Goal: Task Accomplishment & Management: Complete application form

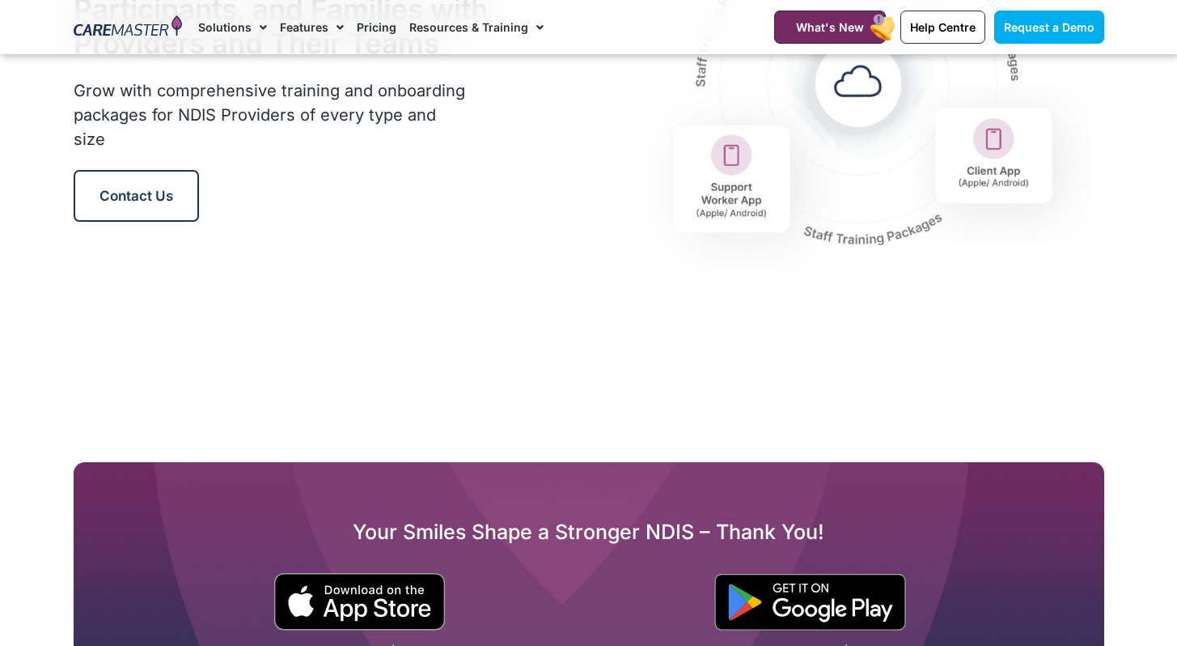
scroll to position [2219, 0]
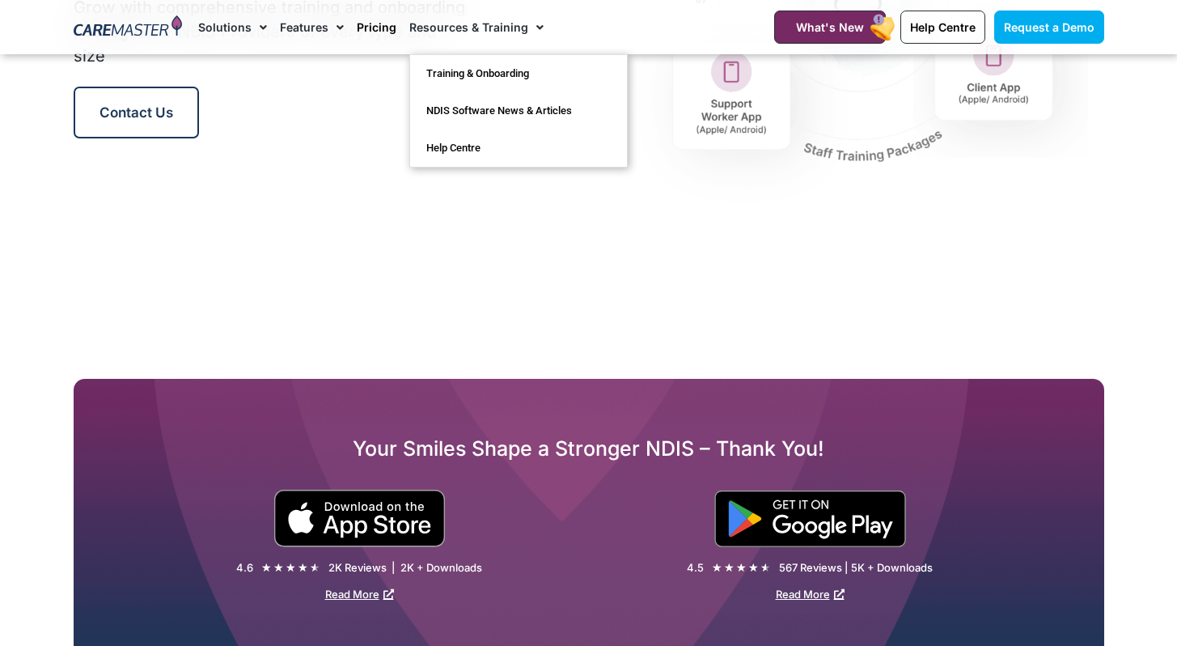
click at [360, 32] on link "Pricing" at bounding box center [377, 27] width 40 height 54
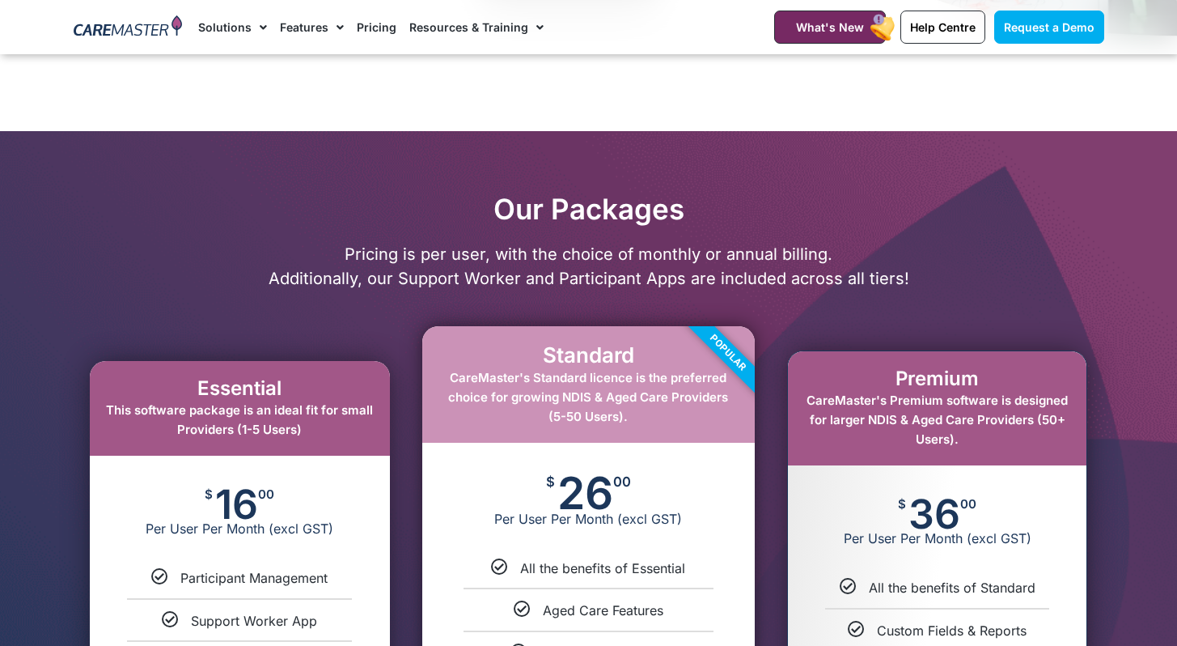
scroll to position [689, 0]
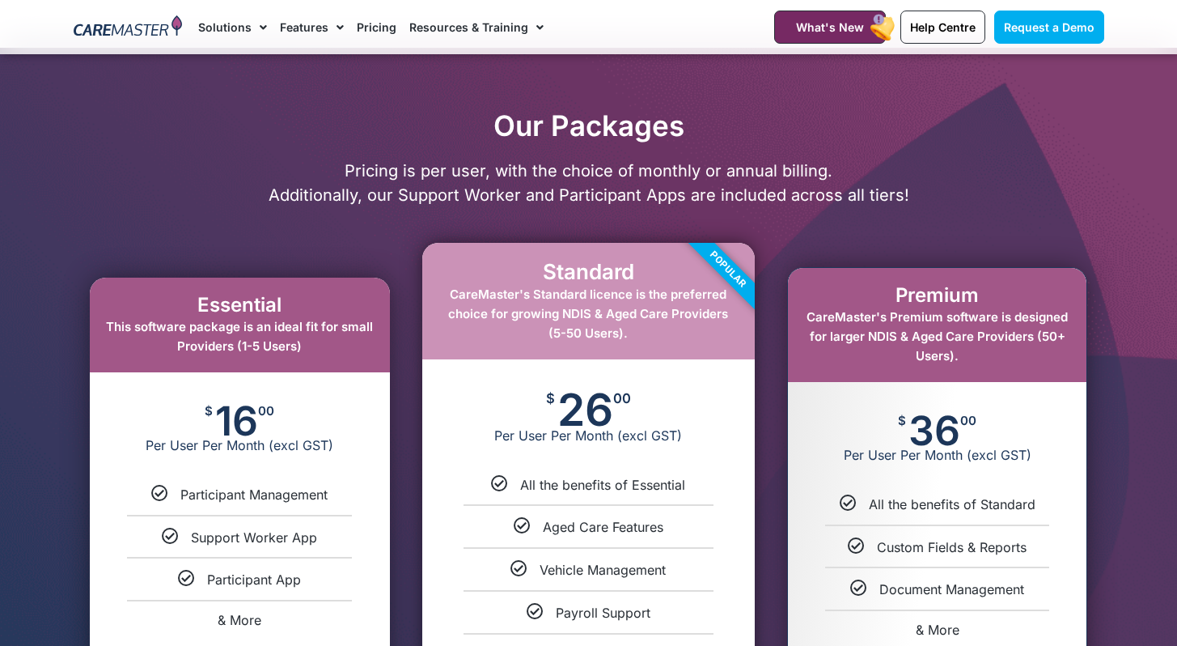
drag, startPoint x: 460, startPoint y: 305, endPoint x: 690, endPoint y: 296, distance: 230.8
click at [690, 296] on div "Standard CareMaster's Standard licence is the preferred choice for growing NDIS…" at bounding box center [588, 502] width 333 height 518
click at [691, 297] on div "Popular" at bounding box center [694, 303] width 121 height 121
drag, startPoint x: 492, startPoint y: 318, endPoint x: 698, endPoint y: 329, distance: 206.6
click at [698, 329] on div "Standard CareMaster's Standard licence is the preferred choice for growing NDIS…" at bounding box center [588, 502] width 333 height 518
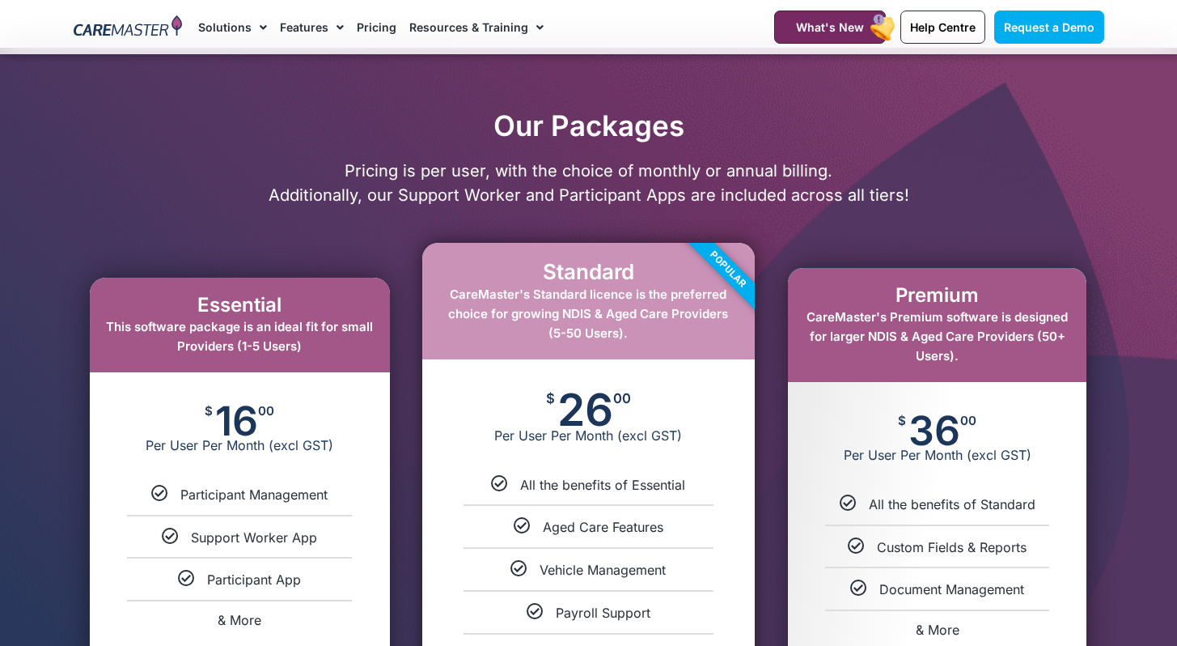
click at [698, 329] on div "Popular" at bounding box center [694, 303] width 121 height 121
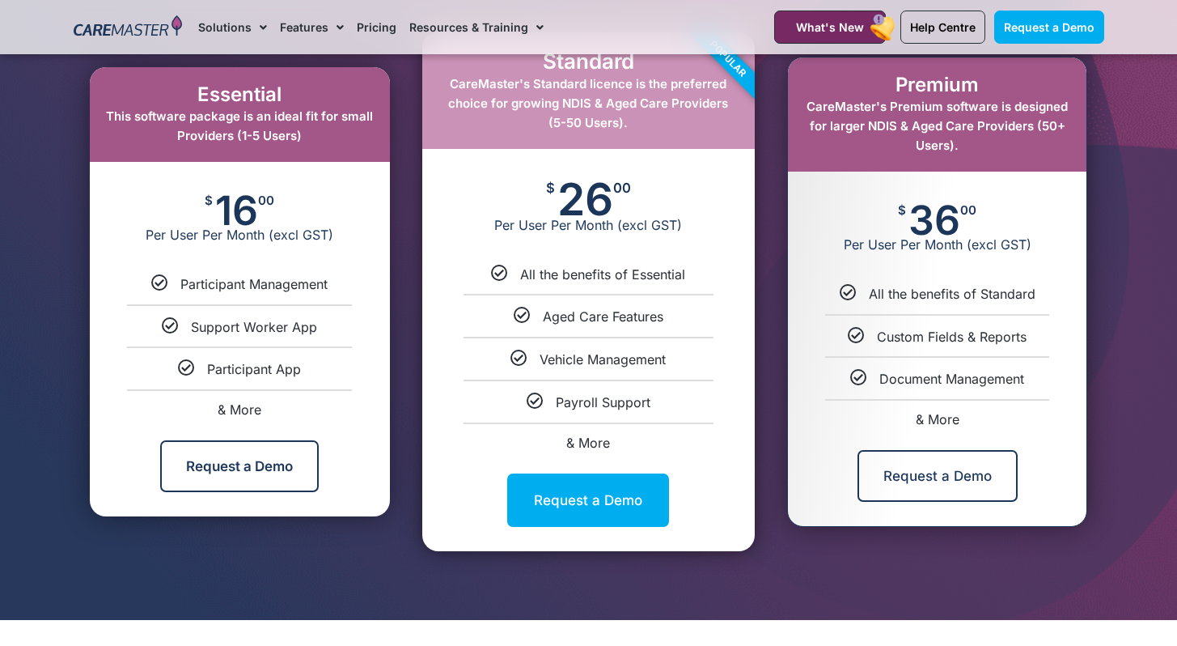
scroll to position [869, 0]
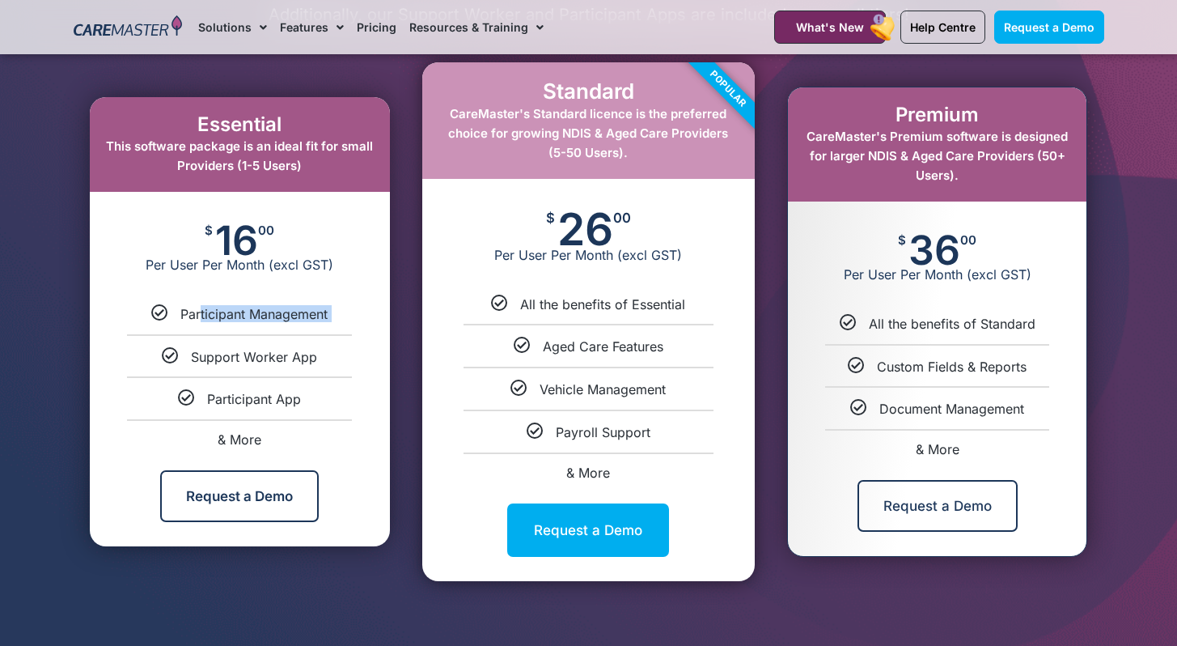
drag, startPoint x: 192, startPoint y: 315, endPoint x: 319, endPoint y: 341, distance: 129.6
click at [319, 341] on ul "Participant Management Support Worker App Participant App & More" at bounding box center [240, 375] width 300 height 141
click at [322, 358] on div "Support Worker App" at bounding box center [240, 356] width 276 height 17
drag, startPoint x: 264, startPoint y: 443, endPoint x: 194, endPoint y: 438, distance: 69.8
click at [181, 442] on div "& More" at bounding box center [240, 439] width 276 height 13
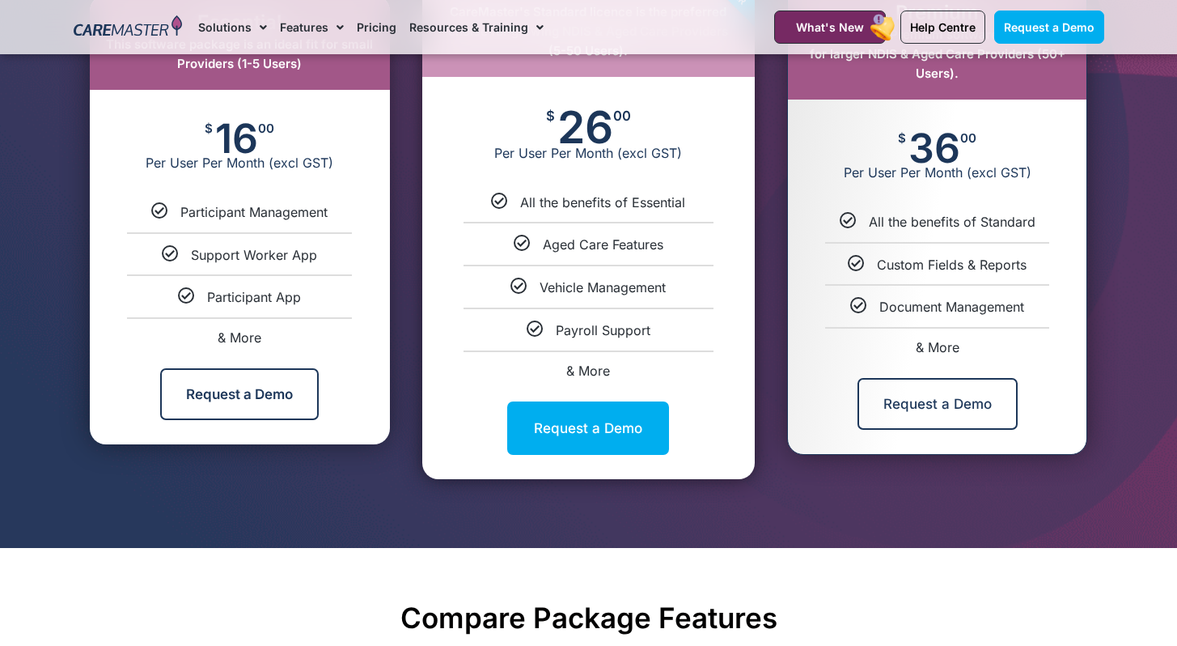
click at [668, 301] on ul "All the benefits of Essential Aged Care Features Vehicle Management Payroll Sup…" at bounding box center [588, 285] width 333 height 184
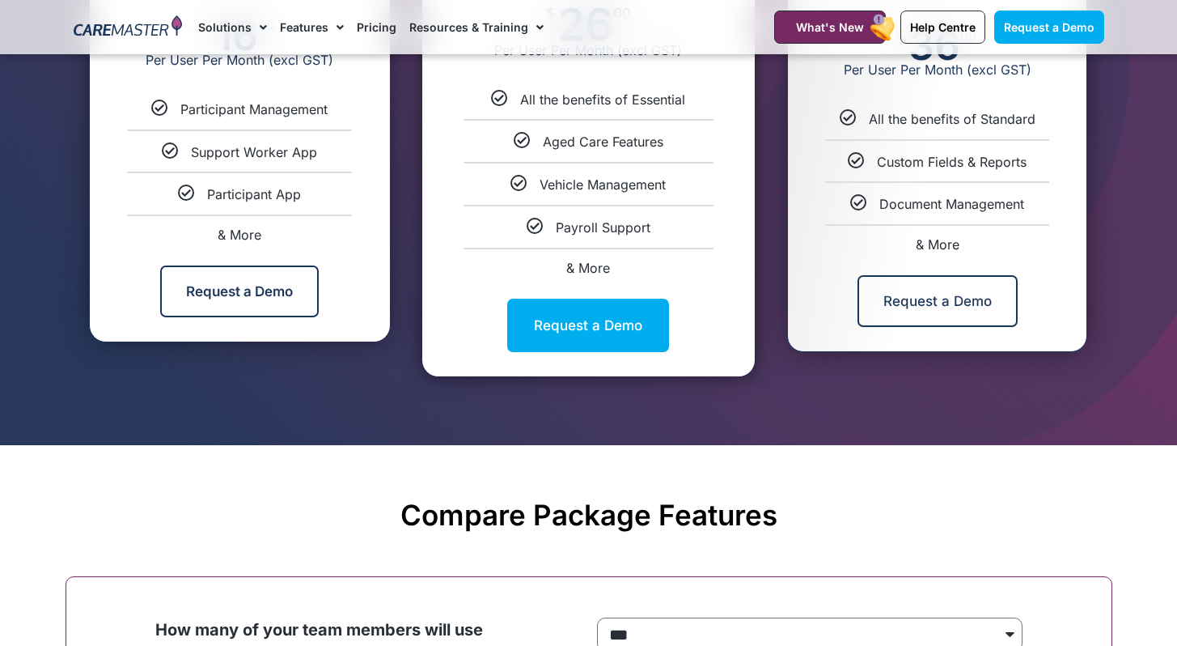
scroll to position [876, 0]
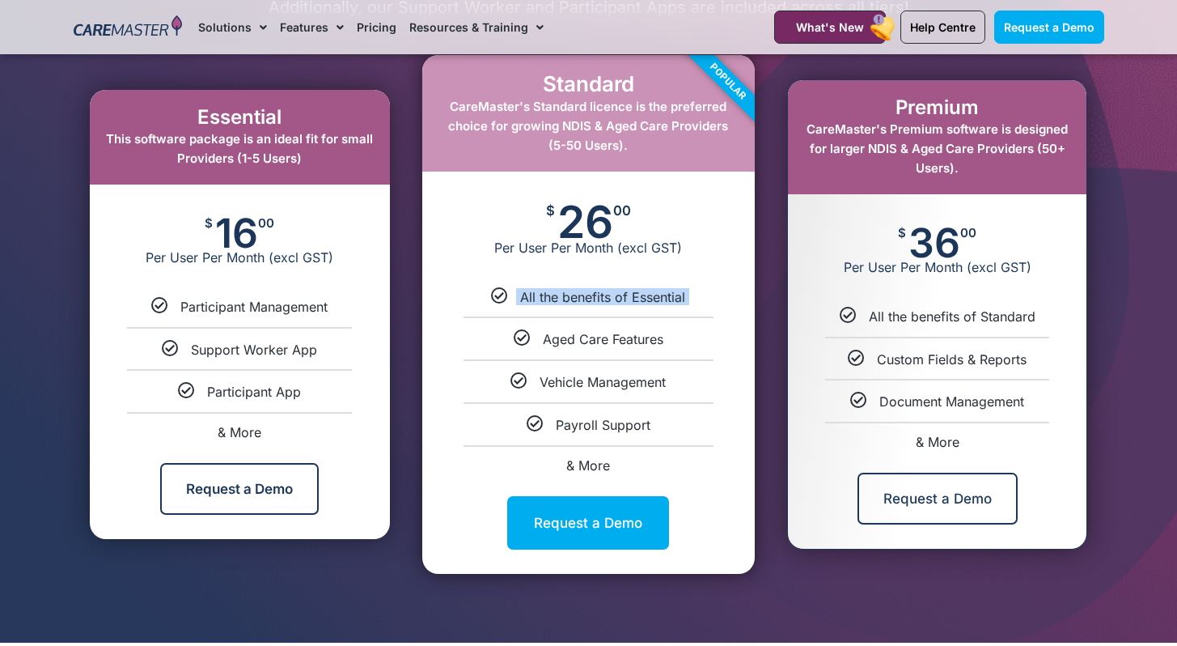
drag, startPoint x: 520, startPoint y: 295, endPoint x: 700, endPoint y: 317, distance: 181.0
click at [700, 317] on ul "All the benefits of Essential Aged Care Features Vehicle Management Payroll Sup…" at bounding box center [588, 380] width 333 height 184
click at [922, 441] on link "& More" at bounding box center [938, 442] width 44 height 16
select select "***"
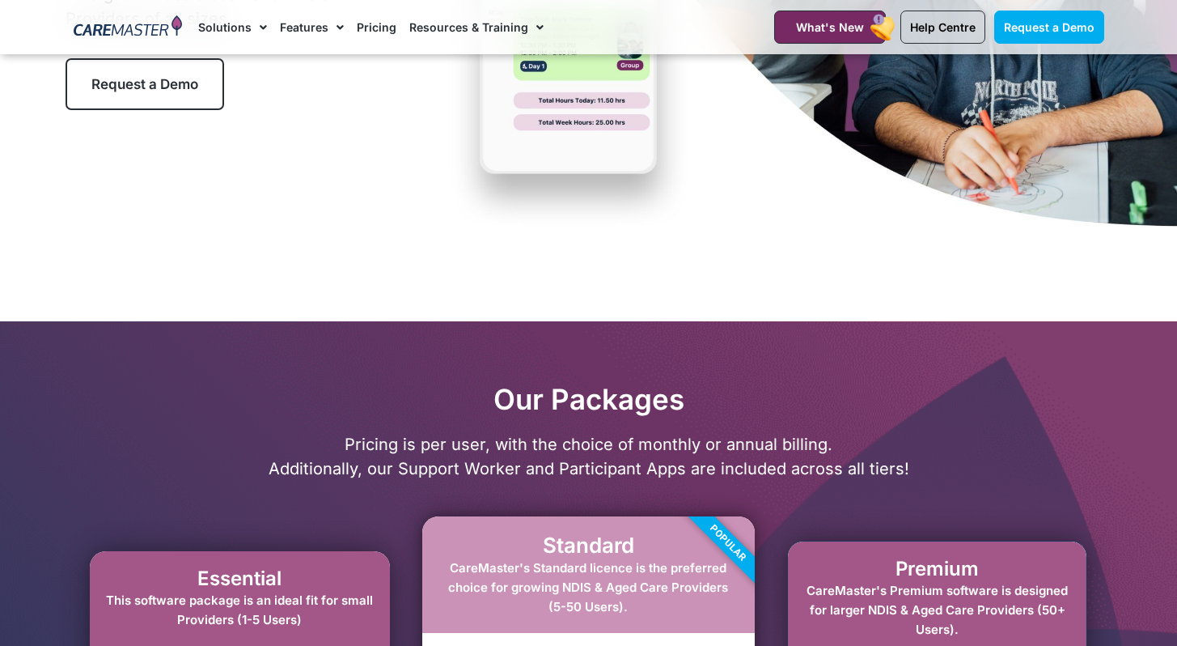
scroll to position [289, 0]
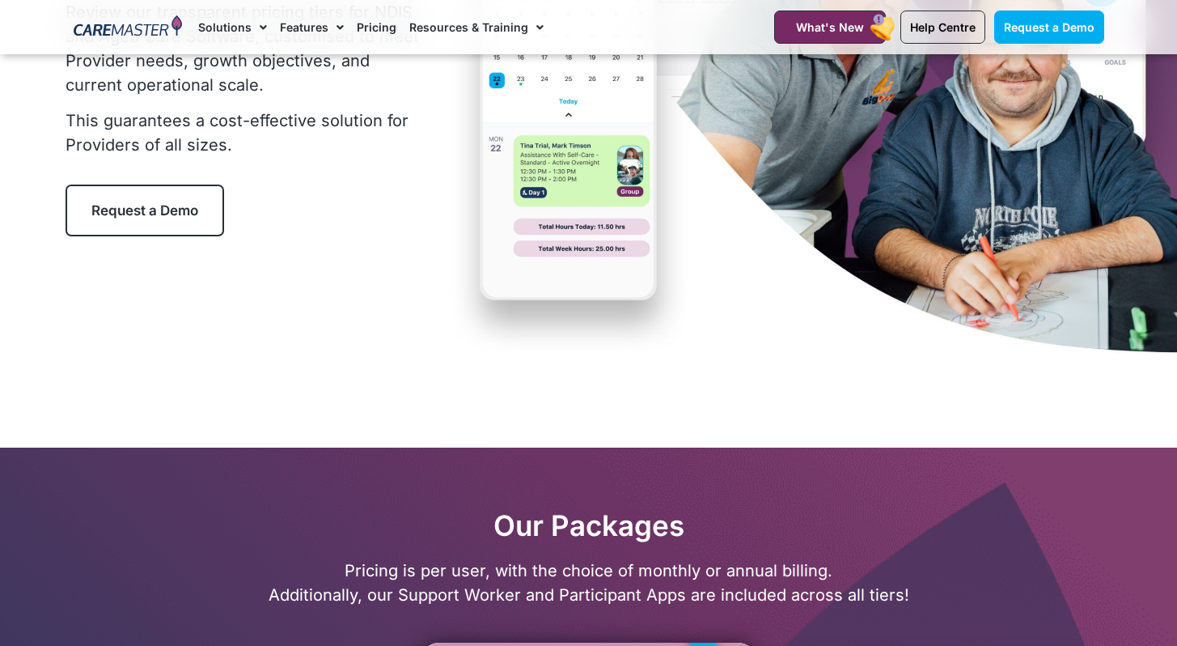
click at [157, 207] on span "Request a Demo" at bounding box center [144, 210] width 107 height 16
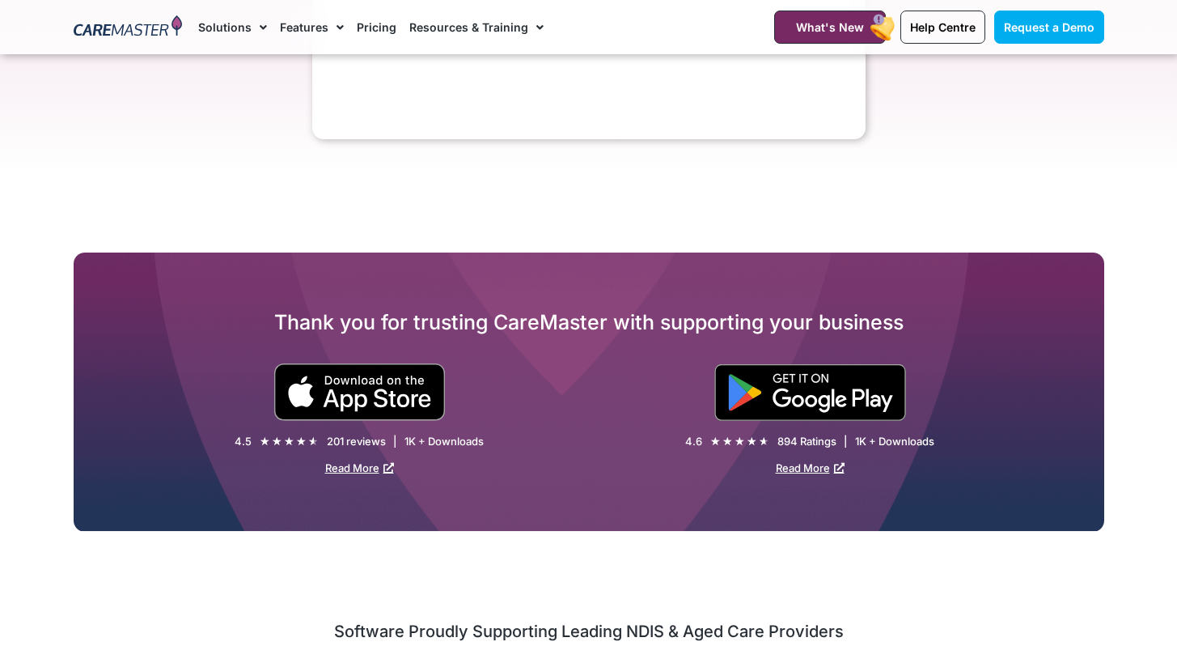
scroll to position [424, 0]
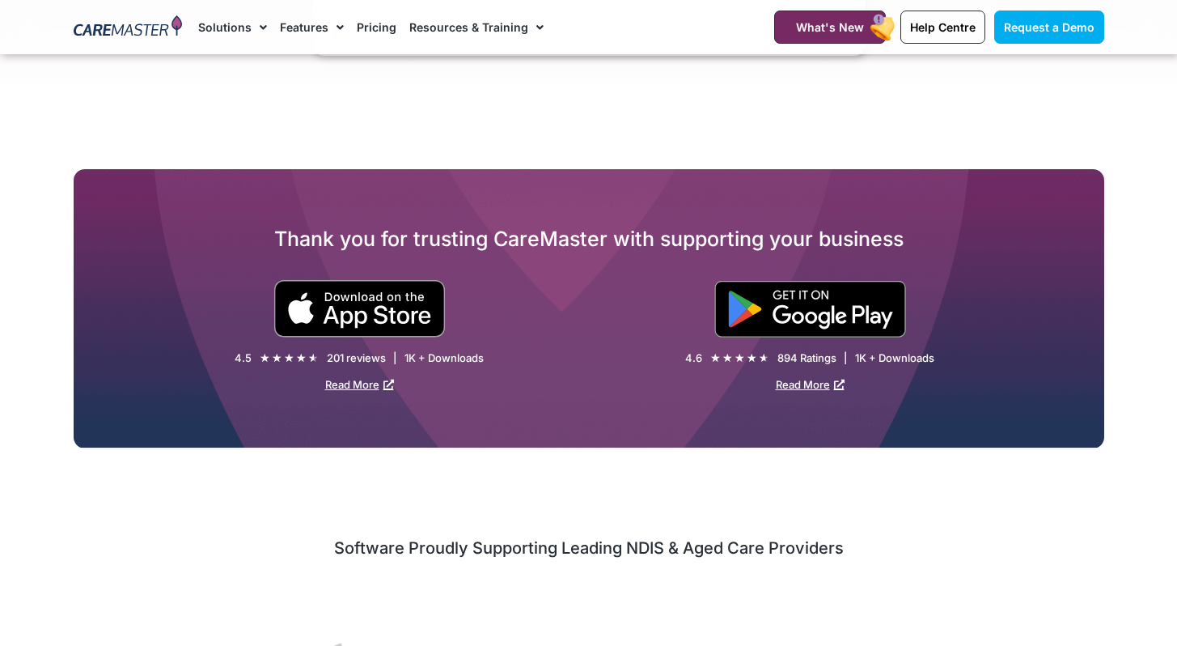
select select "**"
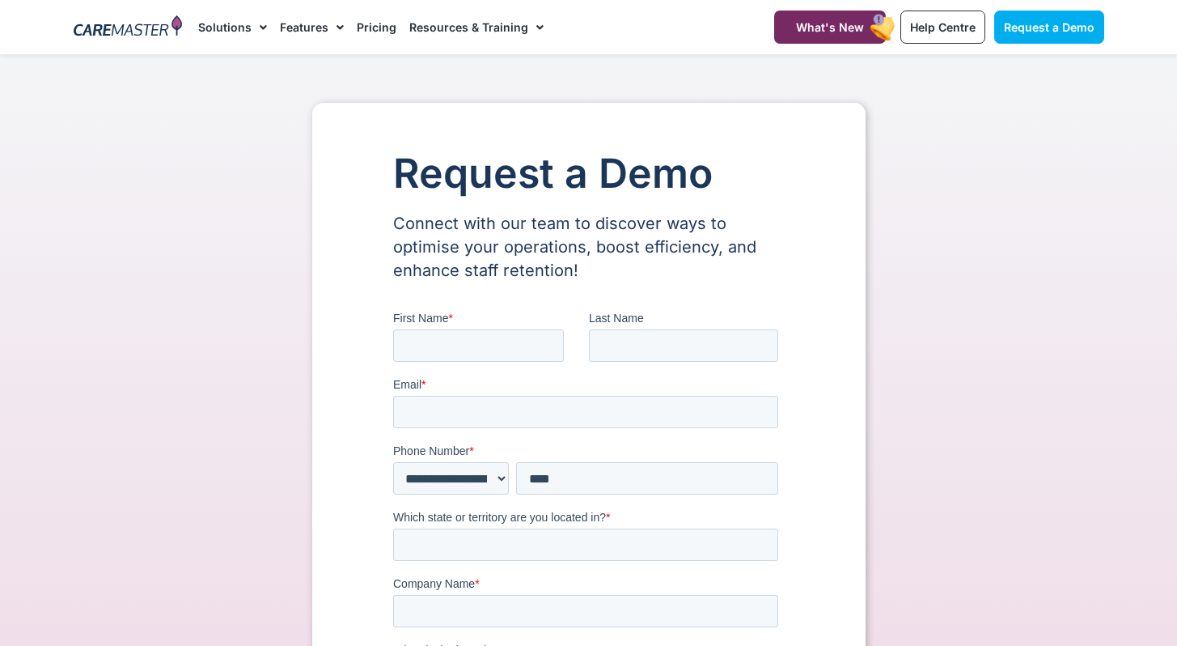
scroll to position [10, 0]
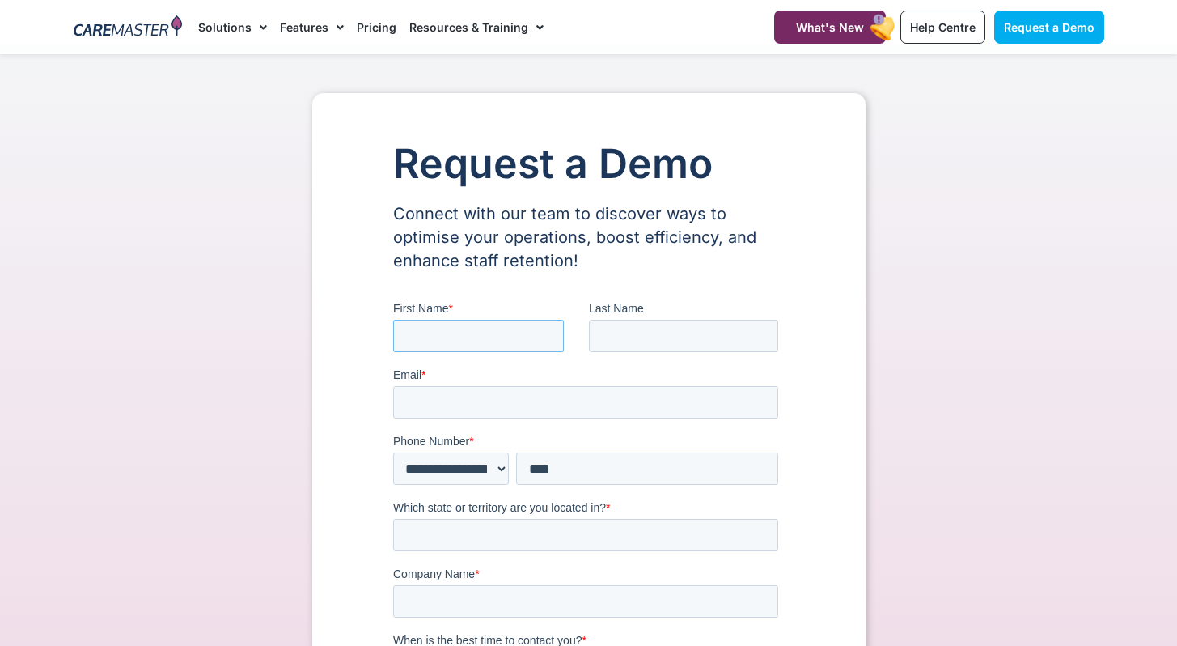
click at [442, 329] on input "First Name *" at bounding box center [477, 336] width 171 height 32
type input "****"
click at [646, 337] on input "Last Name" at bounding box center [682, 336] width 189 height 32
type input "********"
click at [528, 411] on input "Email *" at bounding box center [584, 402] width 385 height 32
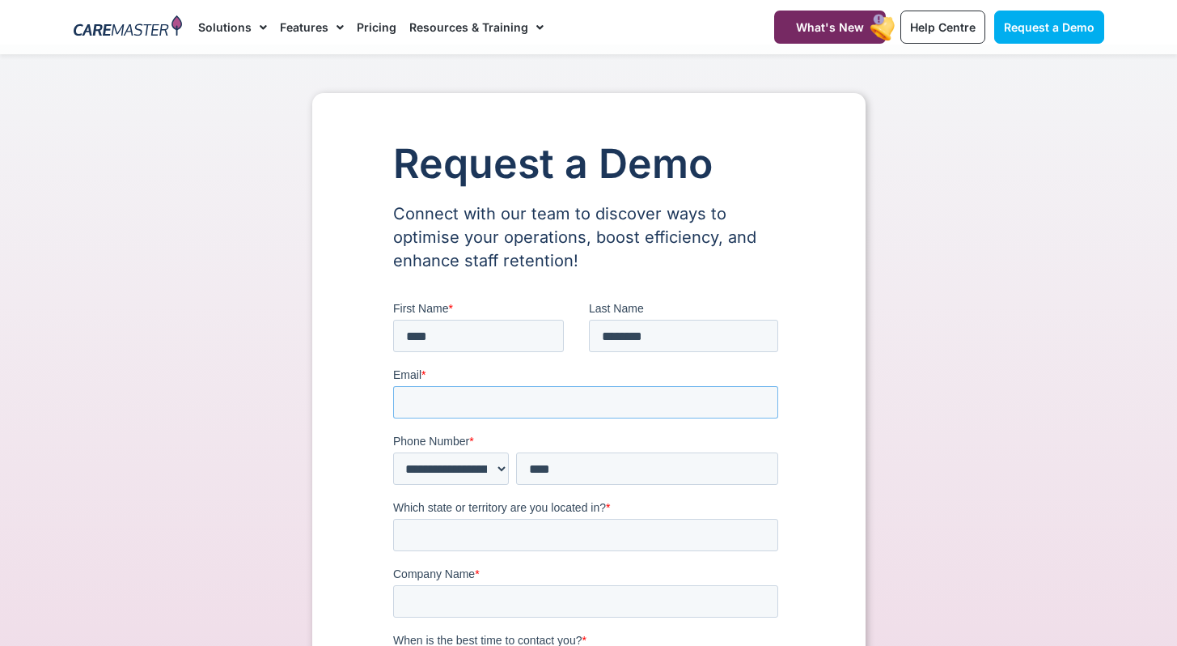
type input "**********"
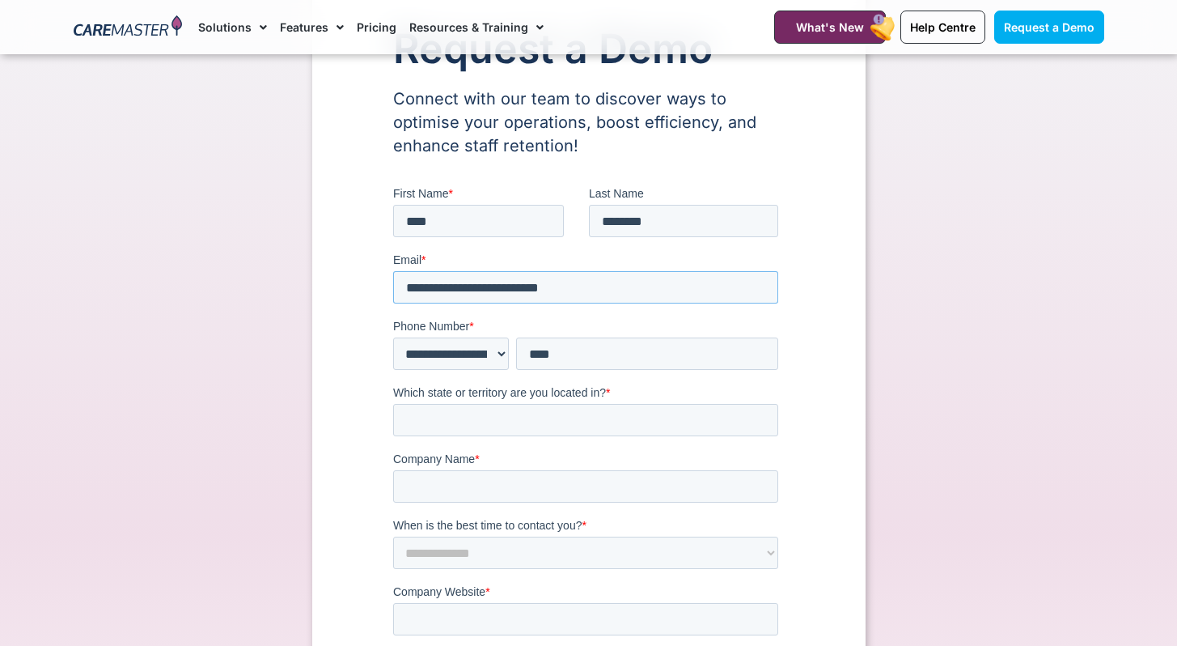
scroll to position [135, 0]
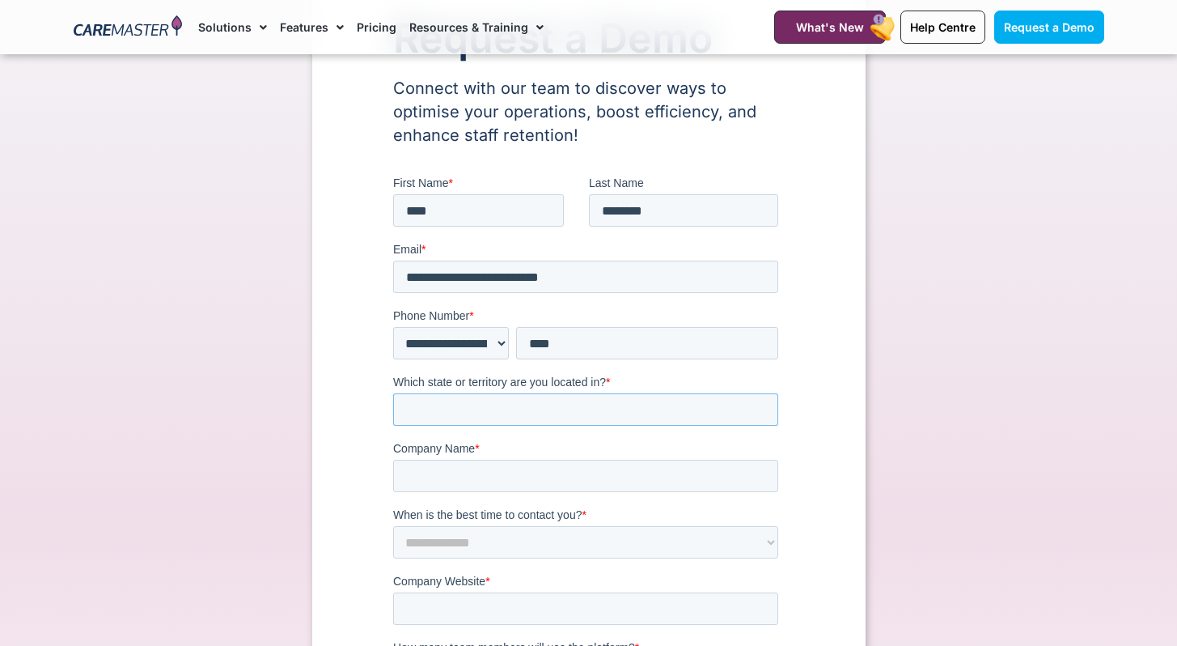
click at [516, 398] on input "Which state or territory are you located in? *" at bounding box center [584, 409] width 385 height 32
type input "**********"
drag, startPoint x: 571, startPoint y: 480, endPoint x: 513, endPoint y: 472, distance: 58.8
click at [508, 473] on input "**********" at bounding box center [584, 476] width 385 height 32
type input "**********"
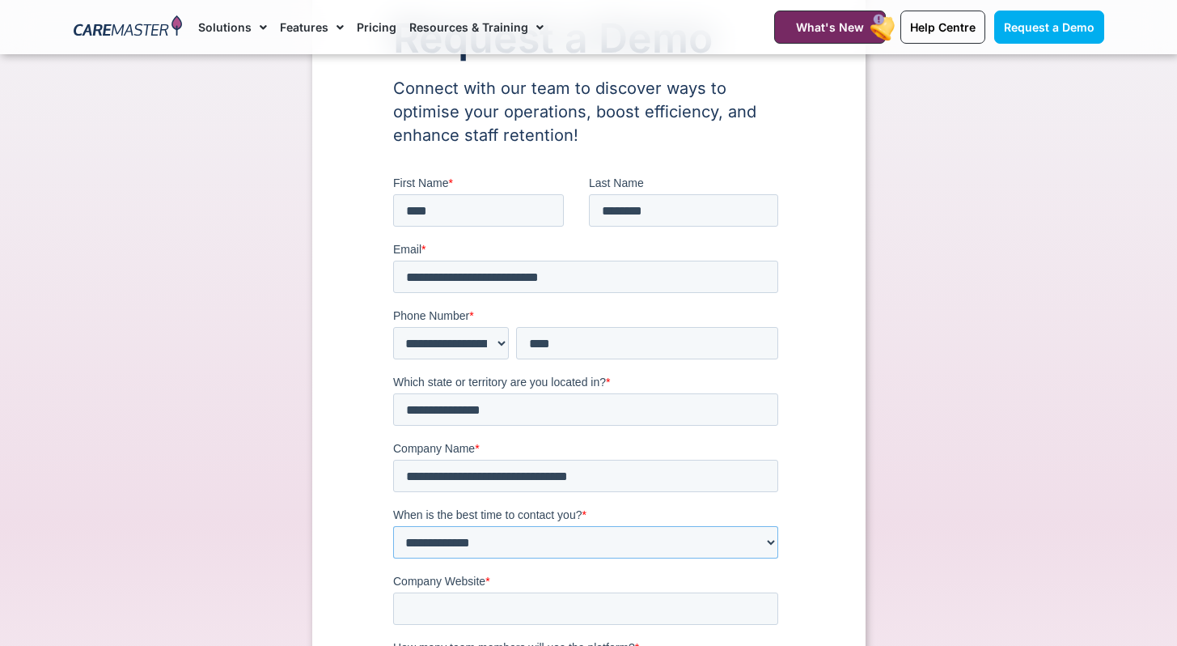
click at [564, 539] on select "**********" at bounding box center [584, 542] width 385 height 32
select select "*********"
click at [392, 526] on select "**********" at bounding box center [584, 542] width 385 height 32
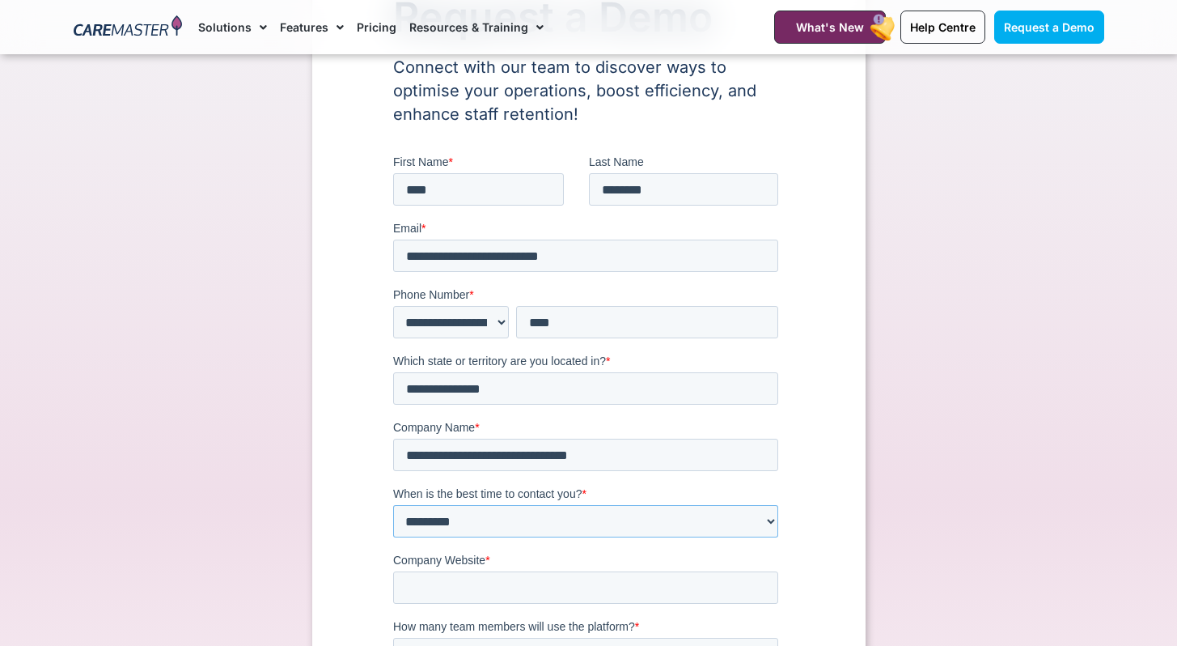
scroll to position [167, 0]
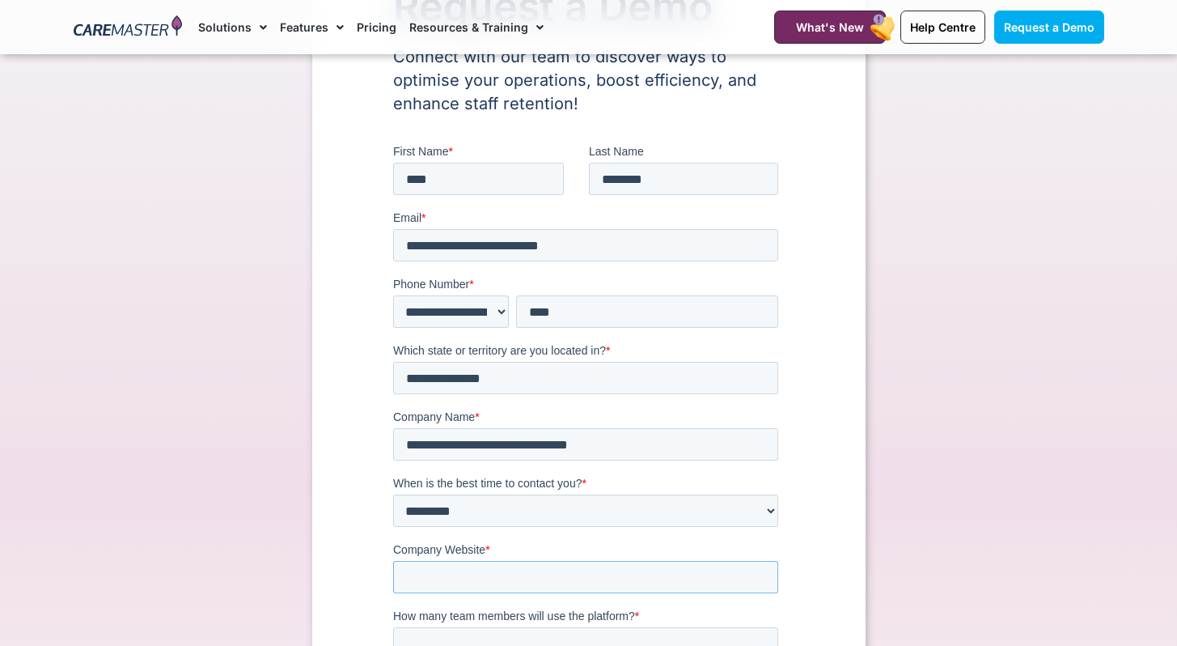
click at [527, 584] on input "Company Website *" at bounding box center [584, 577] width 385 height 32
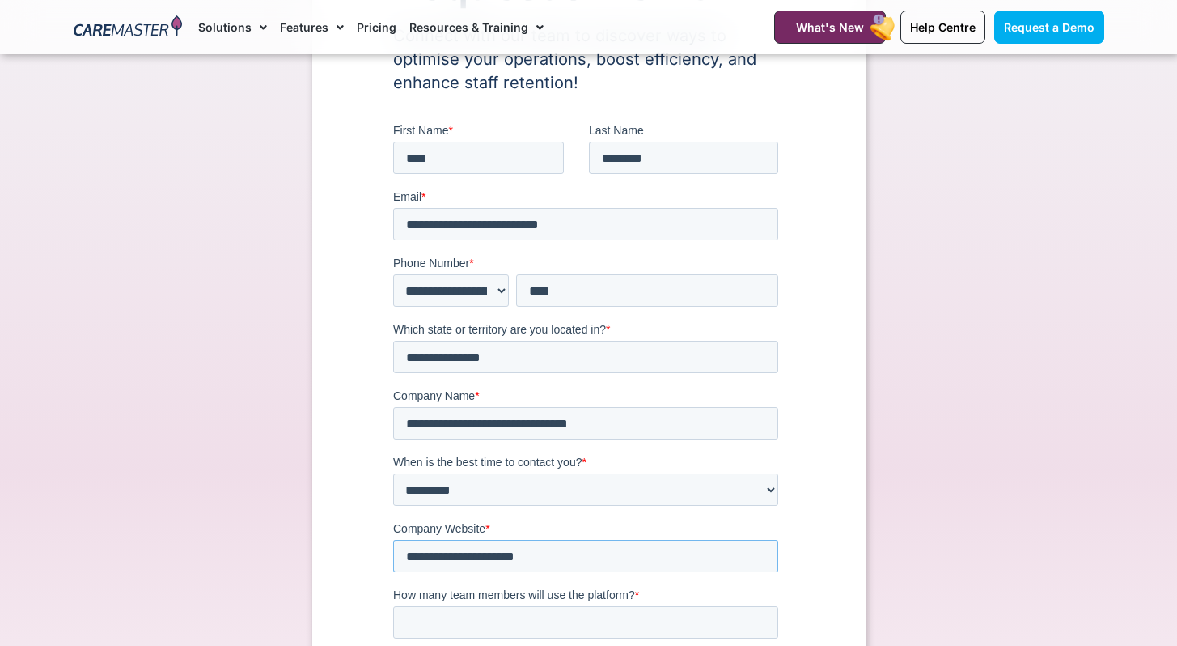
scroll to position [198, 0]
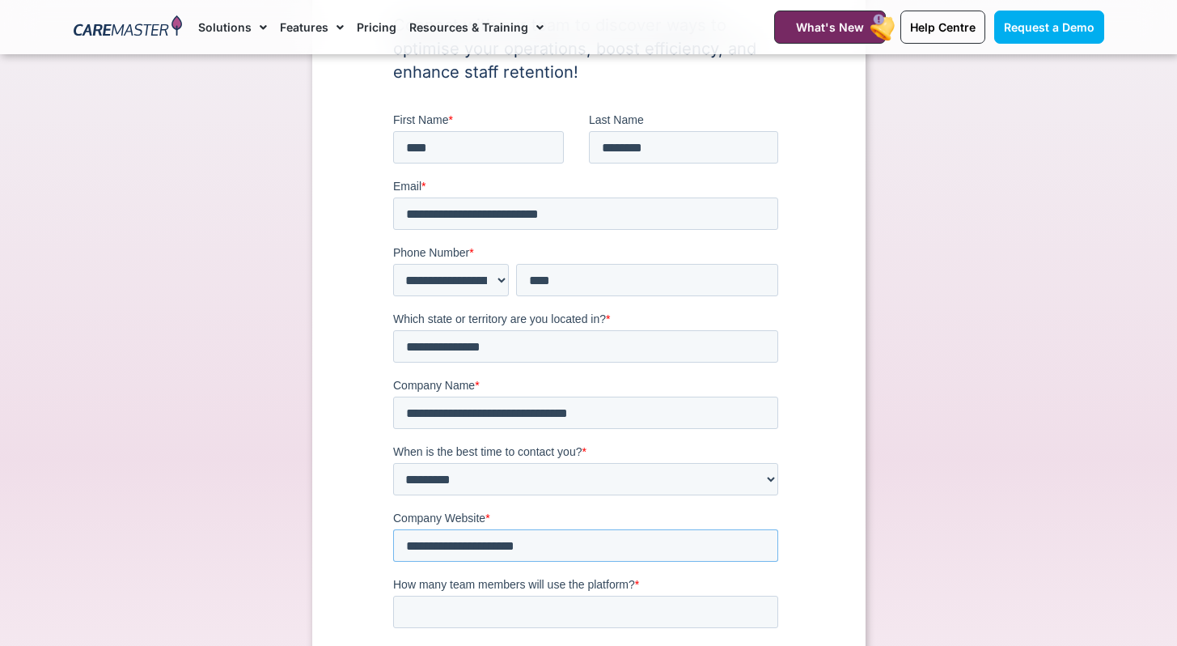
type input "**********"
click at [560, 607] on input "How many team members will use the platform? *" at bounding box center [584, 611] width 385 height 32
type input "*"
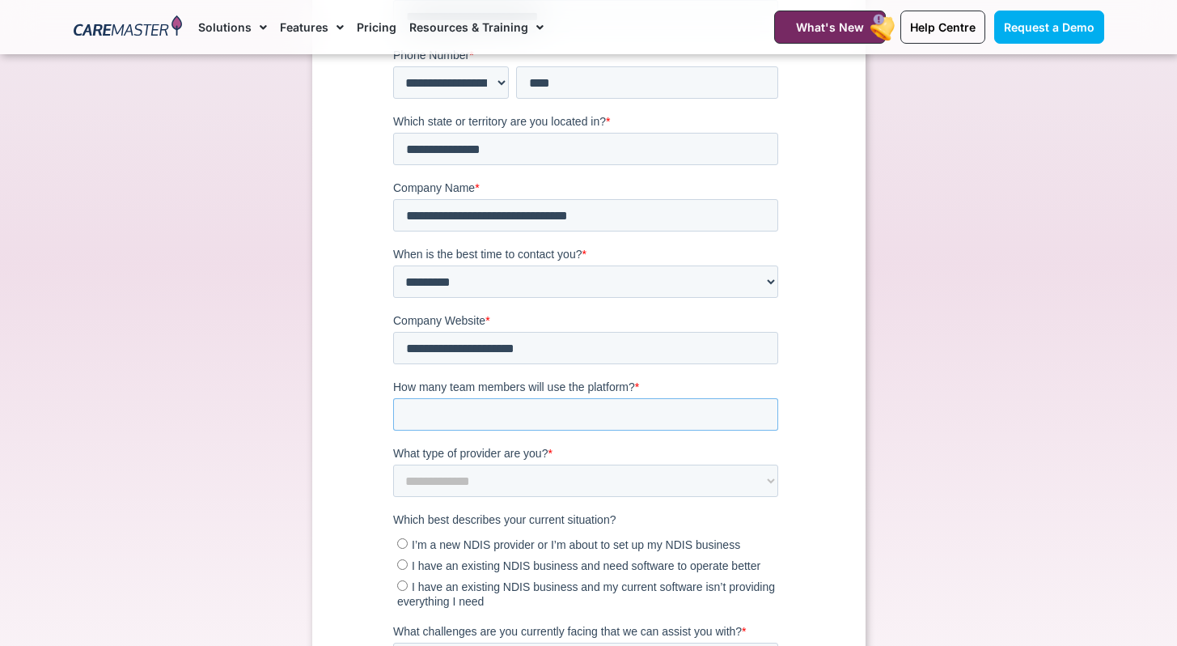
scroll to position [406, 0]
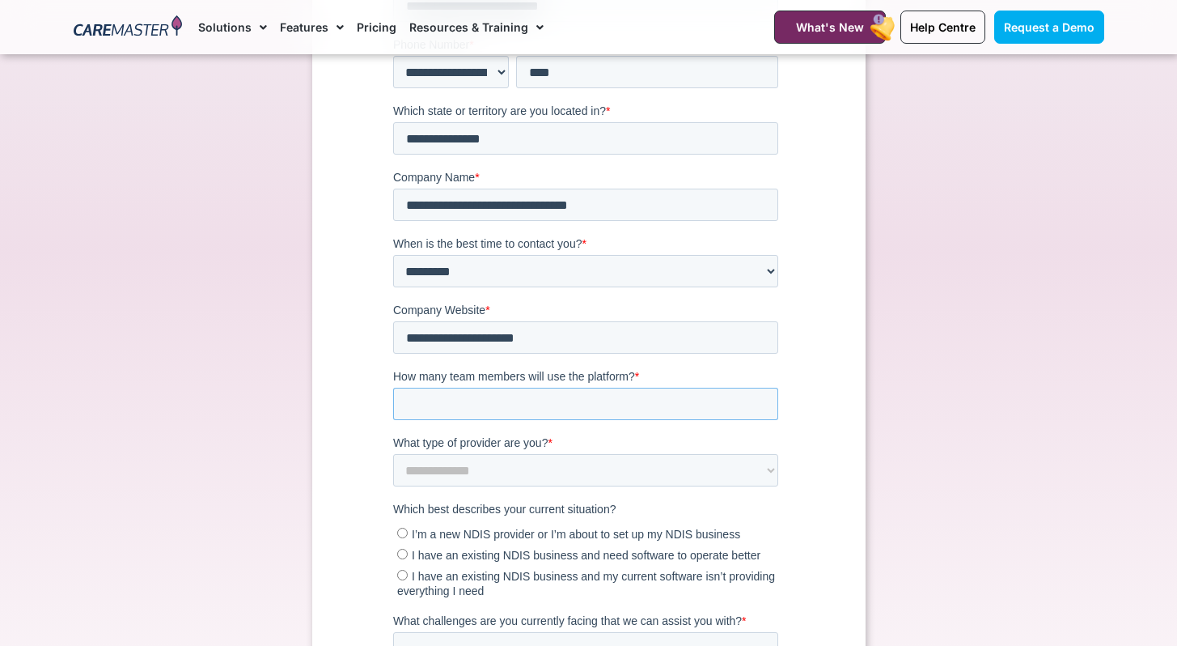
type input "*"
click at [430, 473] on select "**********" at bounding box center [584, 471] width 385 height 32
select select "**********"
click at [392, 487] on select "**********" at bounding box center [584, 471] width 385 height 32
drag, startPoint x: 784, startPoint y: 409, endPoint x: 629, endPoint y: 515, distance: 188.1
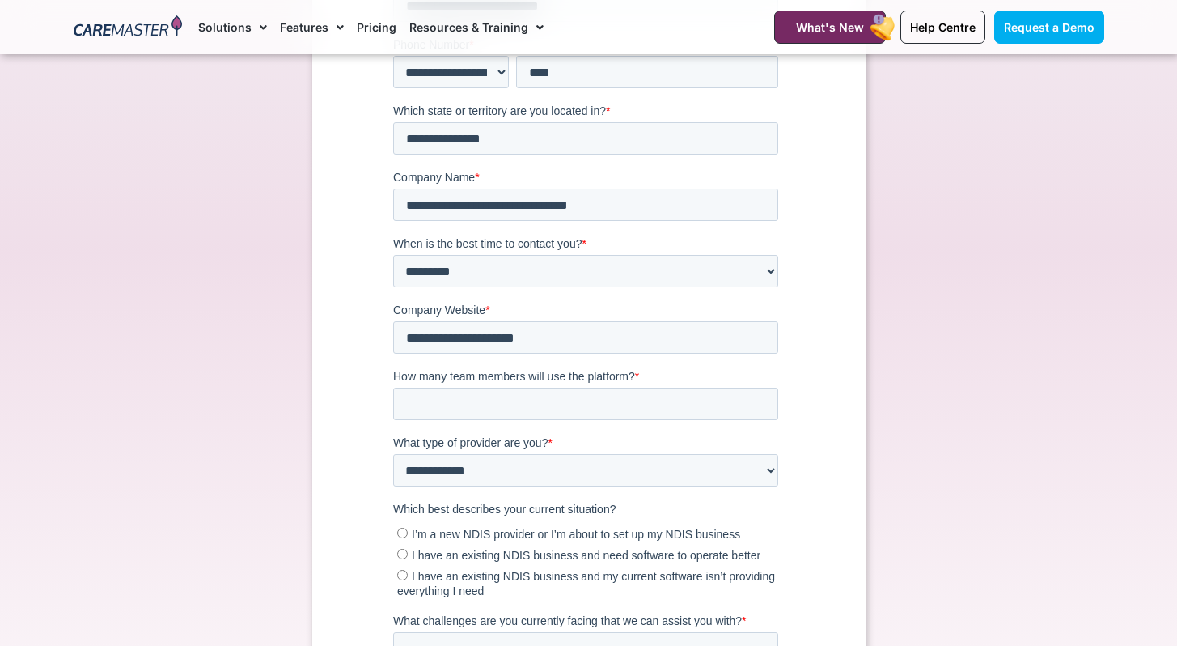
click at [589, 536] on span "I’m a new NDIS provider or I’m about to set up my NDIS business" at bounding box center [575, 534] width 328 height 13
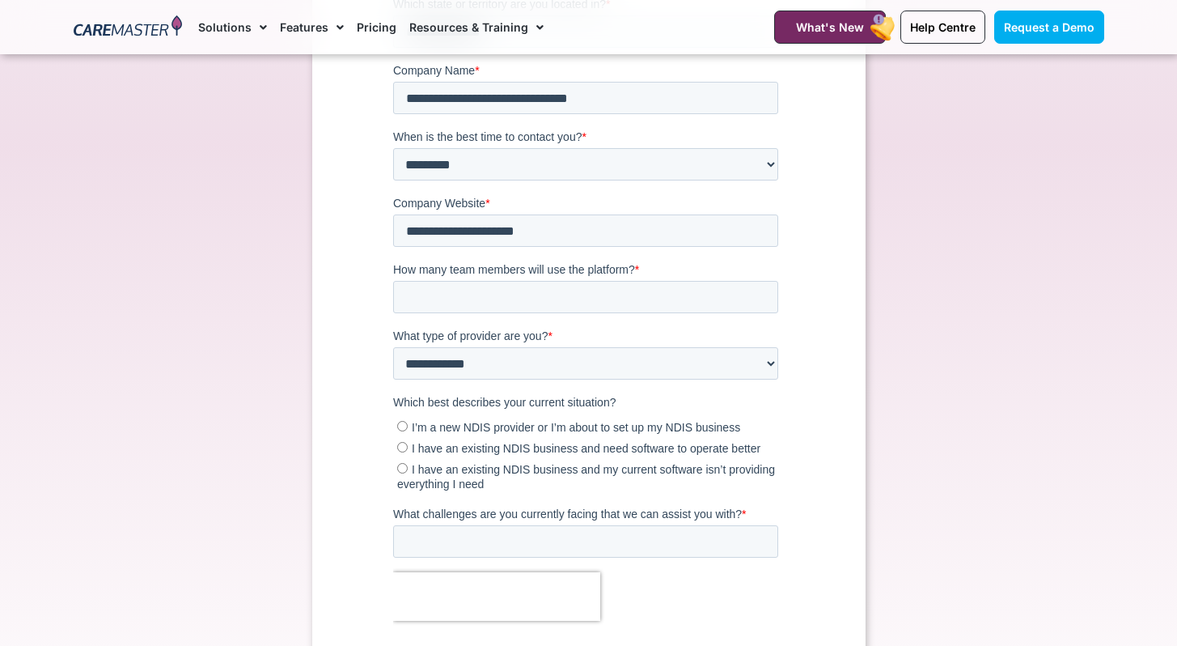
scroll to position [523, 0]
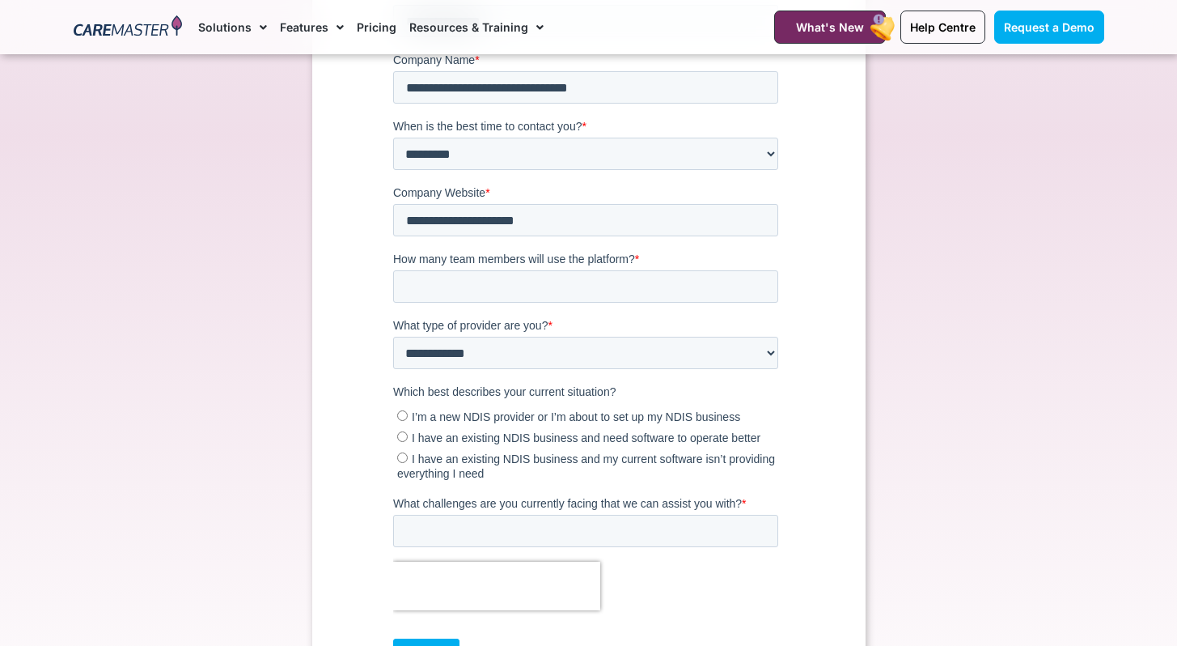
drag, startPoint x: 765, startPoint y: 295, endPoint x: 725, endPoint y: 509, distance: 218.2
drag, startPoint x: 472, startPoint y: 509, endPoint x: 471, endPoint y: 519, distance: 9.7
click at [472, 509] on span "What challenges are you currently facing that we can assist you with?" at bounding box center [566, 504] width 349 height 13
click at [472, 515] on input "What challenges are you currently facing that we can assist you with? *" at bounding box center [584, 531] width 385 height 32
click at [471, 522] on input "What challenges are you currently facing that we can assist you with? *" at bounding box center [584, 531] width 385 height 32
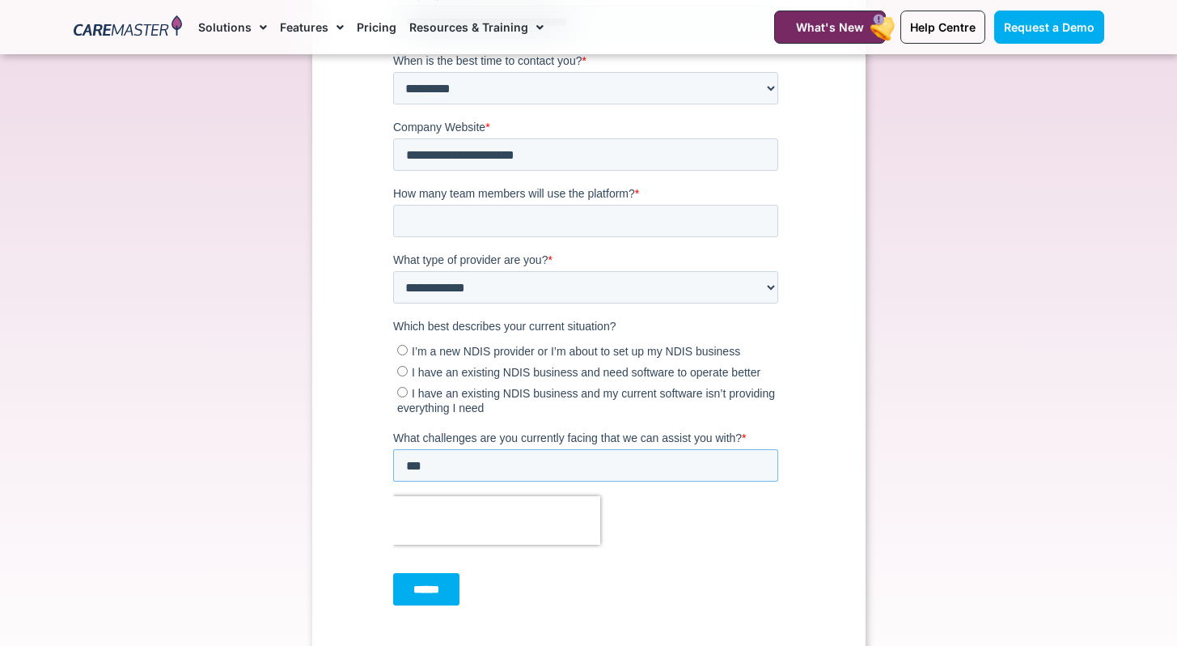
scroll to position [610, 0]
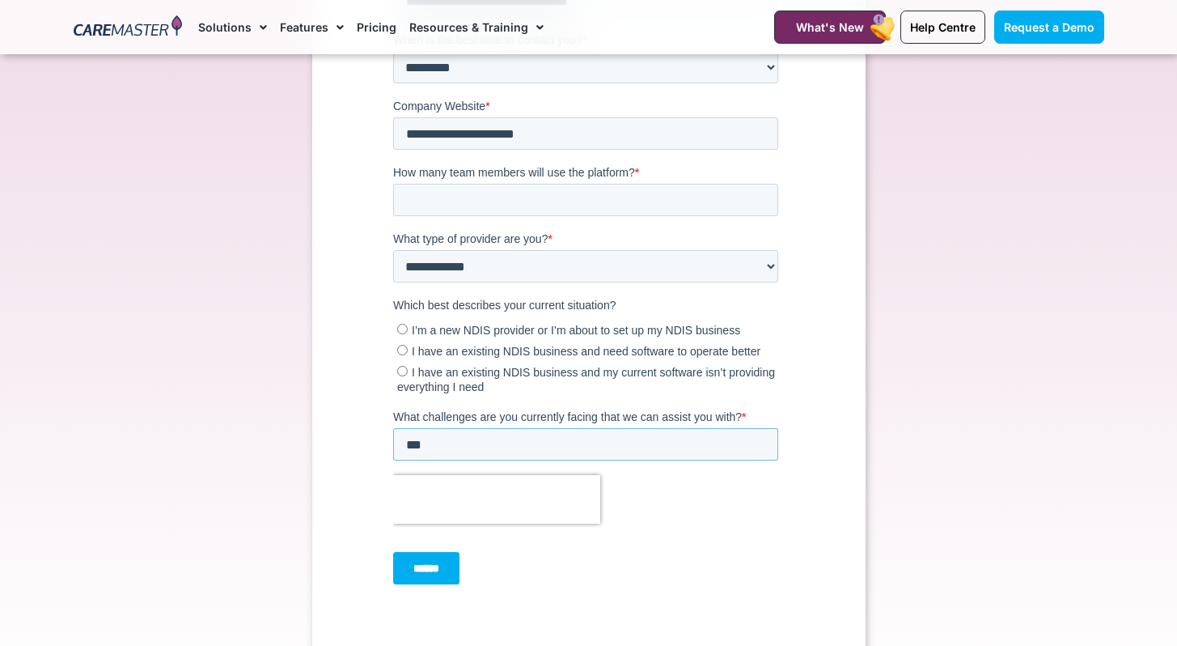
type input "***"
click at [426, 570] on input "******" at bounding box center [425, 569] width 66 height 32
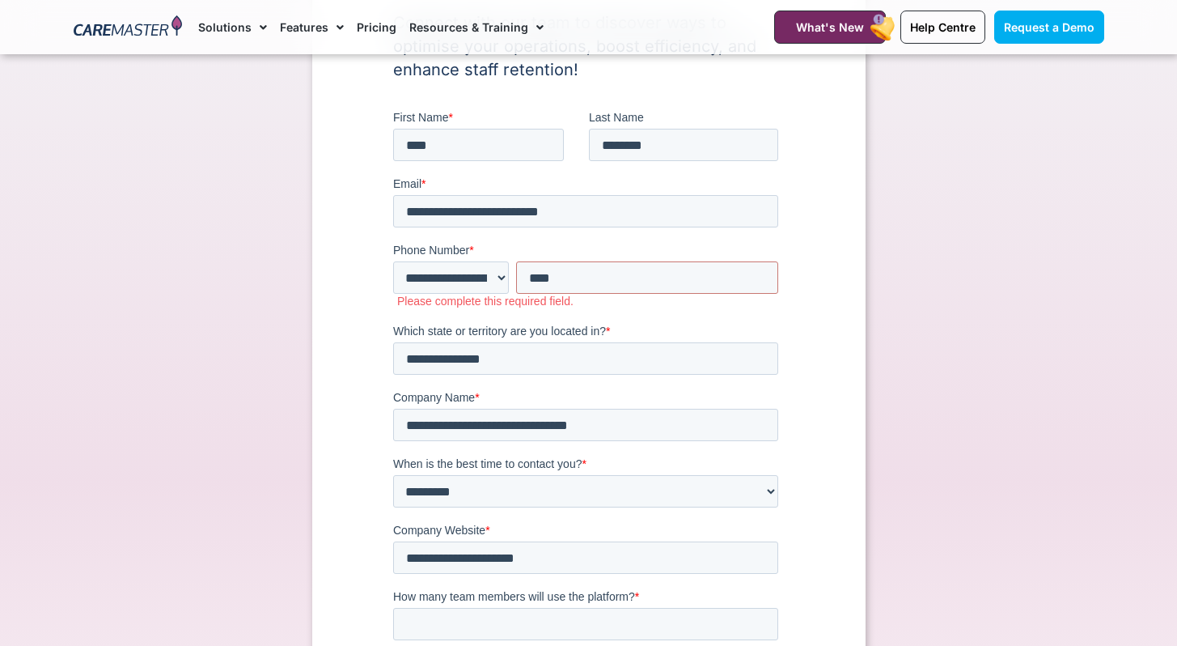
scroll to position [210, 0]
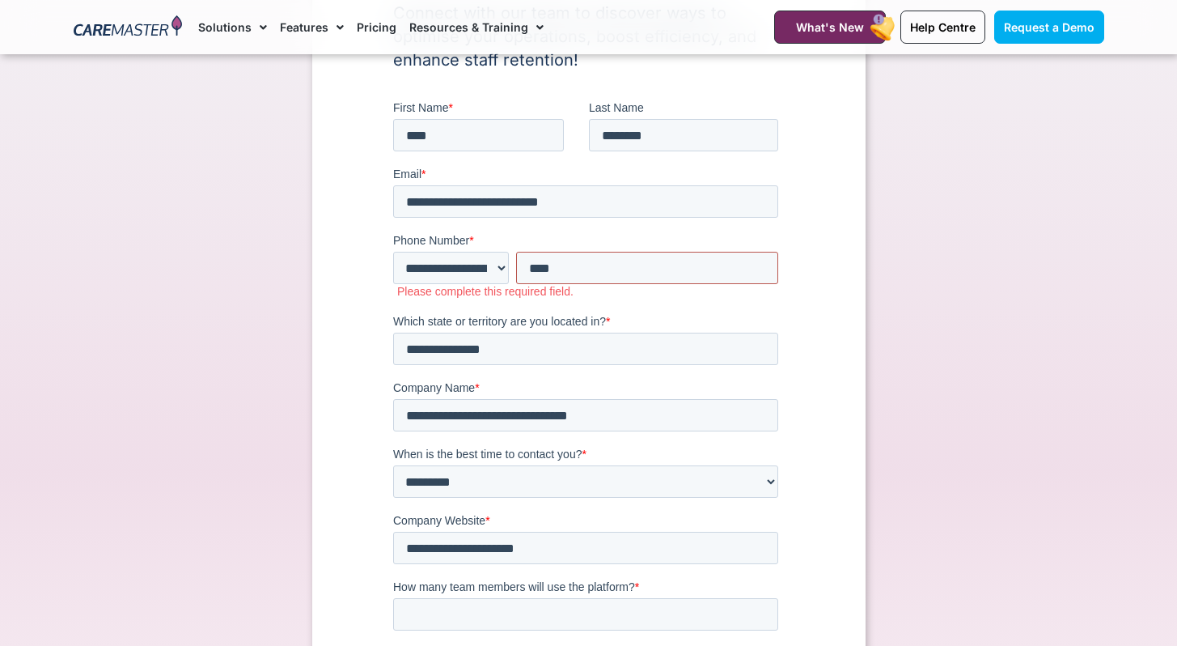
click at [581, 266] on input "***" at bounding box center [646, 268] width 262 height 32
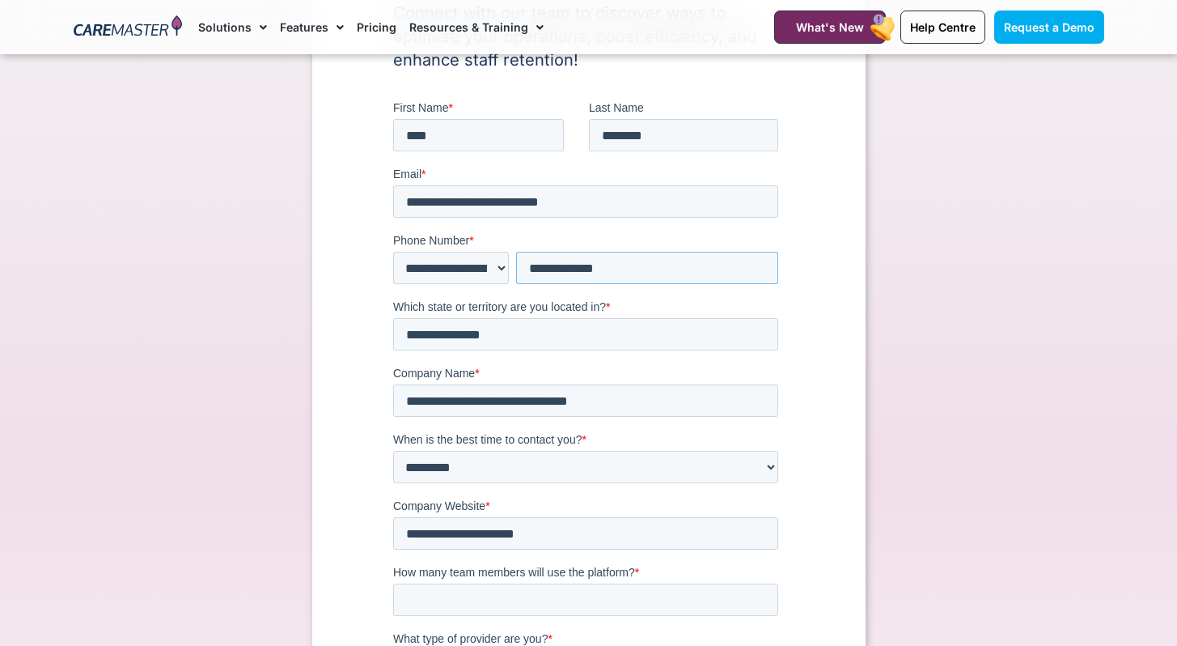
type input "**********"
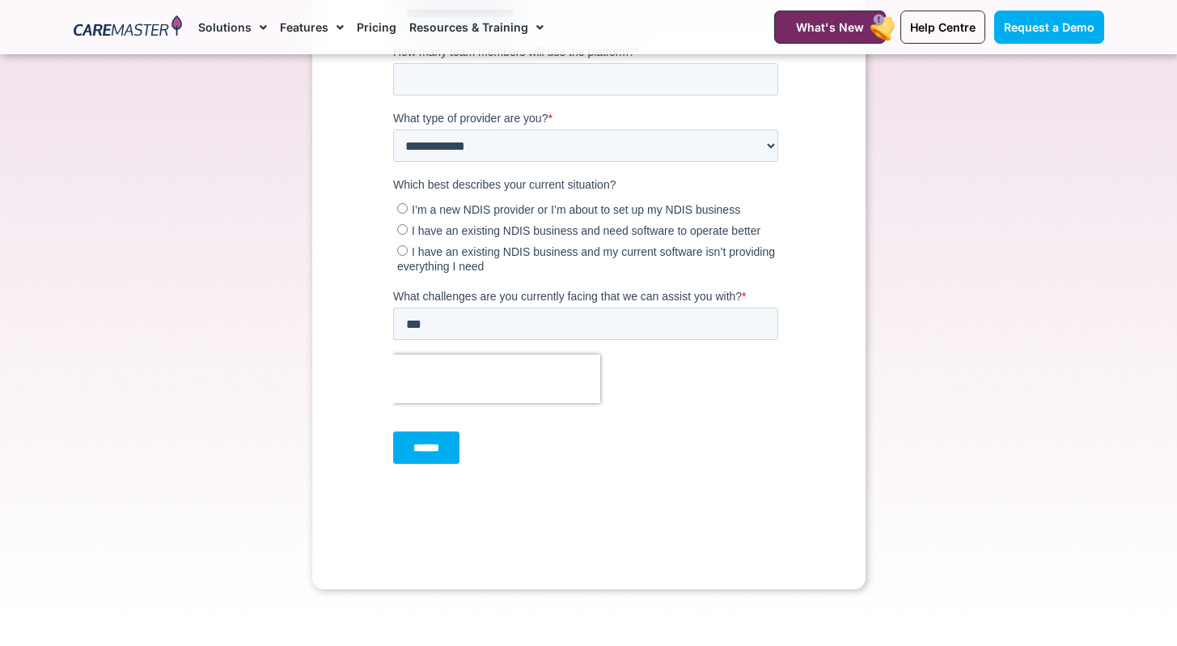
click at [396, 434] on input "******" at bounding box center [425, 448] width 66 height 32
click at [431, 445] on input "******" at bounding box center [425, 448] width 66 height 32
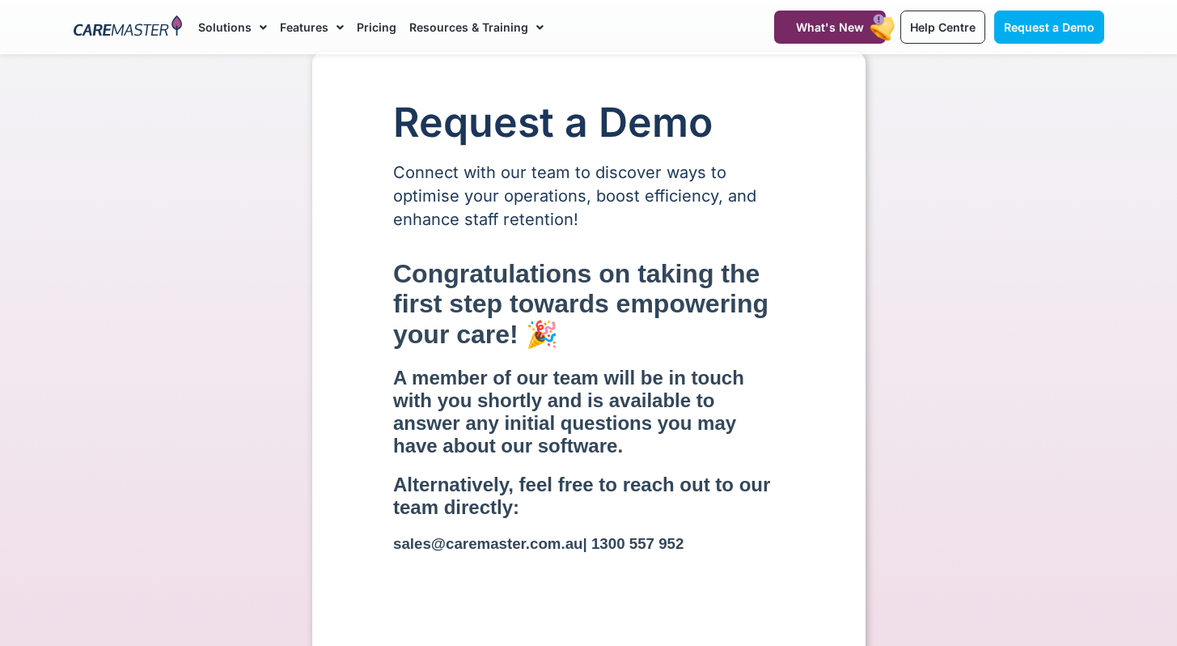
scroll to position [61, 0]
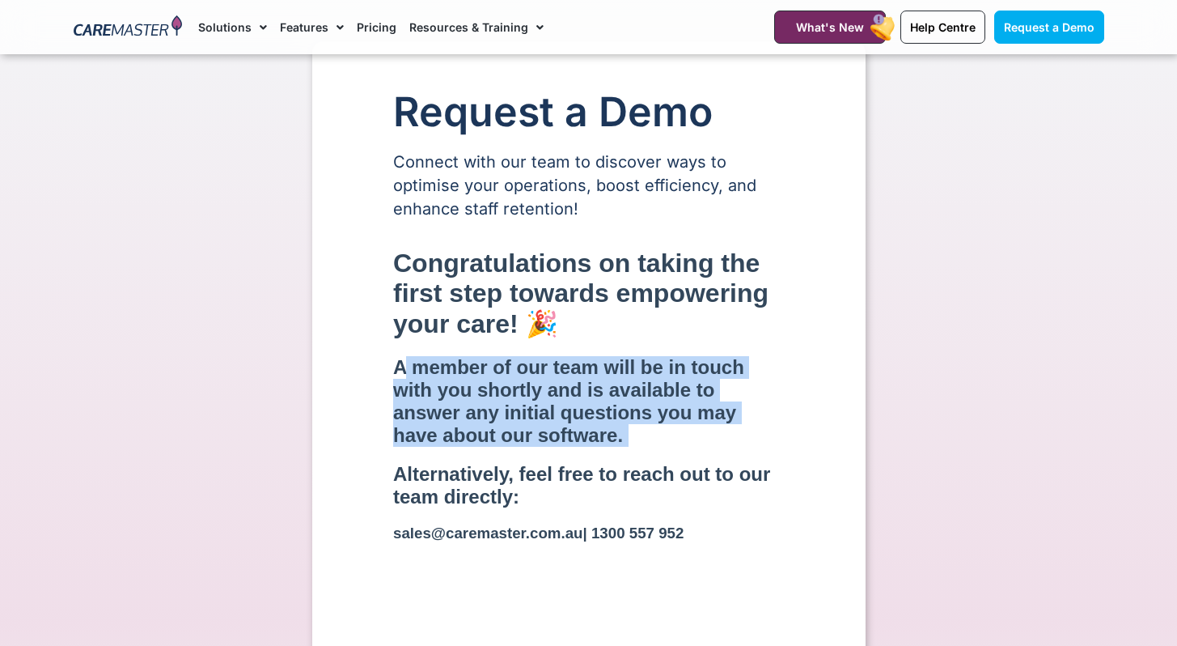
drag, startPoint x: 401, startPoint y: 367, endPoint x: 769, endPoint y: 454, distance: 378.2
click at [769, 454] on div "Congratulations on taking the first step towards empowering your care! 🎉 A memb…" at bounding box center [588, 410] width 392 height 324
click at [768, 447] on h2 "A member of our team will be in touch with you shortly and is available to answ…" at bounding box center [588, 401] width 392 height 91
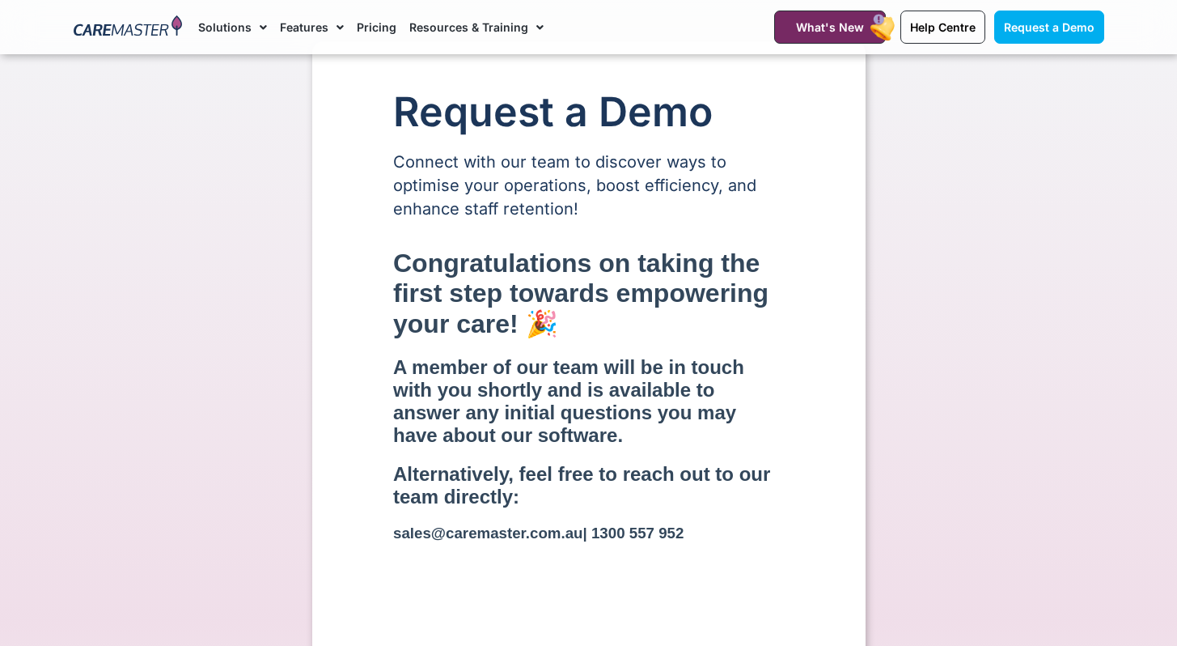
scroll to position [0, 0]
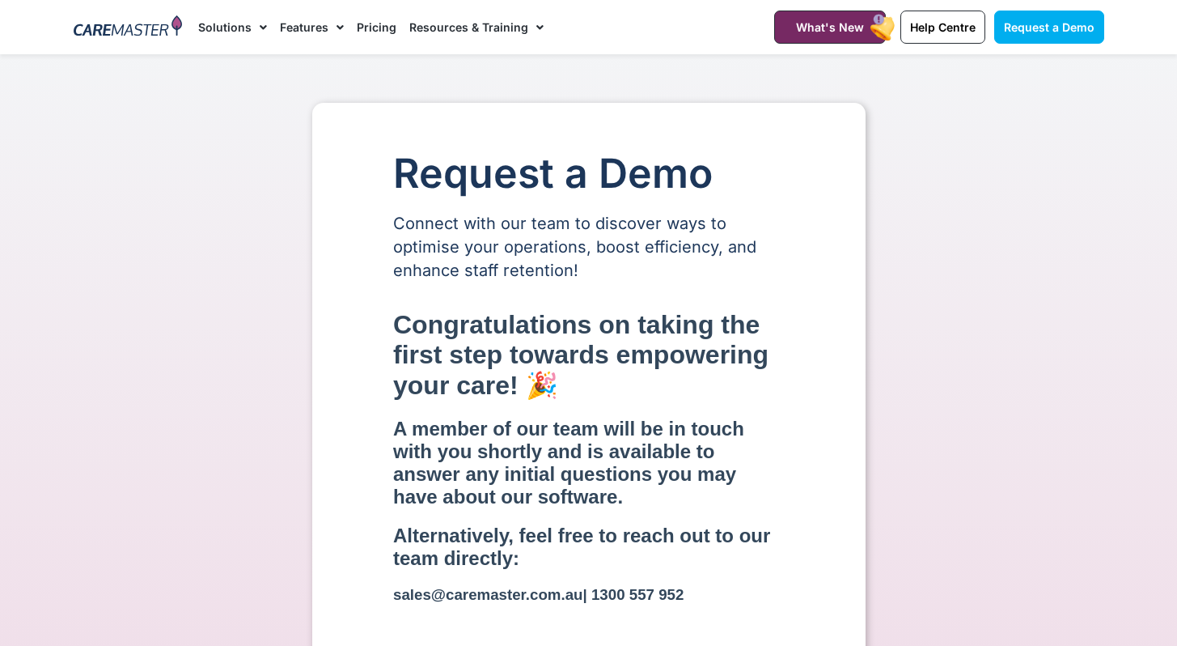
click at [323, 29] on link "Features" at bounding box center [312, 27] width 64 height 54
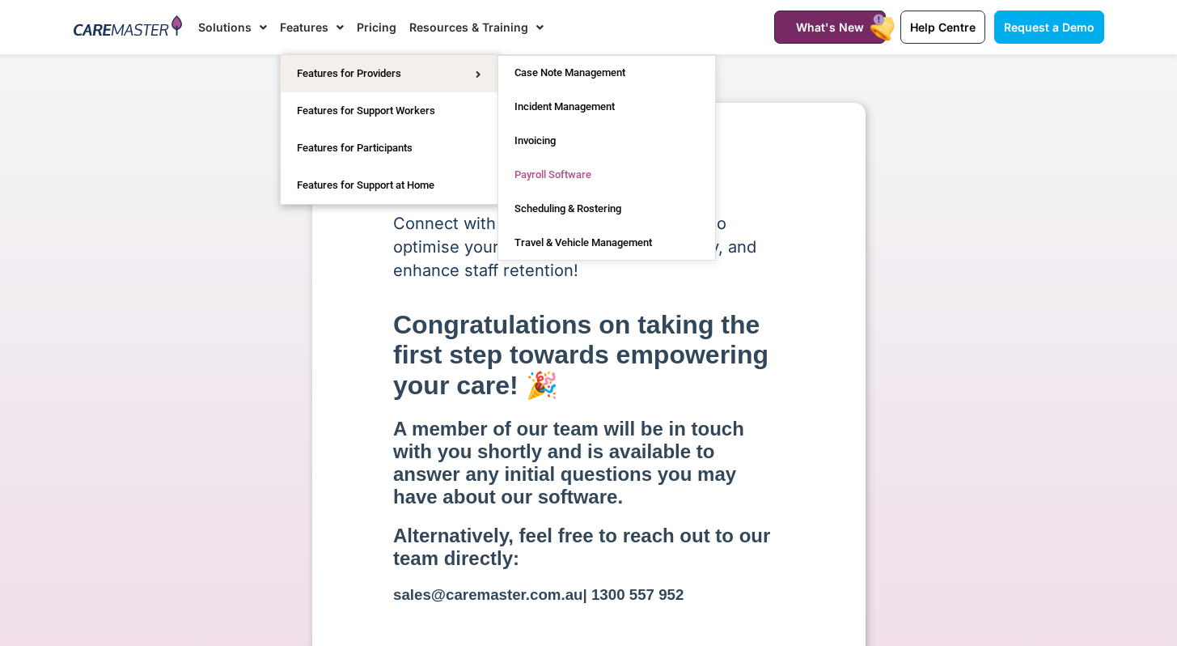
click at [548, 175] on link "Payroll Software" at bounding box center [606, 175] width 217 height 34
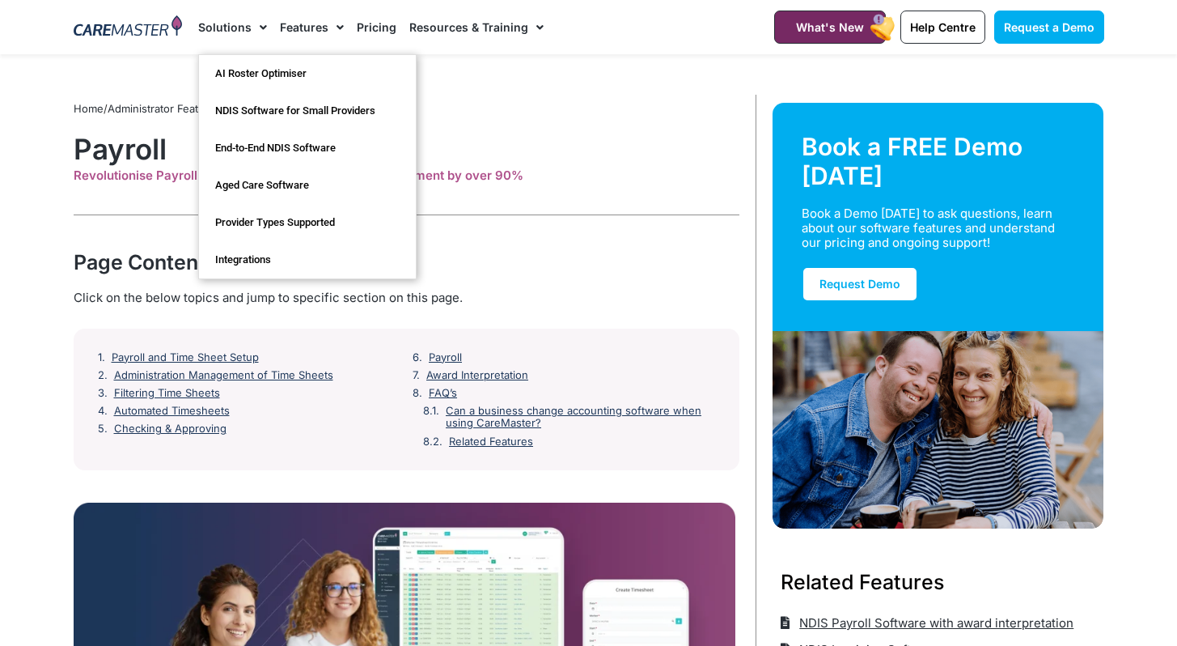
click at [220, 34] on link "Solutions" at bounding box center [232, 27] width 69 height 54
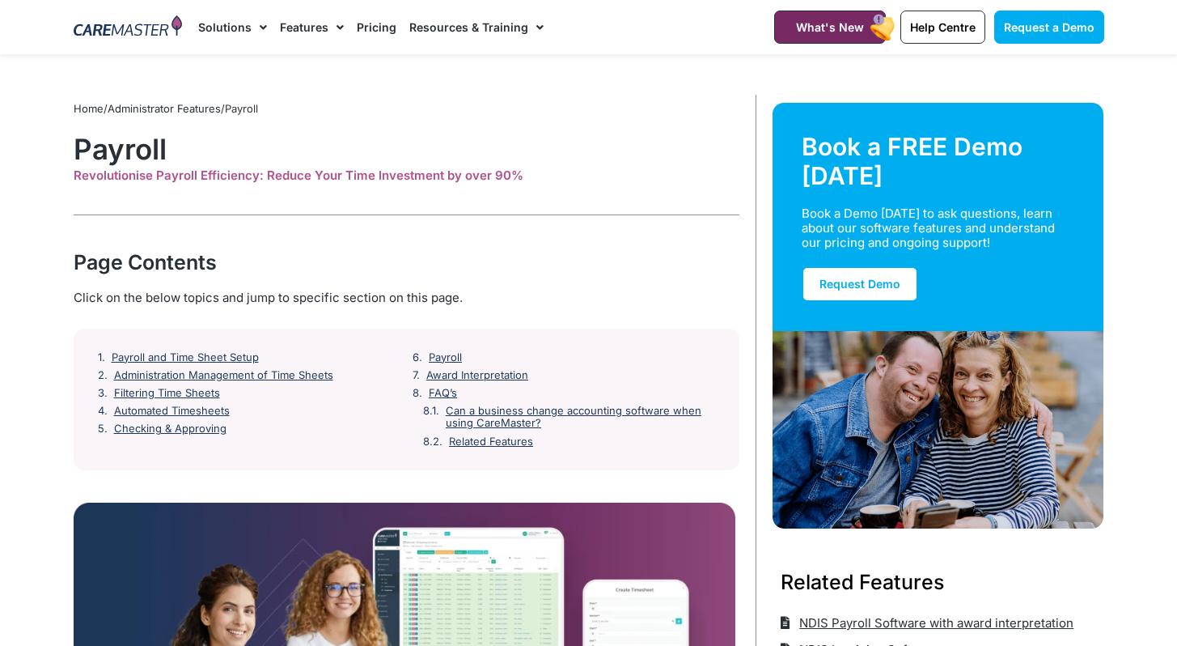
click at [220, 34] on link "Solutions" at bounding box center [232, 27] width 69 height 54
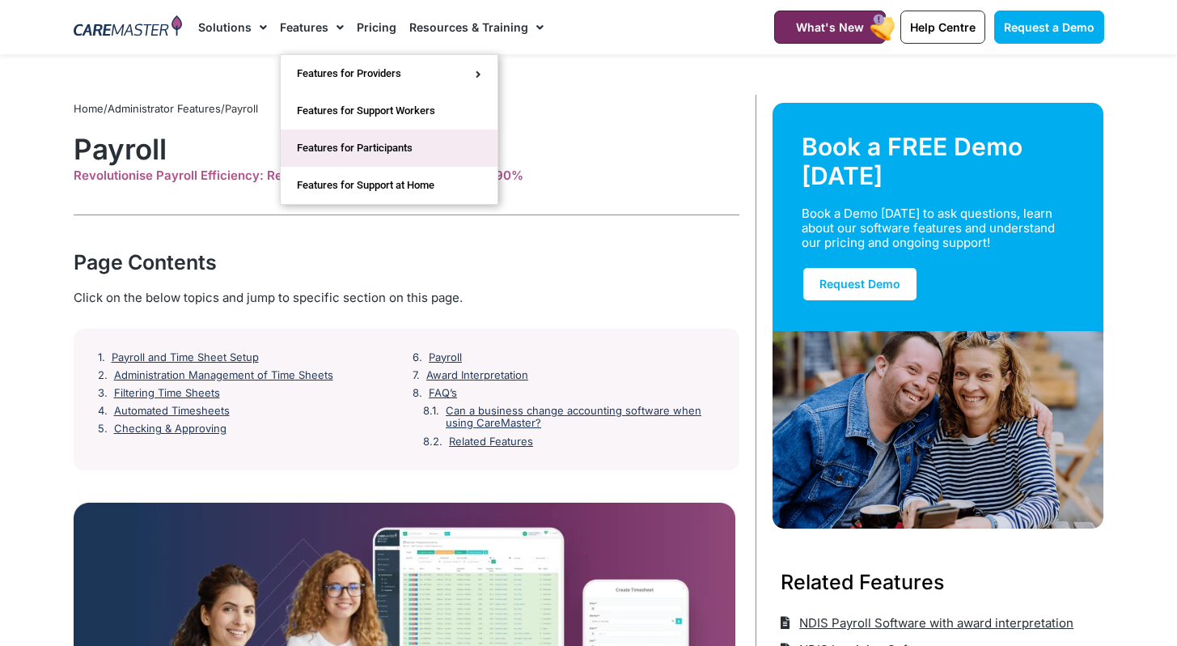
click at [346, 138] on link "Features for Participants" at bounding box center [389, 147] width 217 height 37
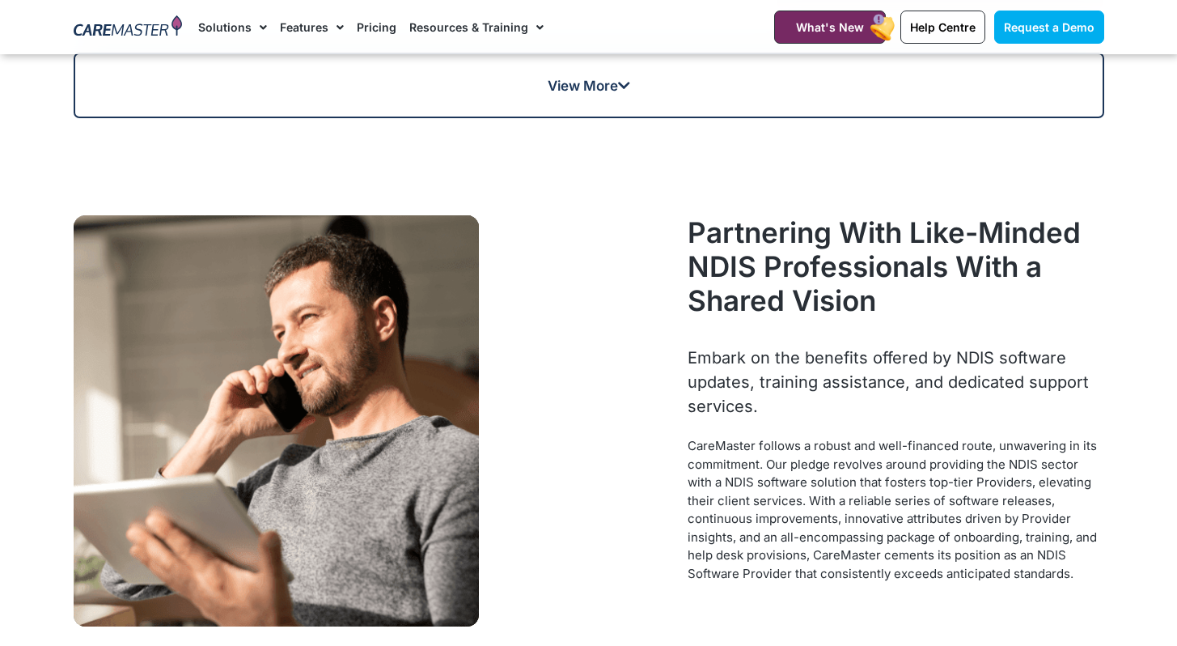
click at [612, 286] on div at bounding box center [373, 420] width 615 height 427
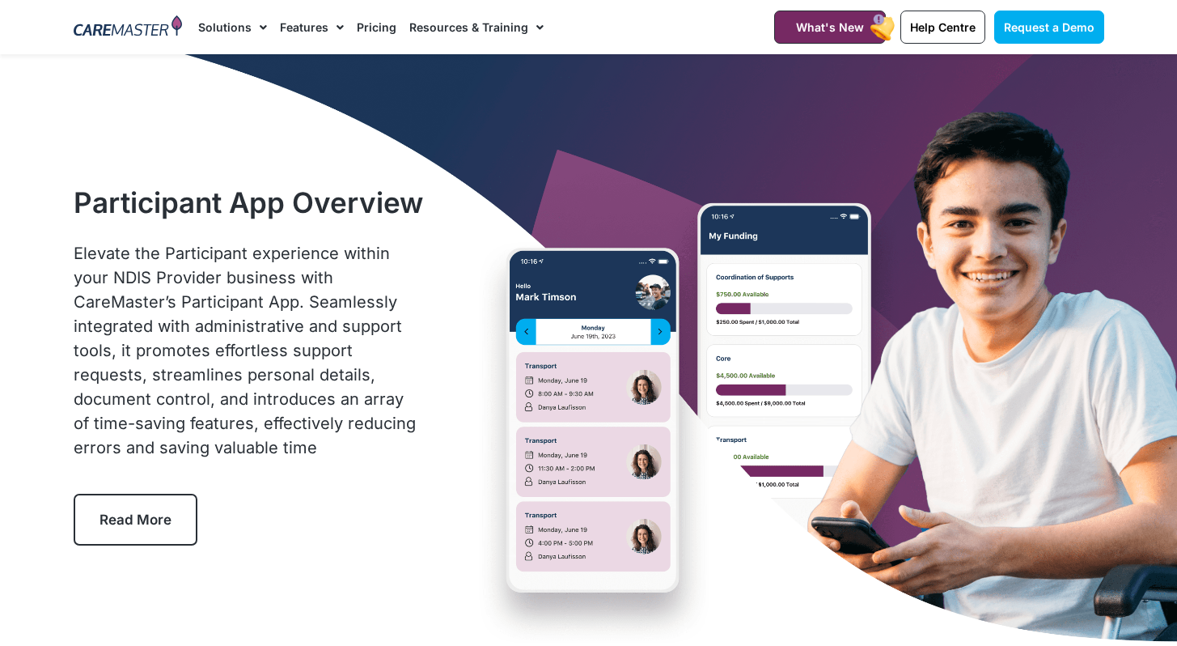
click at [362, 19] on link "Pricing" at bounding box center [377, 27] width 40 height 54
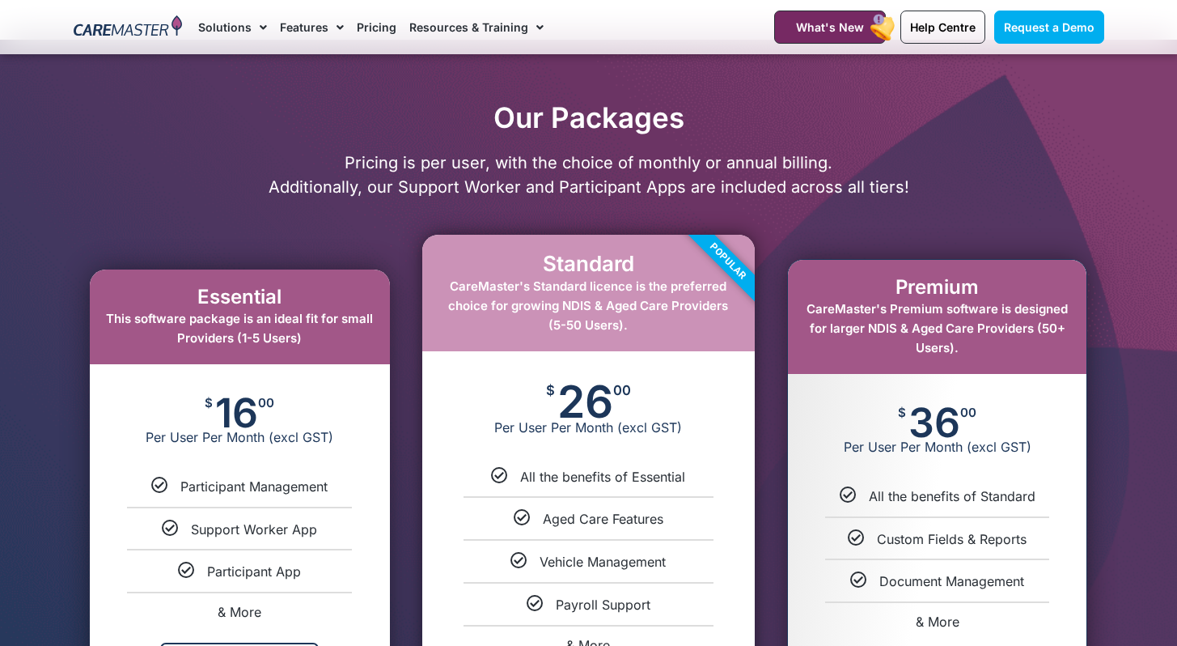
scroll to position [707, 0]
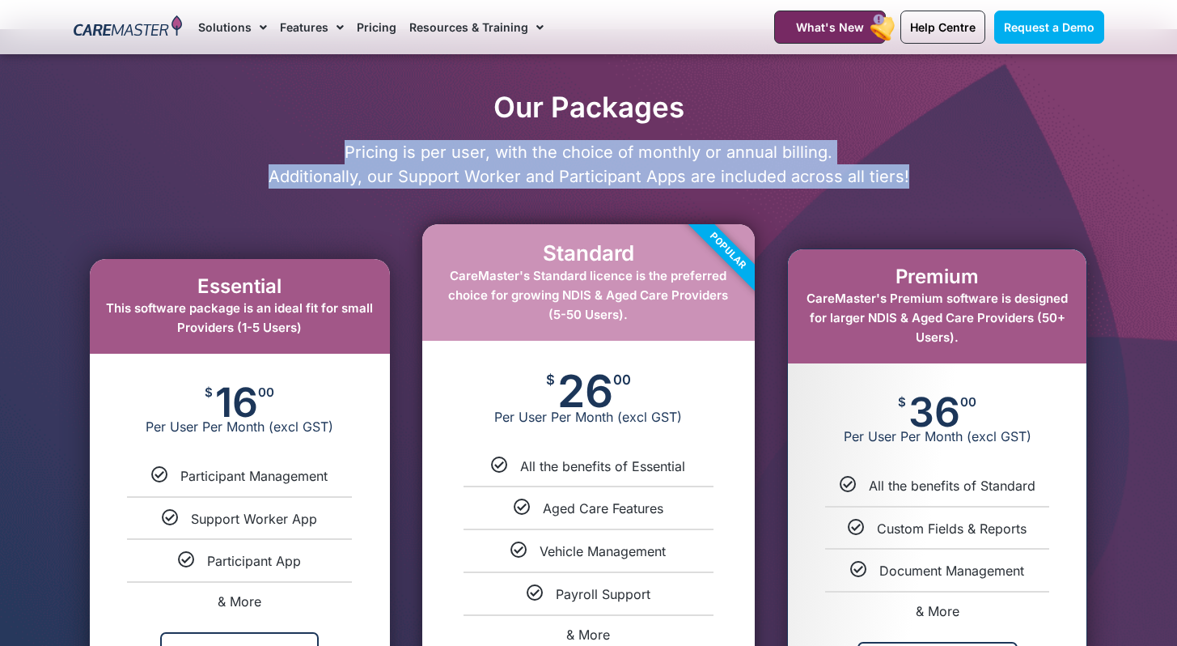
drag, startPoint x: 350, startPoint y: 149, endPoint x: 930, endPoint y: 177, distance: 580.8
click at [930, 177] on p "Pricing is per user, with the choice of monthly or annual billing. Additionally…" at bounding box center [589, 164] width 1047 height 49
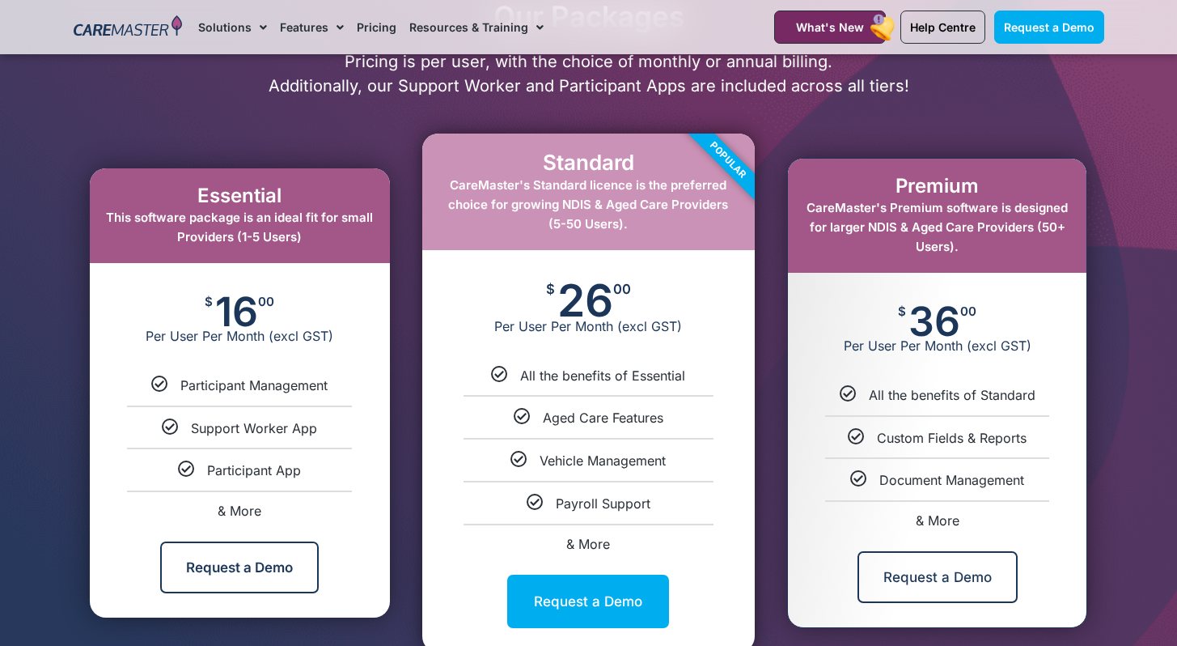
scroll to position [808, 0]
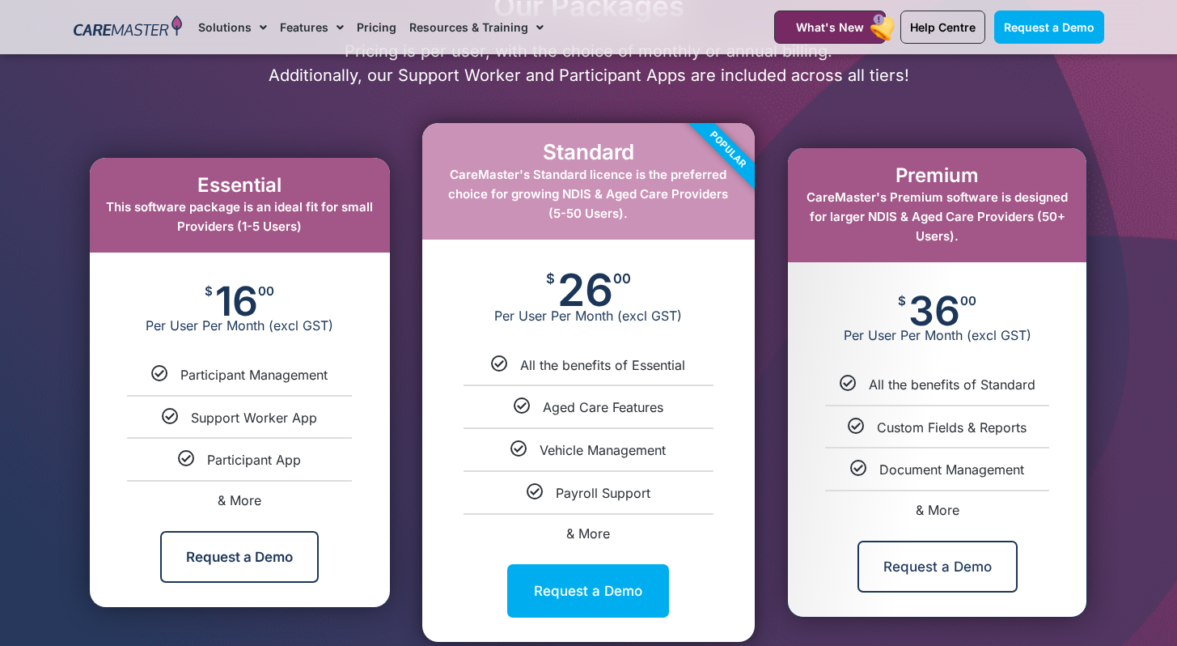
drag, startPoint x: 440, startPoint y: 173, endPoint x: 687, endPoint y: 183, distance: 247.0
click at [687, 183] on div "Standard CareMaster's Standard licence is the preferred choice for growing NDIS…" at bounding box center [588, 382] width 333 height 518
click at [687, 183] on div "Popular" at bounding box center [694, 183] width 121 height 121
drag, startPoint x: 538, startPoint y: 451, endPoint x: 672, endPoint y: 459, distance: 134.6
click at [672, 458] on div "Vehicle Management" at bounding box center [588, 449] width 308 height 17
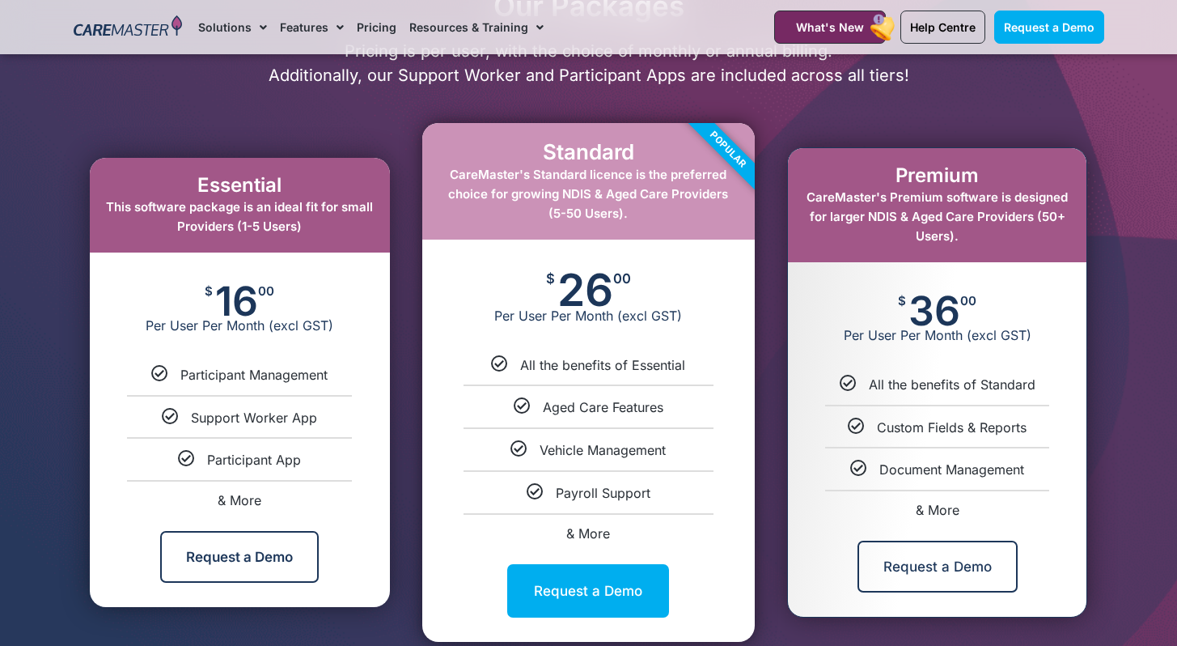
click at [947, 426] on span "Custom Fields & Reports" at bounding box center [952, 427] width 150 height 16
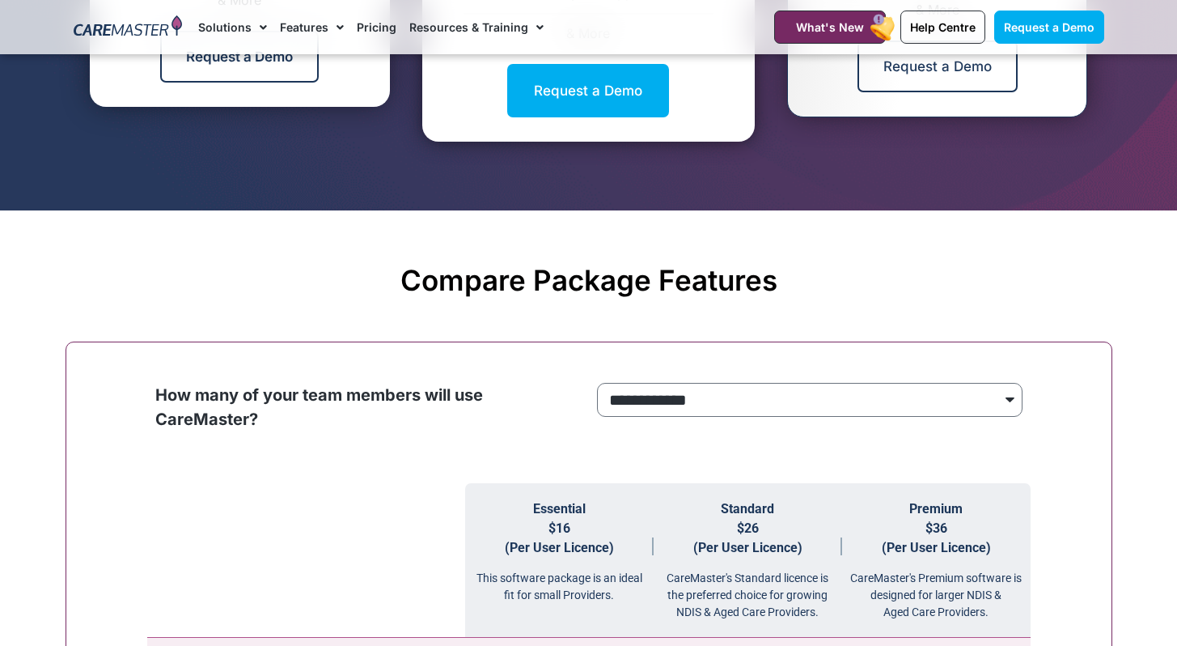
scroll to position [1392, 0]
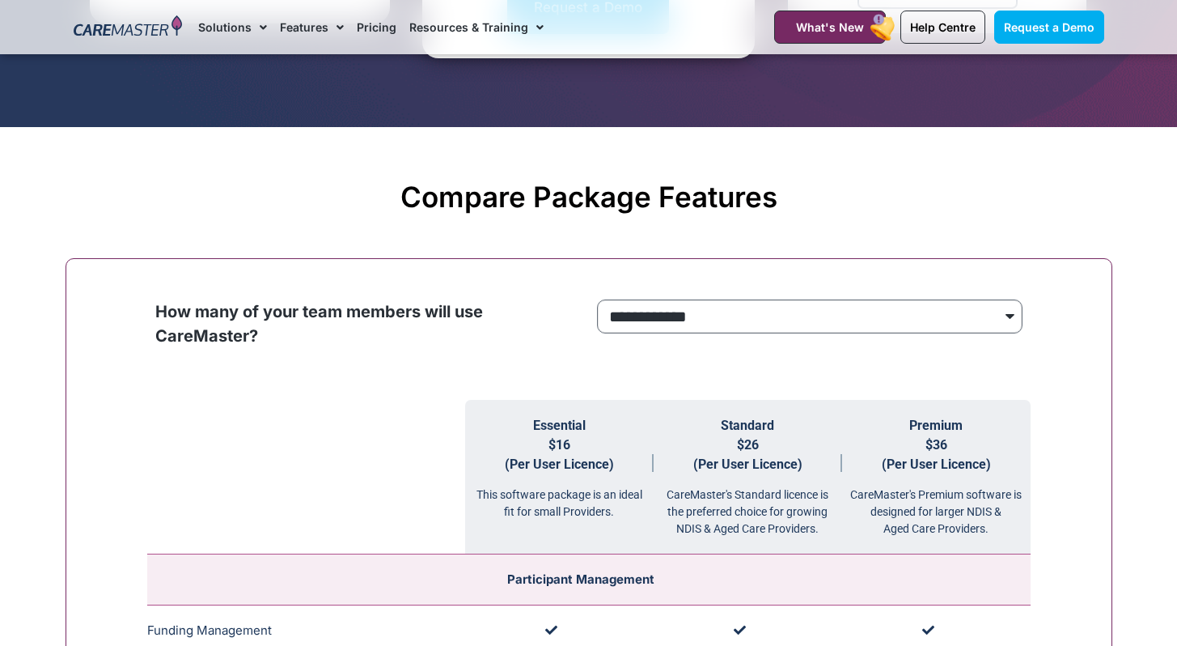
click at [739, 314] on select "**********" at bounding box center [810, 316] width 426 height 34
select select "***"
click at [597, 300] on select "**********" at bounding box center [810, 316] width 426 height 34
click at [729, 341] on div "**********" at bounding box center [810, 320] width 434 height 42
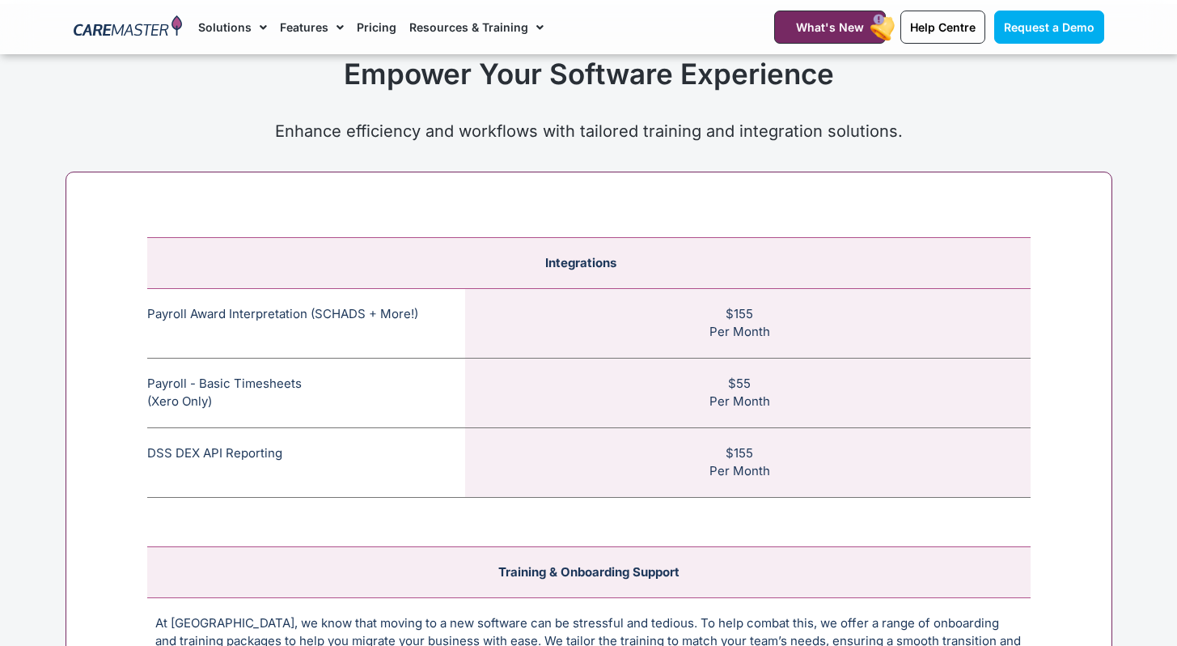
scroll to position [6033, 0]
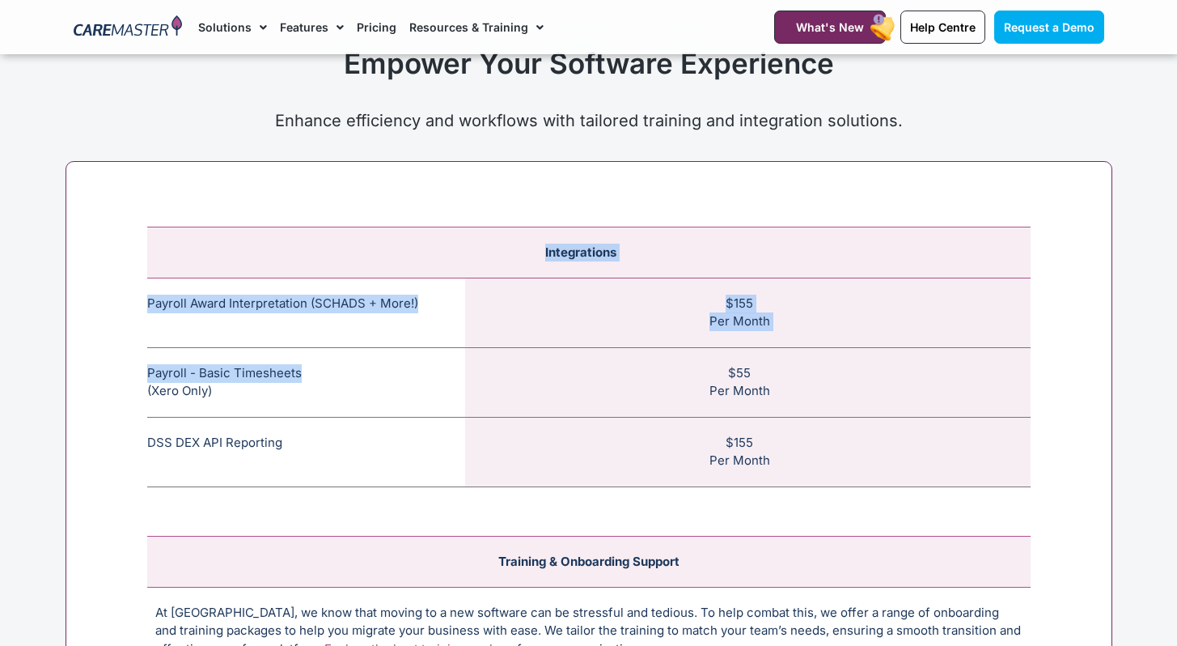
drag, startPoint x: 145, startPoint y: 373, endPoint x: 321, endPoint y: 377, distance: 176.4
click at [321, 377] on div "Integrations Payroll Award Interpretation (SCHADS + More!) The SCHADS Award int…" at bounding box center [589, 554] width 1047 height 786
click at [321, 377] on td "Payroll - Basic Timesheets (Xero Only) The basic payroll feature allows timeshe…" at bounding box center [306, 382] width 318 height 70
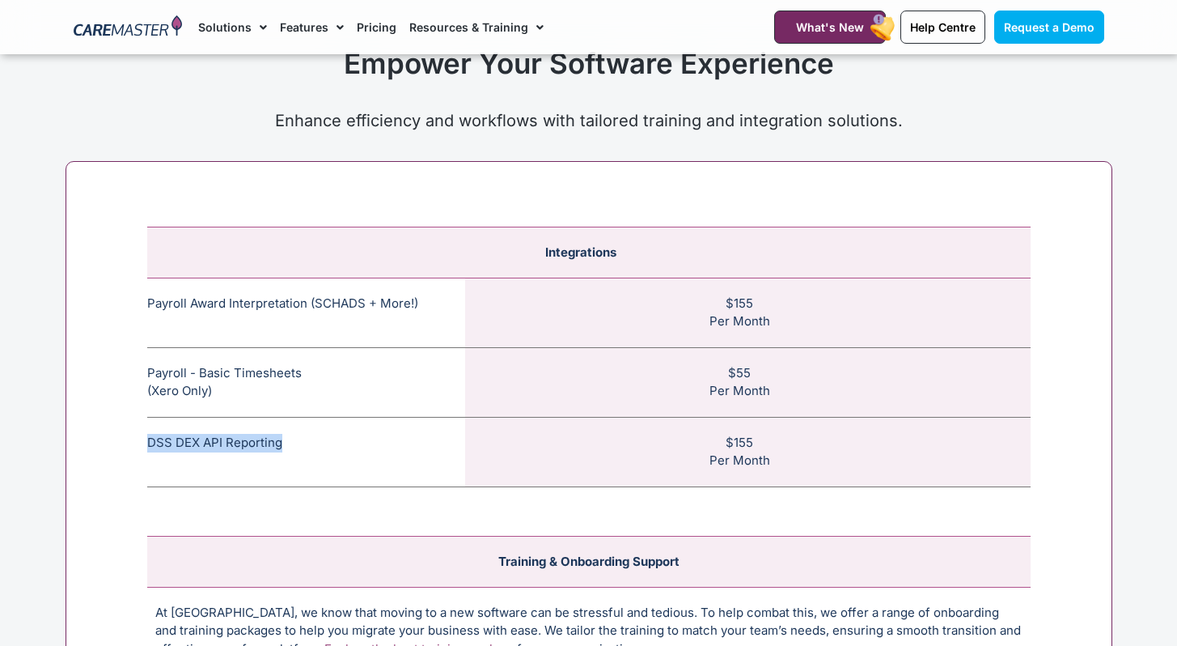
drag, startPoint x: 150, startPoint y: 436, endPoint x: 344, endPoint y: 439, distance: 194.2
click at [344, 439] on td "DSS DEX API Reporting This feature allows CHSP and DSS services to be reported …" at bounding box center [306, 452] width 318 height 70
click at [344, 439] on span "This feature allows CHSP and DSS services to be reported directly from CareMast…" at bounding box center [393, 442] width 162 height 74
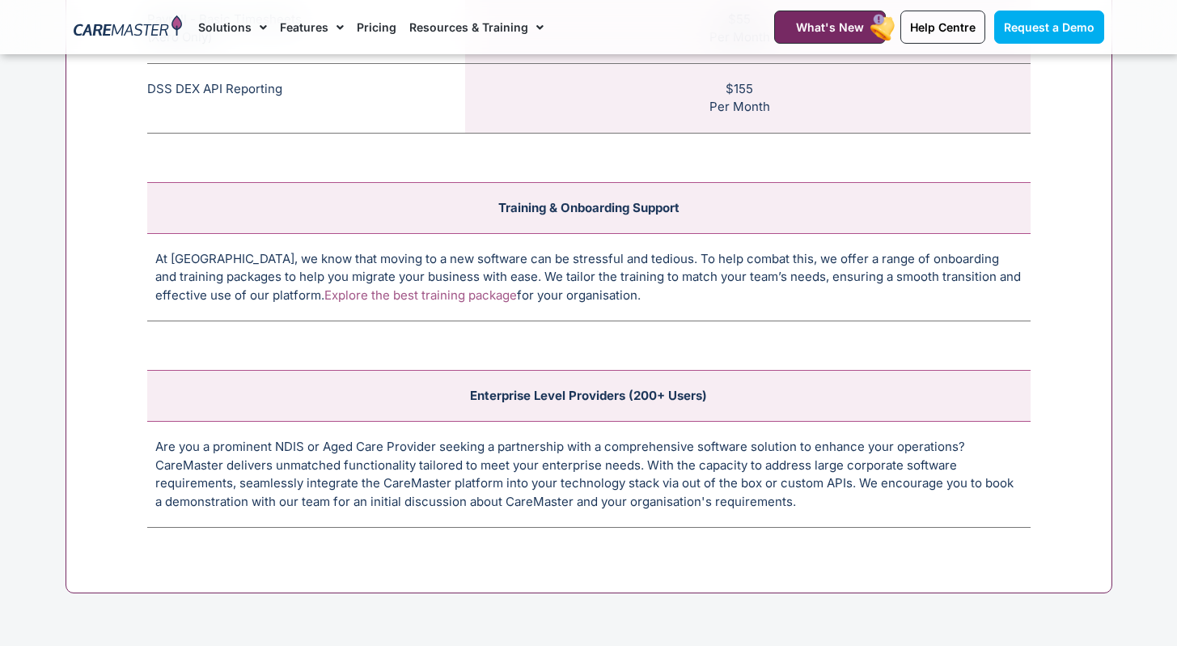
scroll to position [6397, 0]
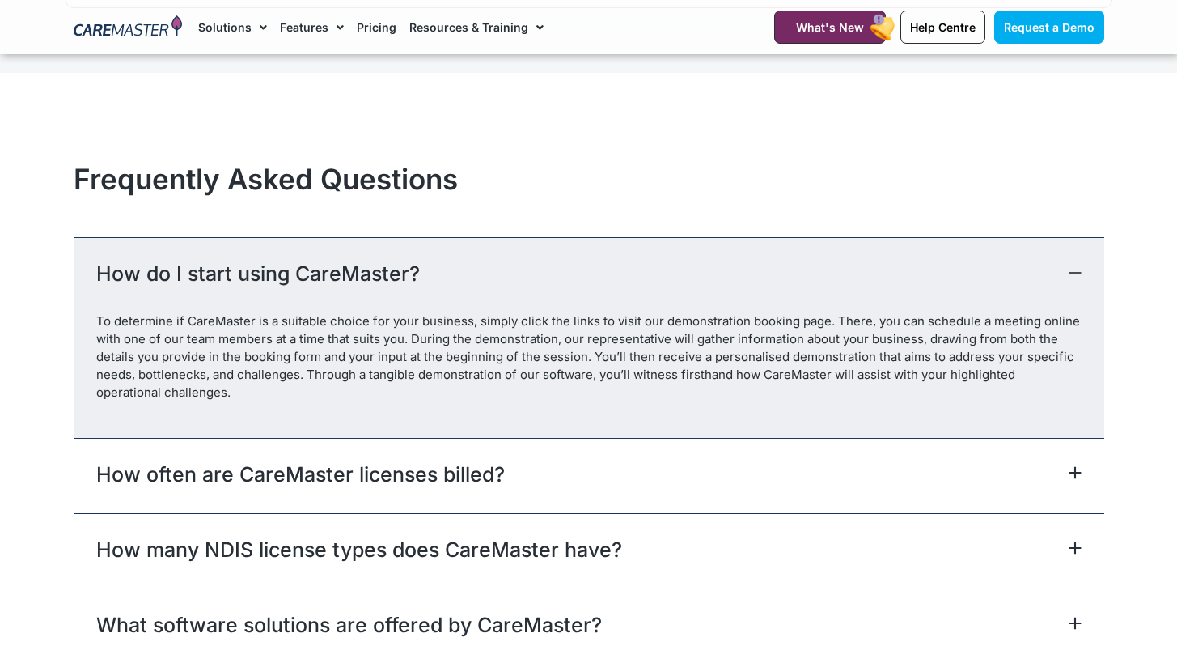
click at [607, 475] on div "How do I start using CareMaster? To determine if CareMaster is a suitable choic…" at bounding box center [589, 577] width 1031 height 681
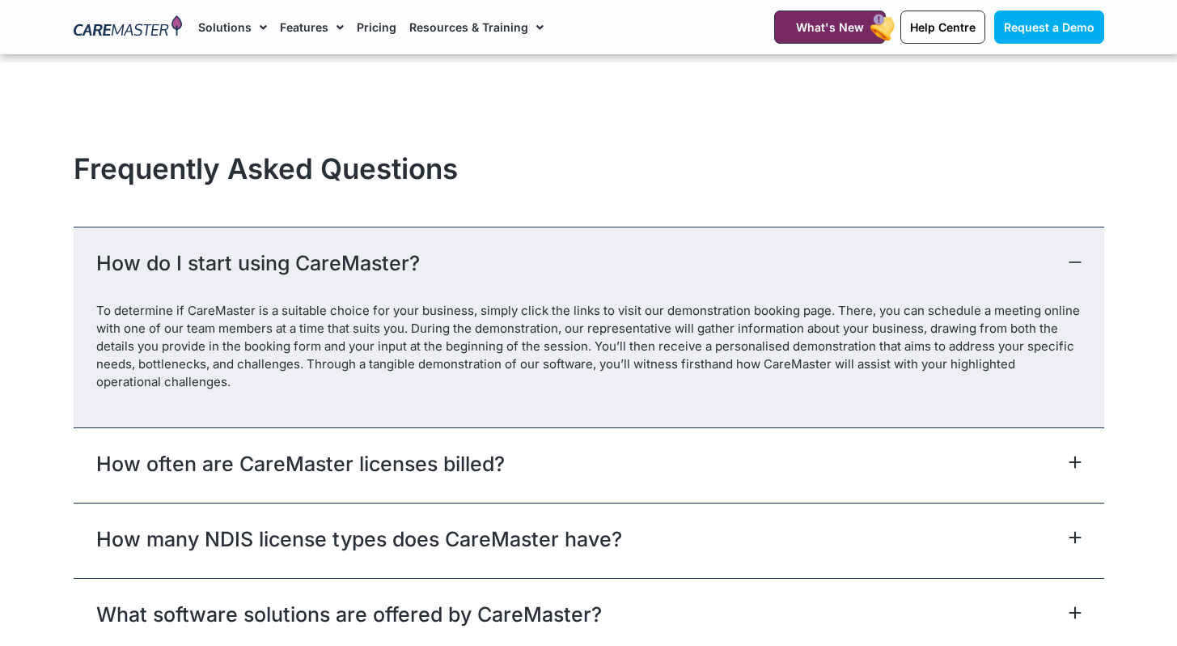
click at [607, 475] on div "How often are CareMaster licenses billed?" at bounding box center [589, 464] width 1031 height 75
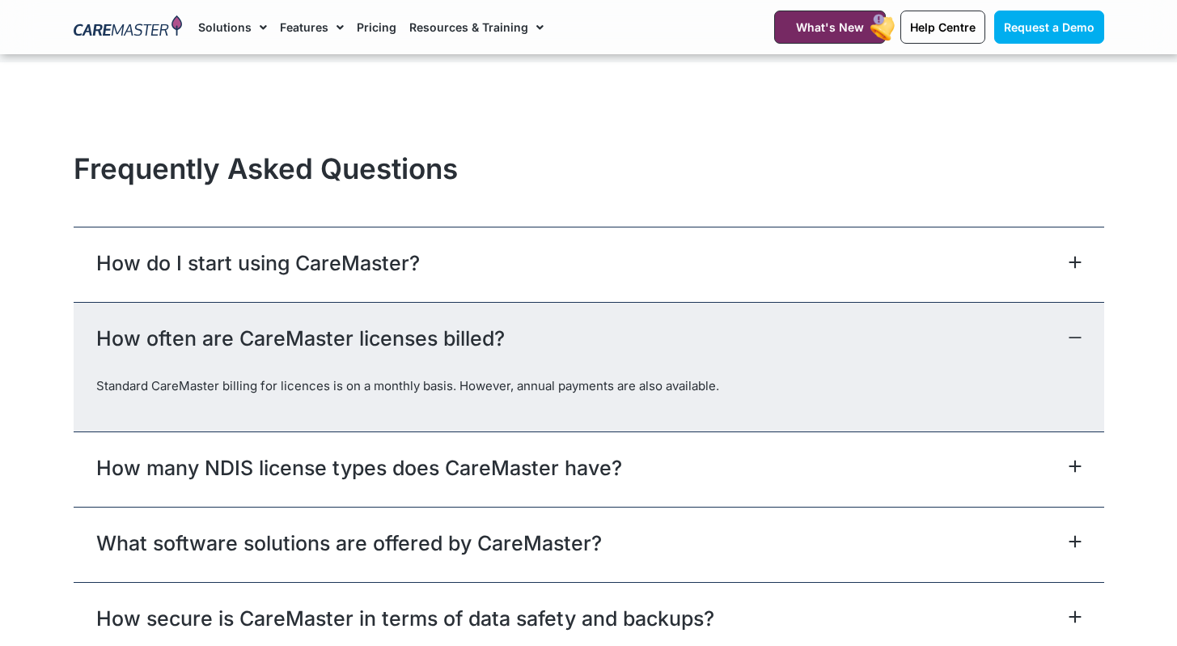
click at [1069, 332] on icon at bounding box center [1075, 337] width 13 height 13
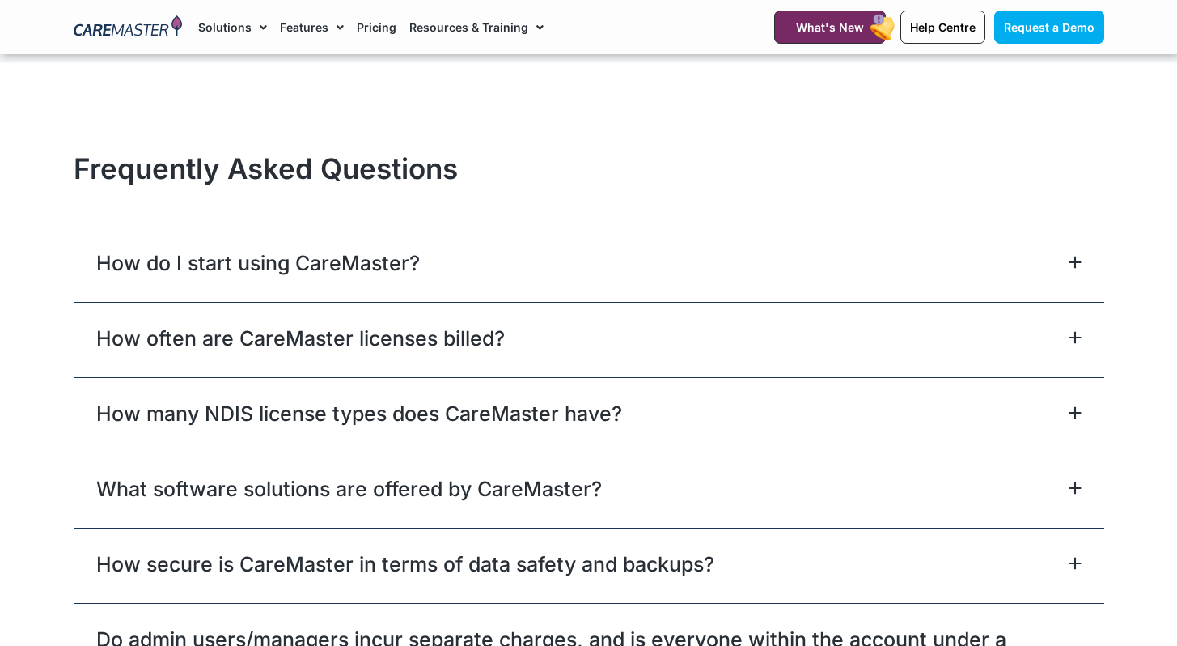
click at [375, 428] on link "How many NDIS license types does CareMaster have?" at bounding box center [359, 413] width 526 height 29
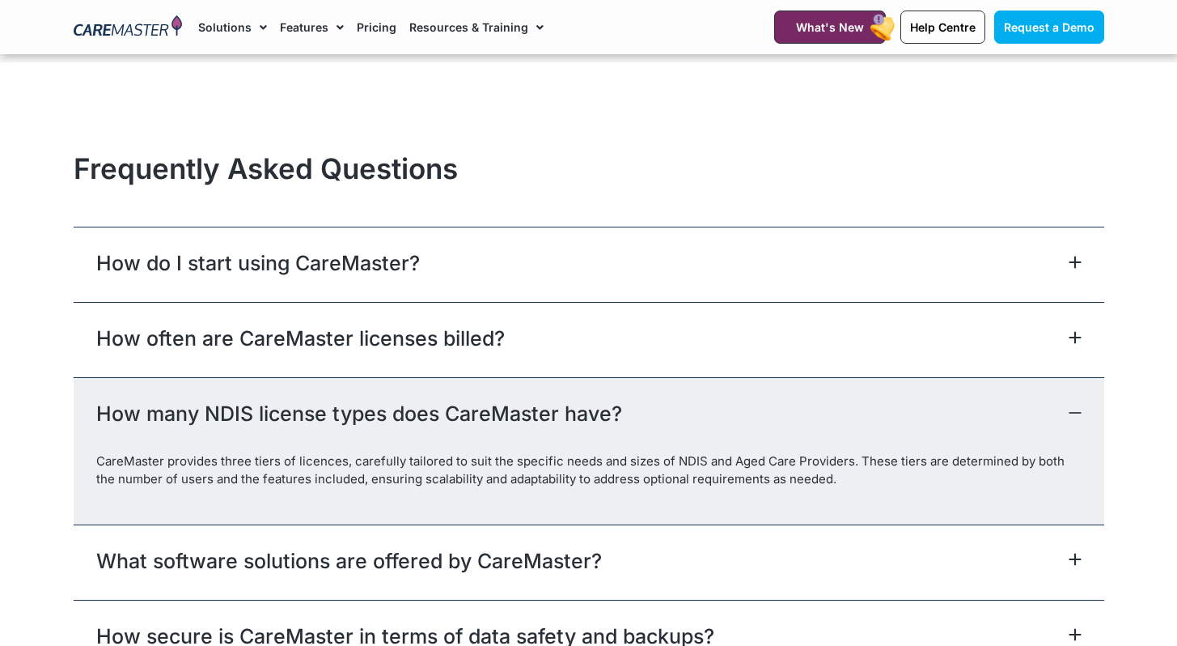
click at [375, 428] on link "How many NDIS license types does CareMaster have?" at bounding box center [359, 413] width 526 height 29
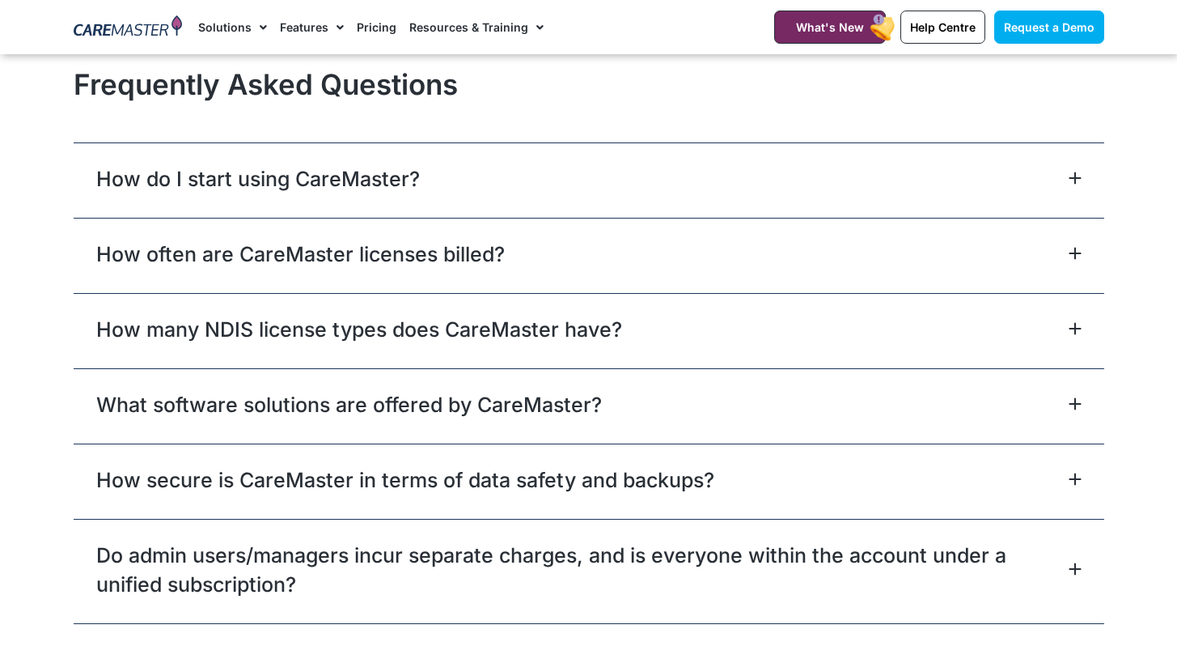
scroll to position [7077, 0]
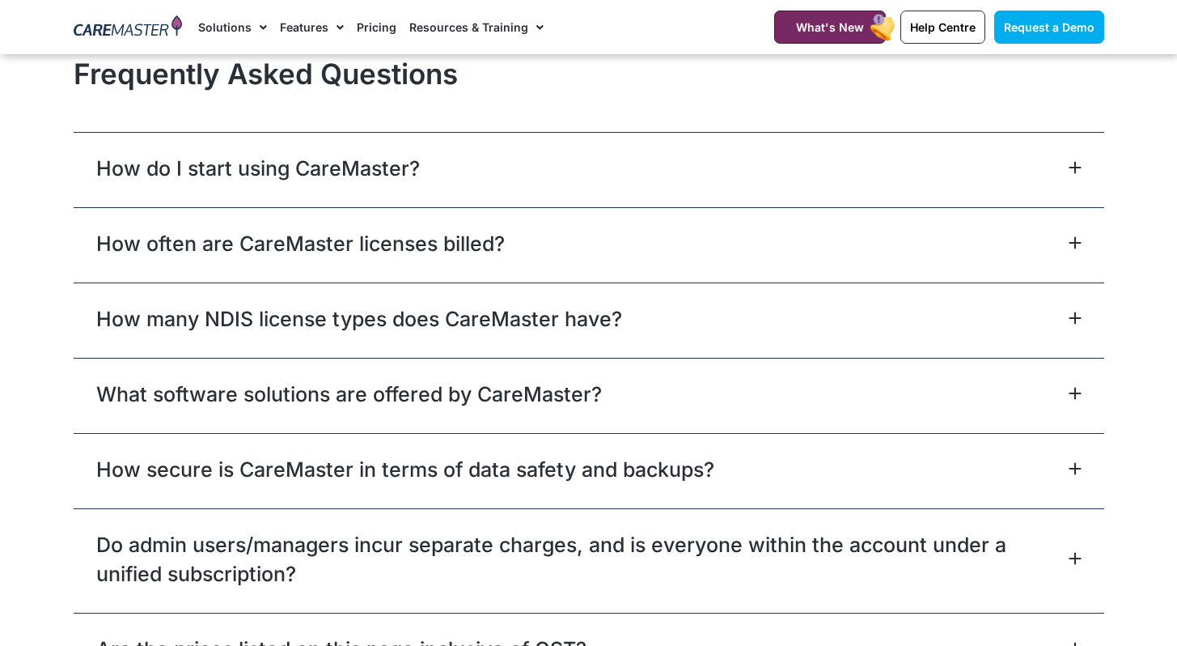
click at [361, 467] on link "How secure is CareMaster in terms of data safety and backups?" at bounding box center [405, 469] width 618 height 29
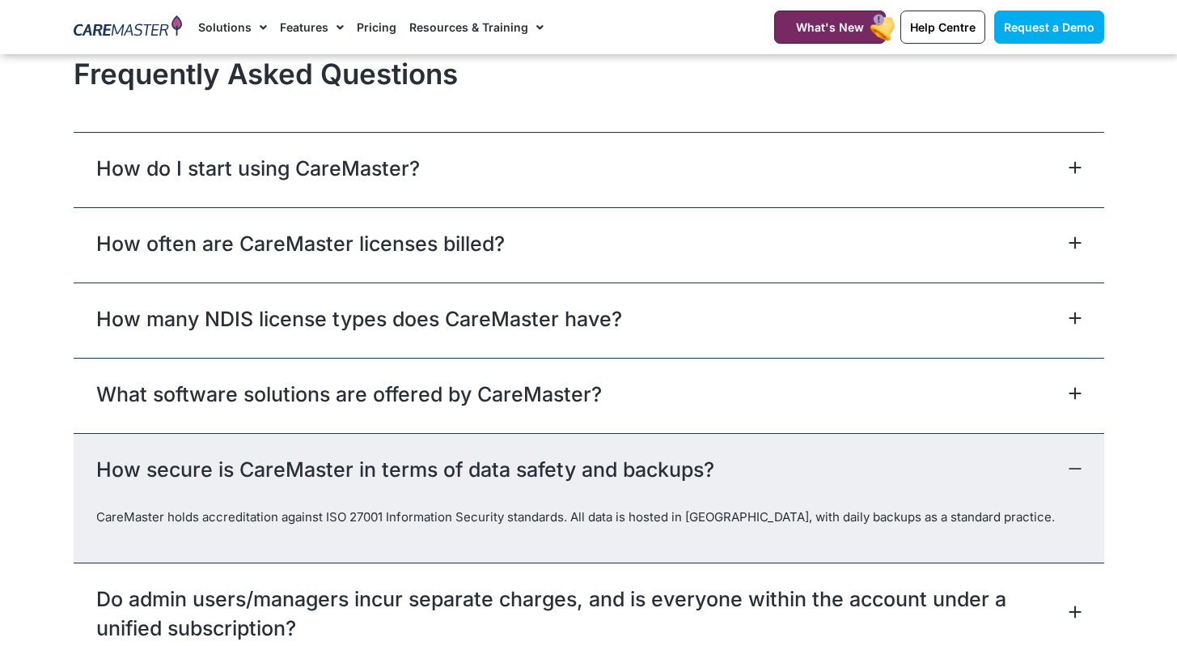
click at [361, 467] on link "How secure is CareMaster in terms of data safety and backups?" at bounding box center [405, 469] width 618 height 29
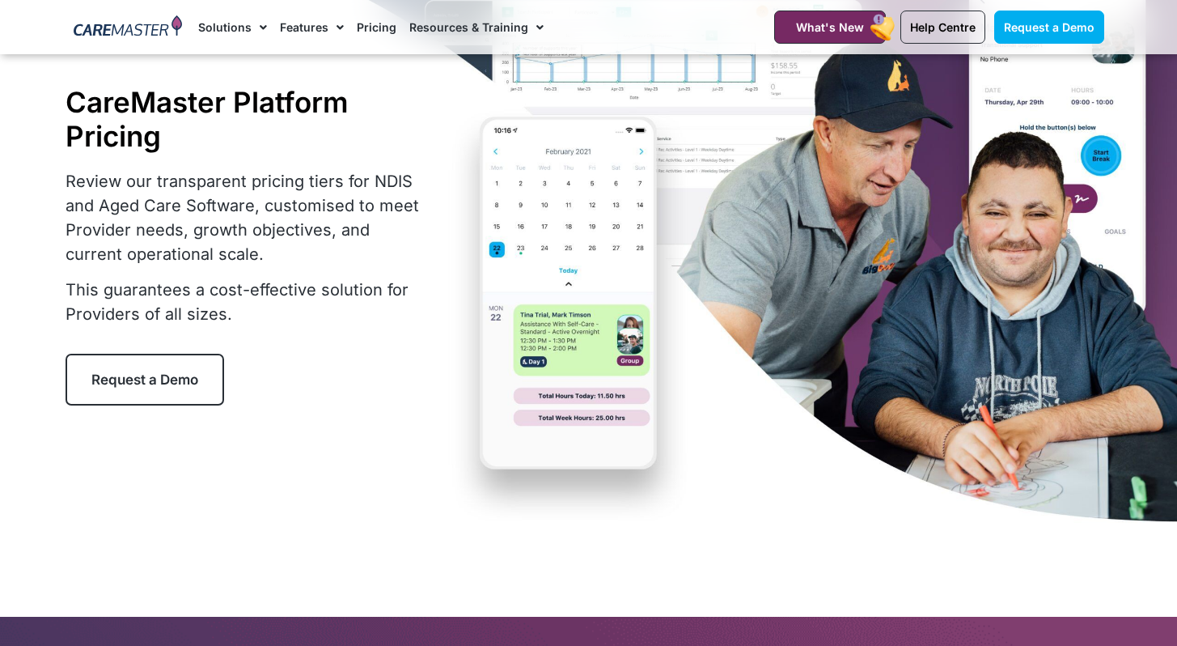
scroll to position [0, 0]
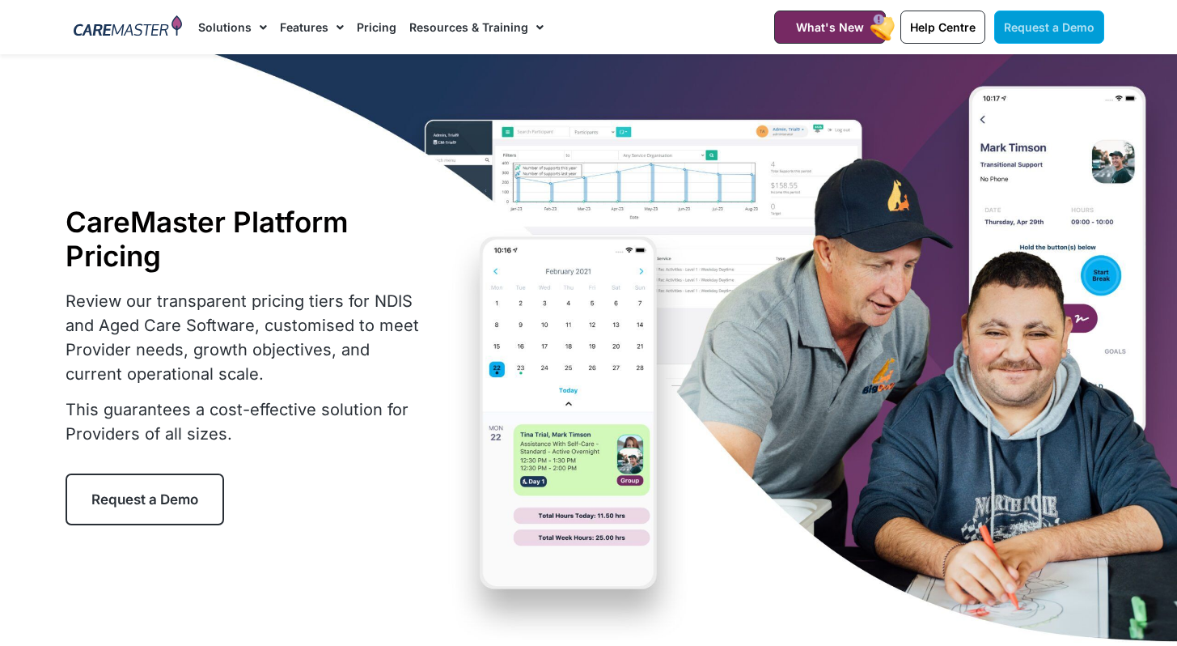
click at [1096, 23] on link "Request a Demo" at bounding box center [1049, 27] width 110 height 33
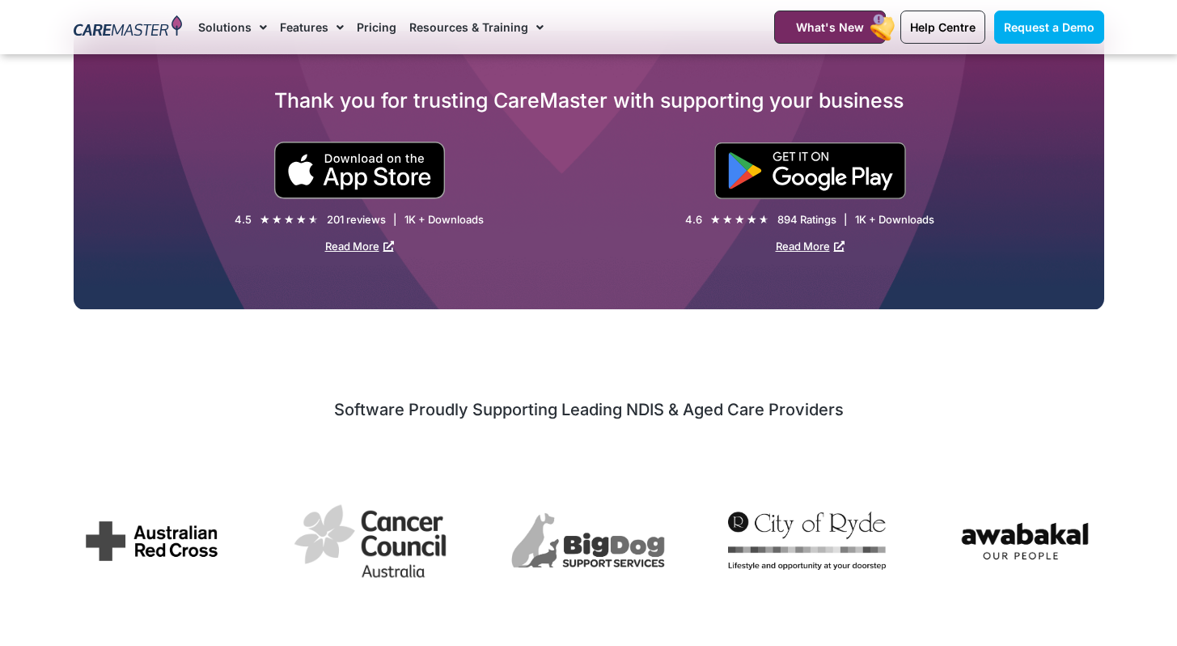
select select "**"
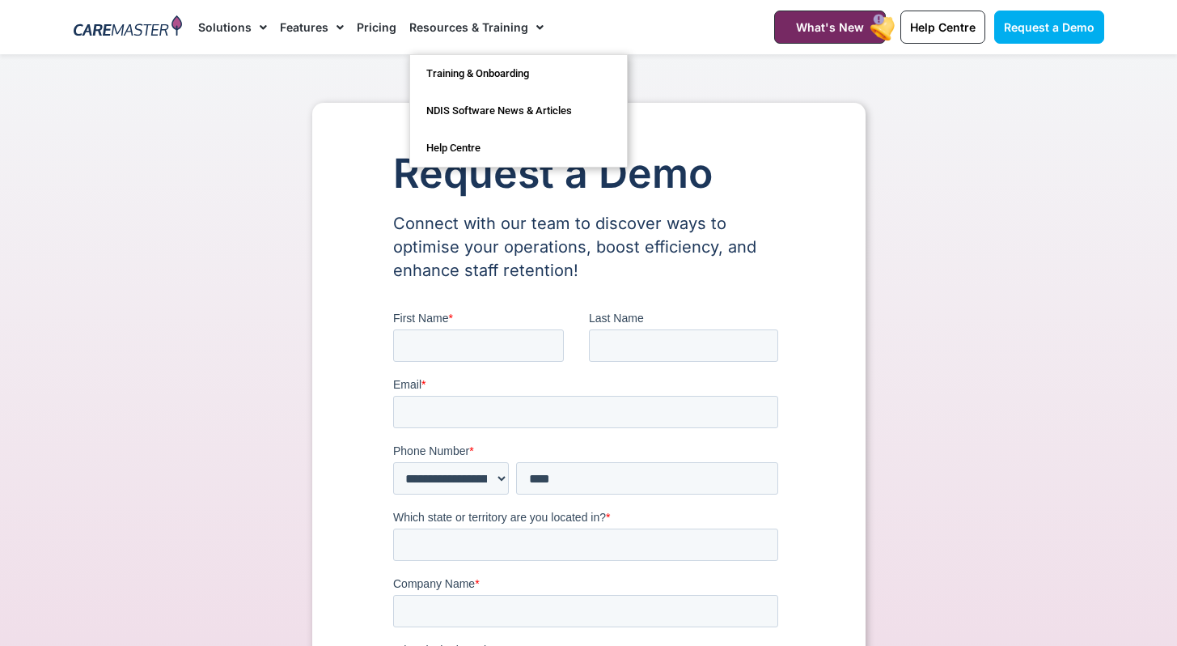
click at [436, 24] on link "Resources & Training" at bounding box center [476, 27] width 134 height 54
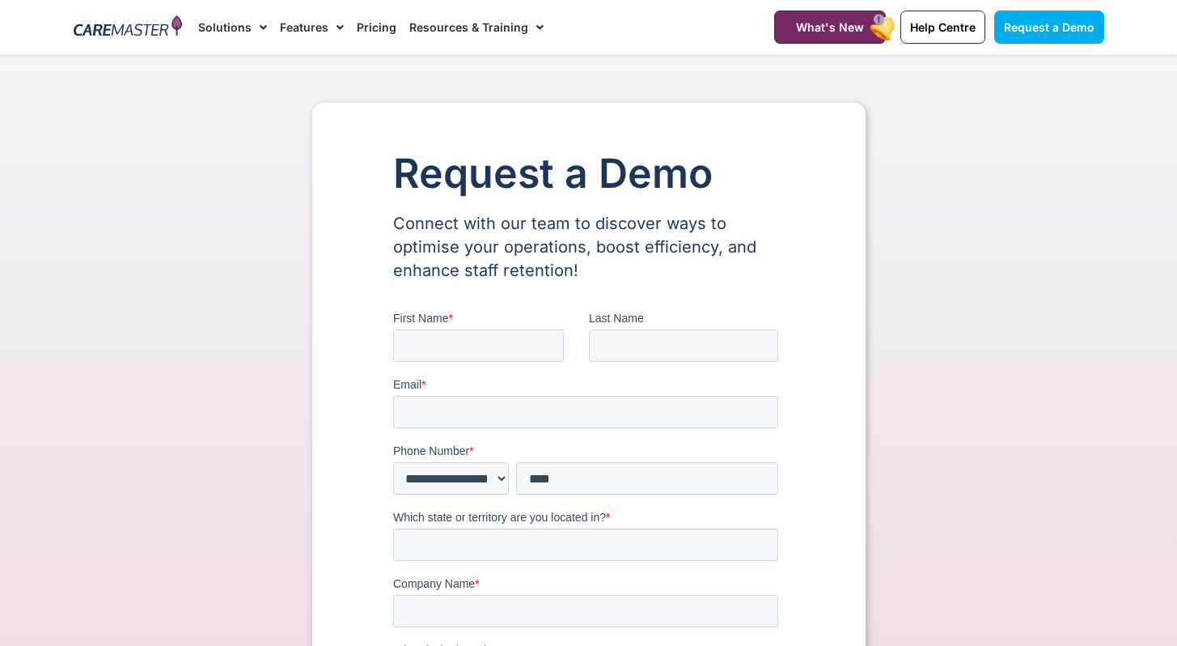
click at [436, 24] on link "Resources & Training" at bounding box center [476, 27] width 134 height 54
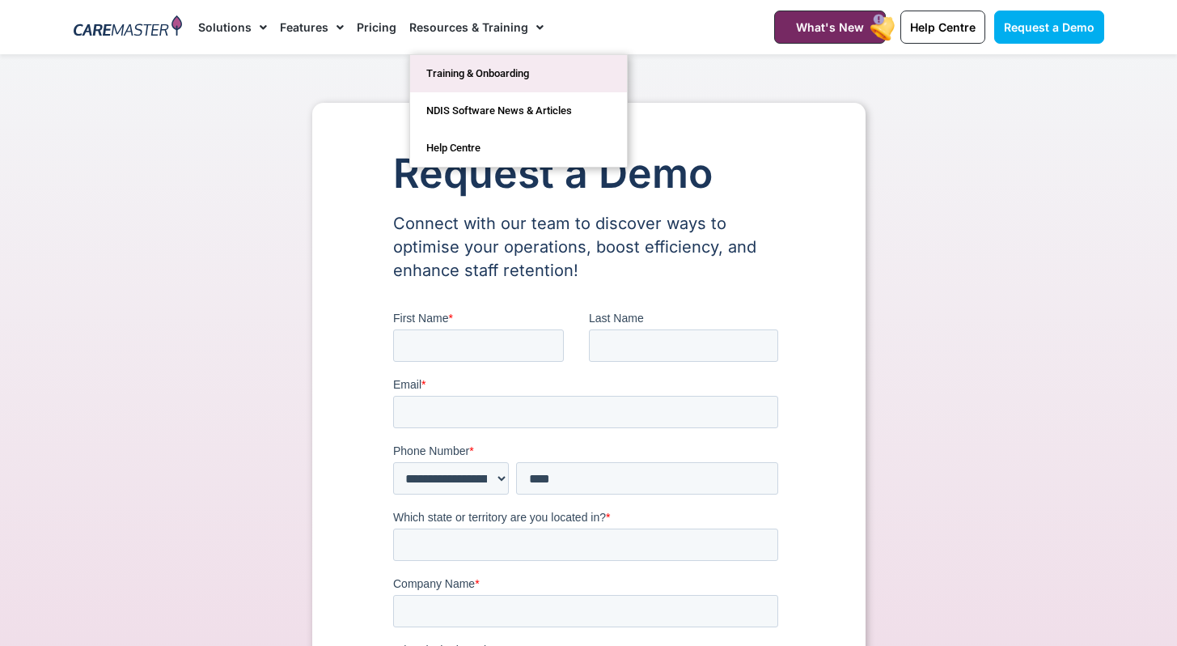
click at [492, 83] on link "Training & Onboarding" at bounding box center [518, 73] width 217 height 37
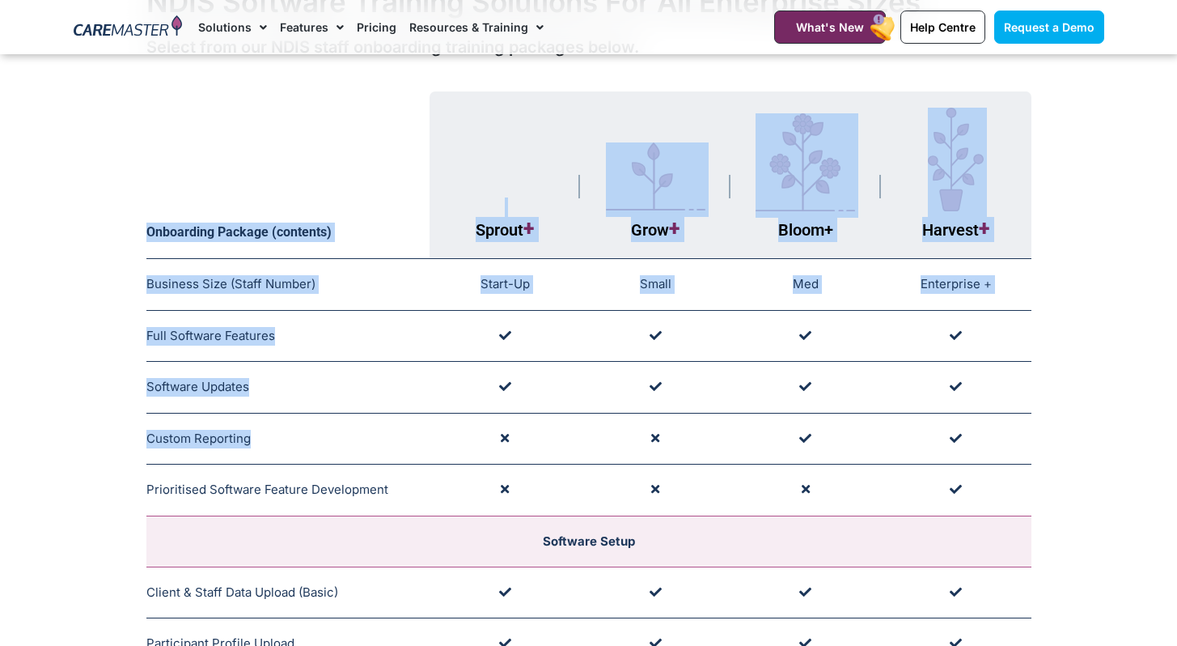
drag, startPoint x: 159, startPoint y: 434, endPoint x: 328, endPoint y: 431, distance: 169.1
click at [328, 431] on span "Applicable to Training Packages Designed for Large Providers." at bounding box center [362, 438] width 162 height 45
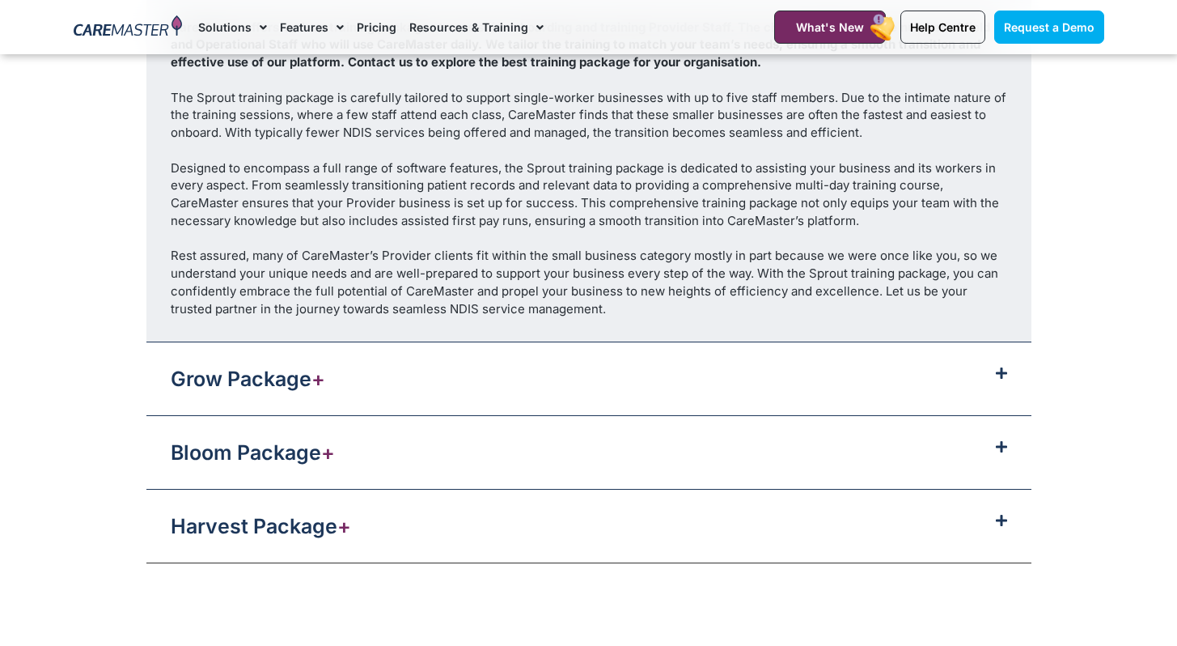
scroll to position [1685, 0]
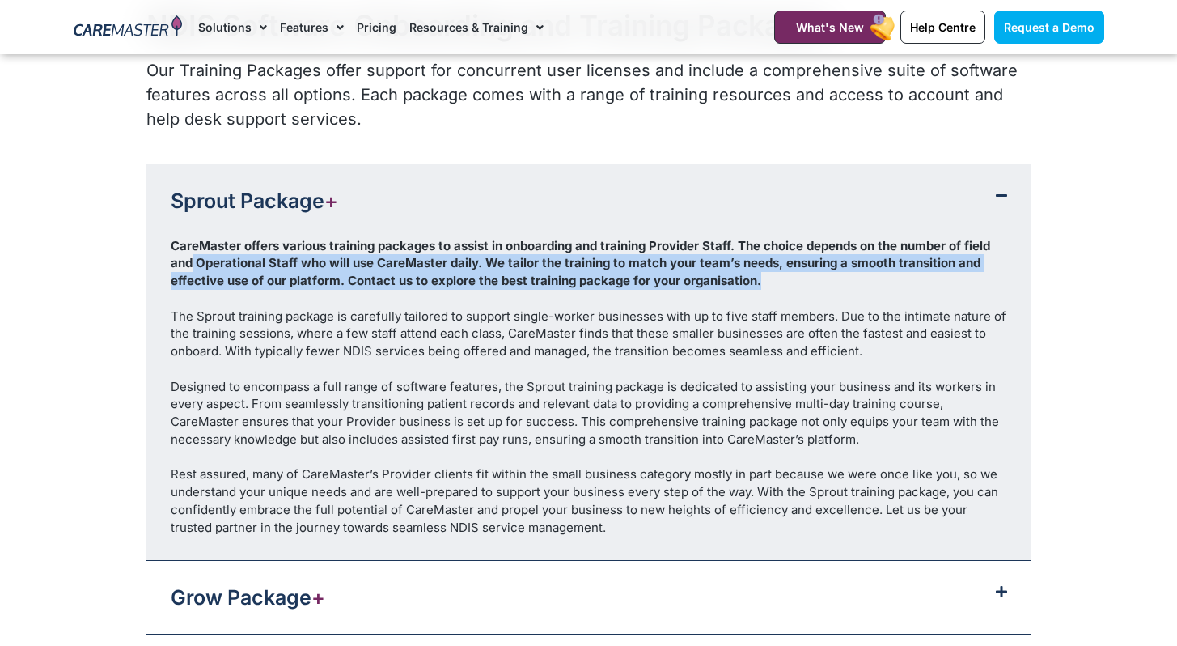
drag, startPoint x: 193, startPoint y: 260, endPoint x: 756, endPoint y: 290, distance: 563.9
click at [756, 290] on div "CareMaster offers various training packages to assist in onboarding and trainin…" at bounding box center [588, 399] width 885 height 324
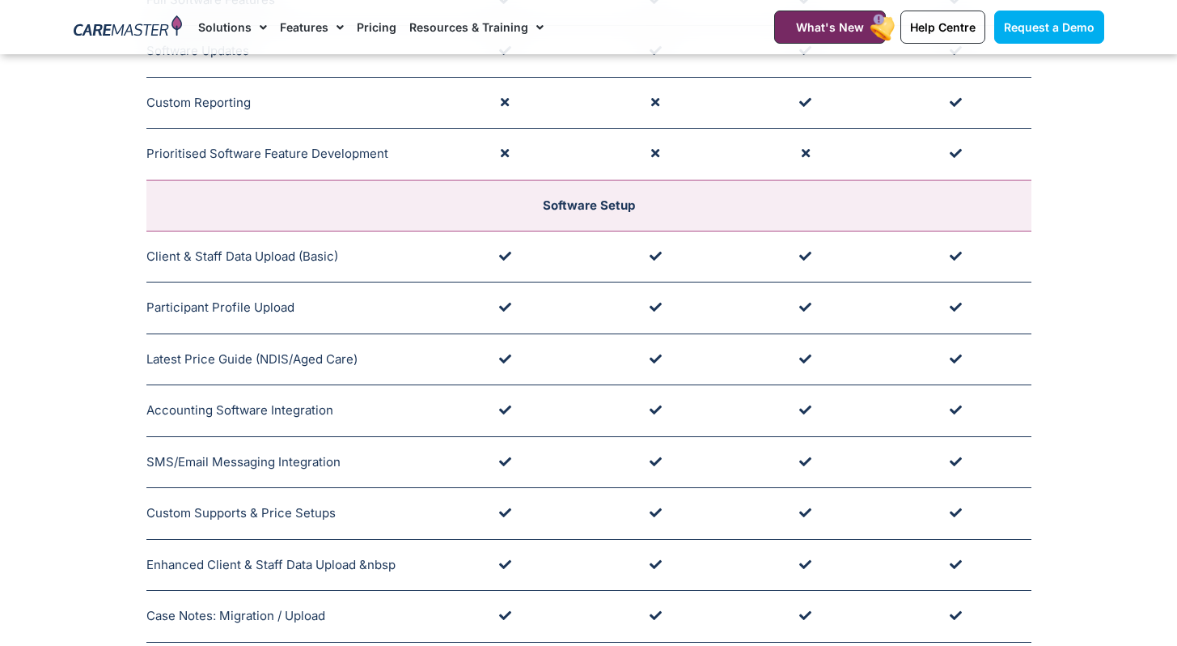
scroll to position [446, 0]
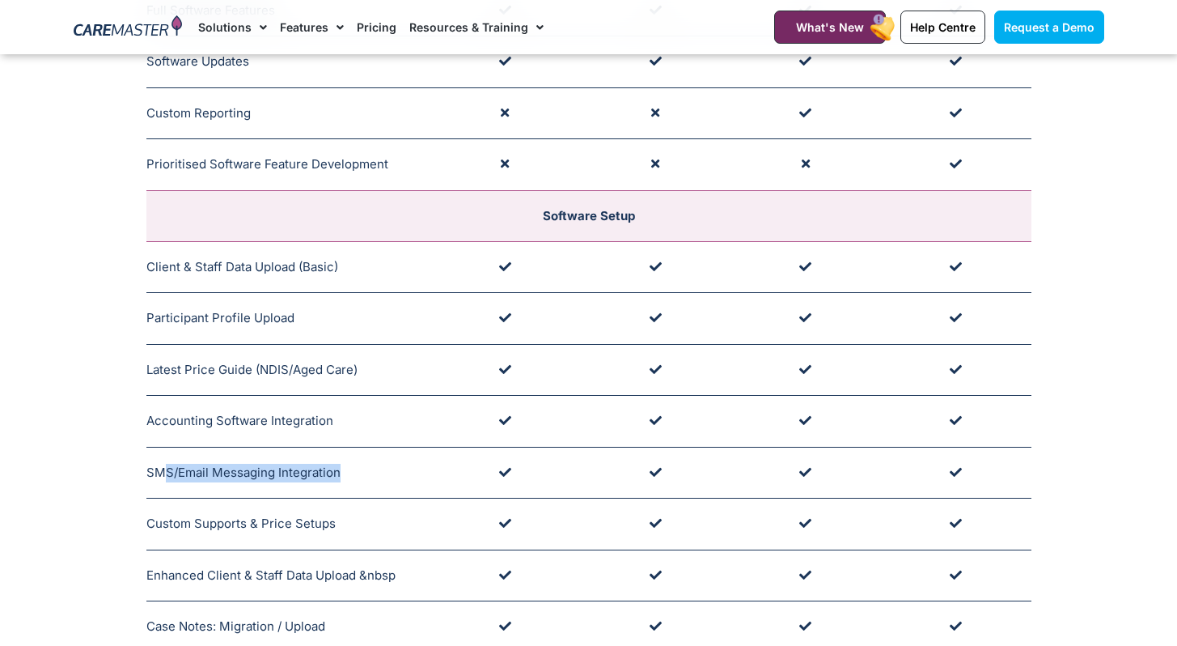
drag, startPoint x: 165, startPoint y: 480, endPoint x: 394, endPoint y: 469, distance: 229.2
click at [394, 469] on td "SMS/Email Messaging Integration Supported by Onboarding Team" at bounding box center [288, 473] width 284 height 52
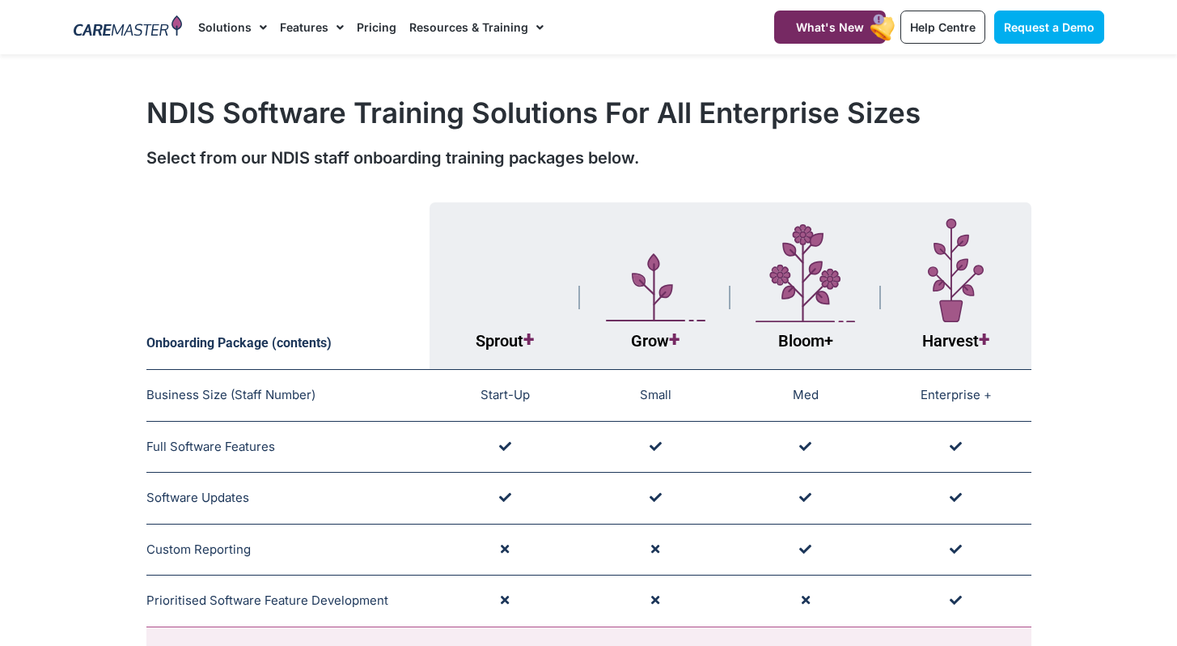
scroll to position [20, 0]
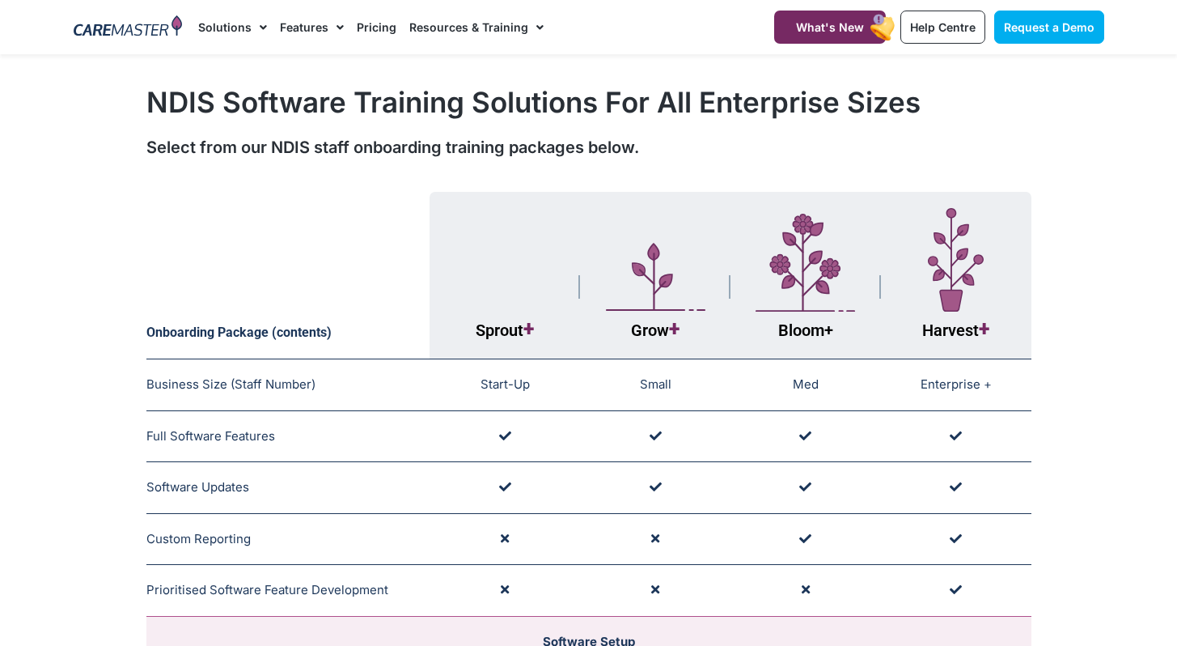
click at [692, 502] on td at bounding box center [655, 488] width 150 height 52
drag, startPoint x: 230, startPoint y: 587, endPoint x: 416, endPoint y: 588, distance: 186.1
click at [416, 588] on td "Prioritised Software Feature Development Enterprise Level Only (Costs May Apply)" at bounding box center [288, 591] width 284 height 52
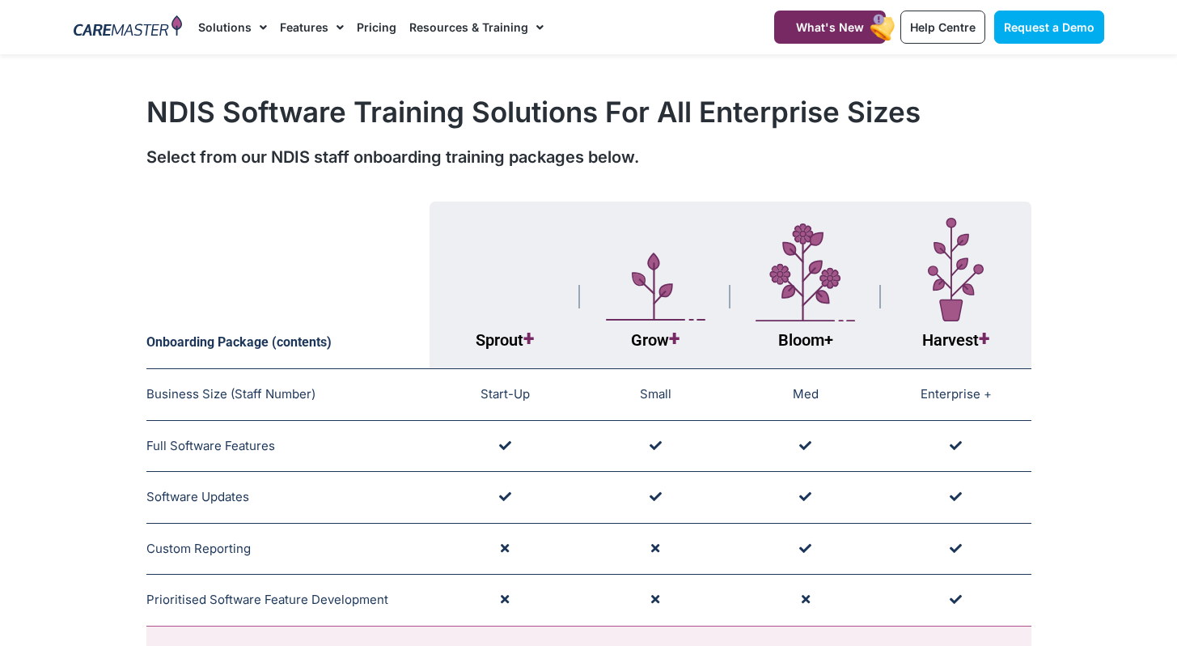
scroll to position [0, 0]
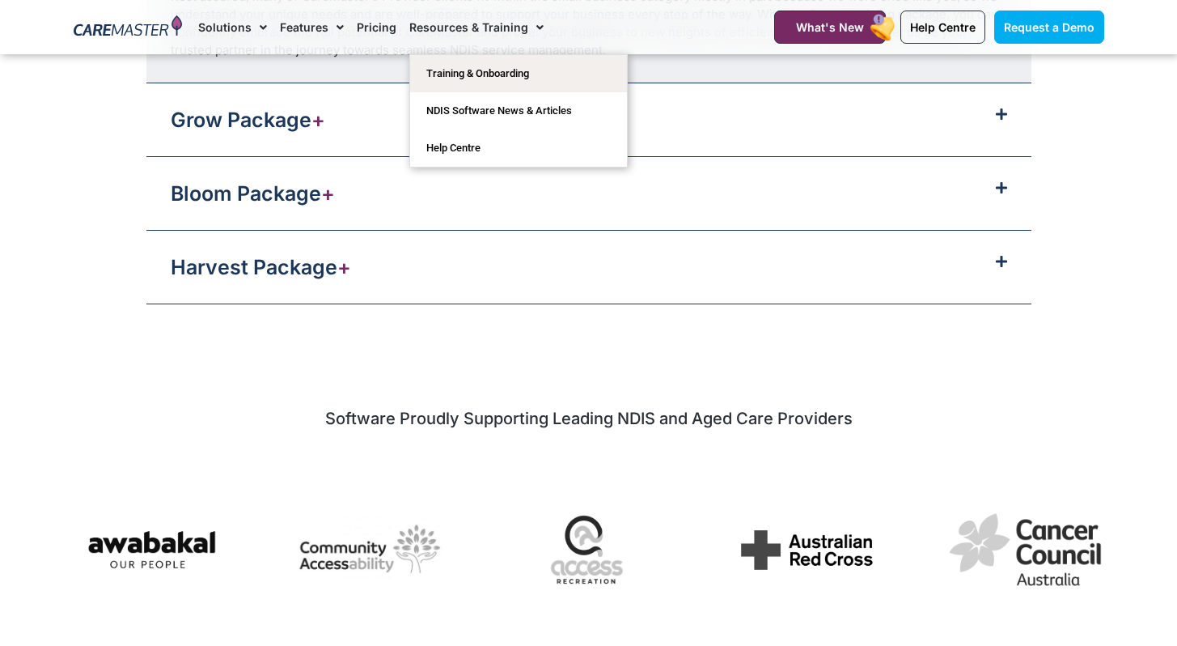
click at [515, 34] on link "Resources & Training" at bounding box center [476, 27] width 134 height 54
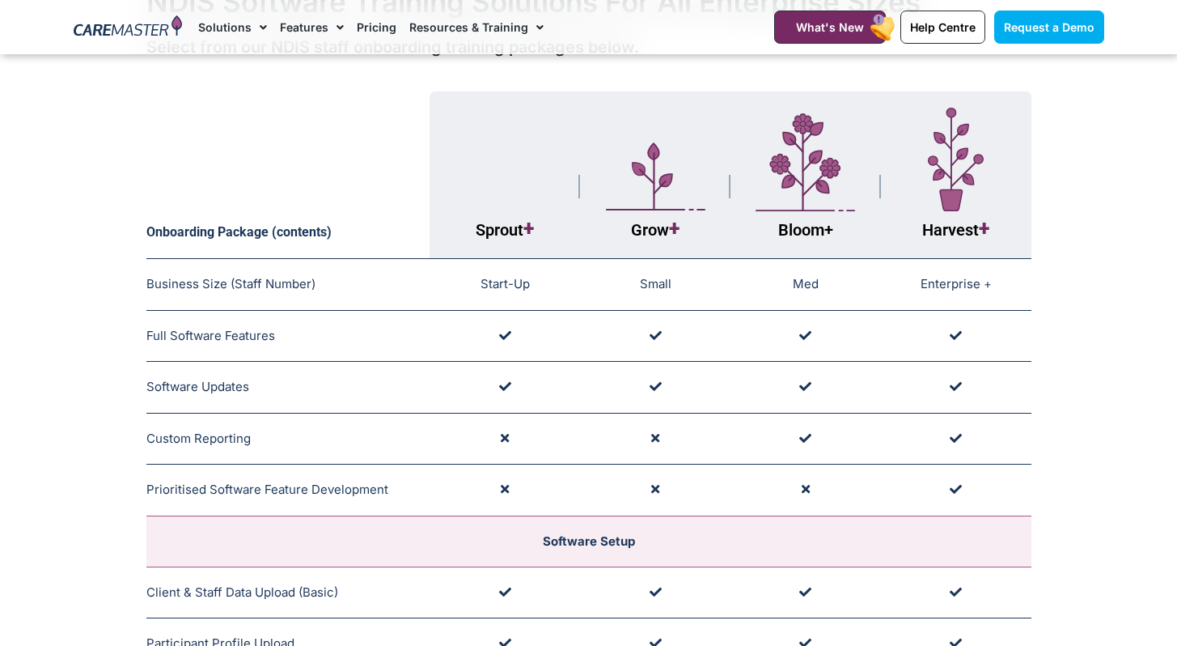
click at [515, 34] on link "Resources & Training" at bounding box center [476, 27] width 134 height 54
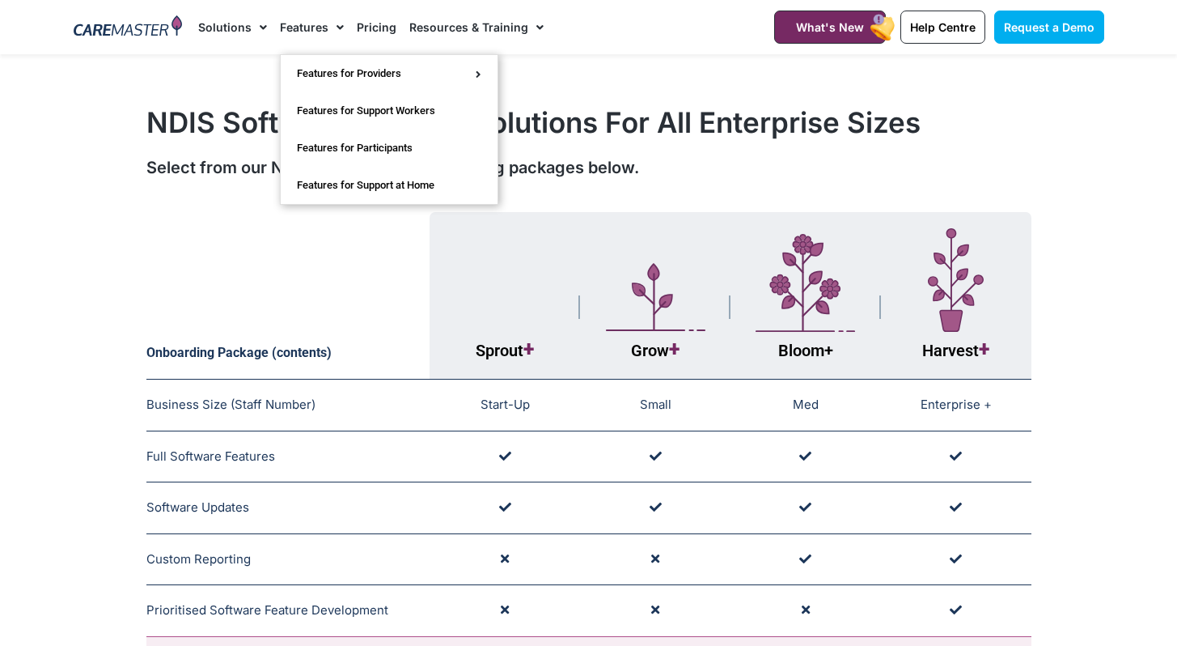
click at [357, 28] on link "Pricing" at bounding box center [377, 27] width 40 height 54
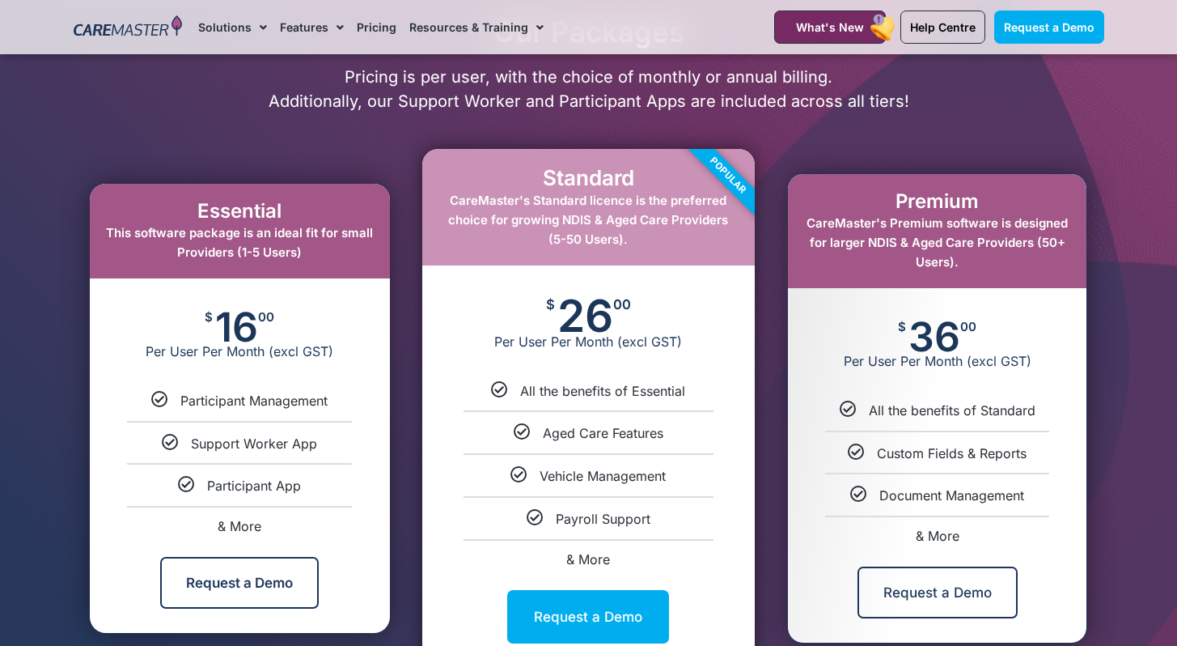
scroll to position [866, 0]
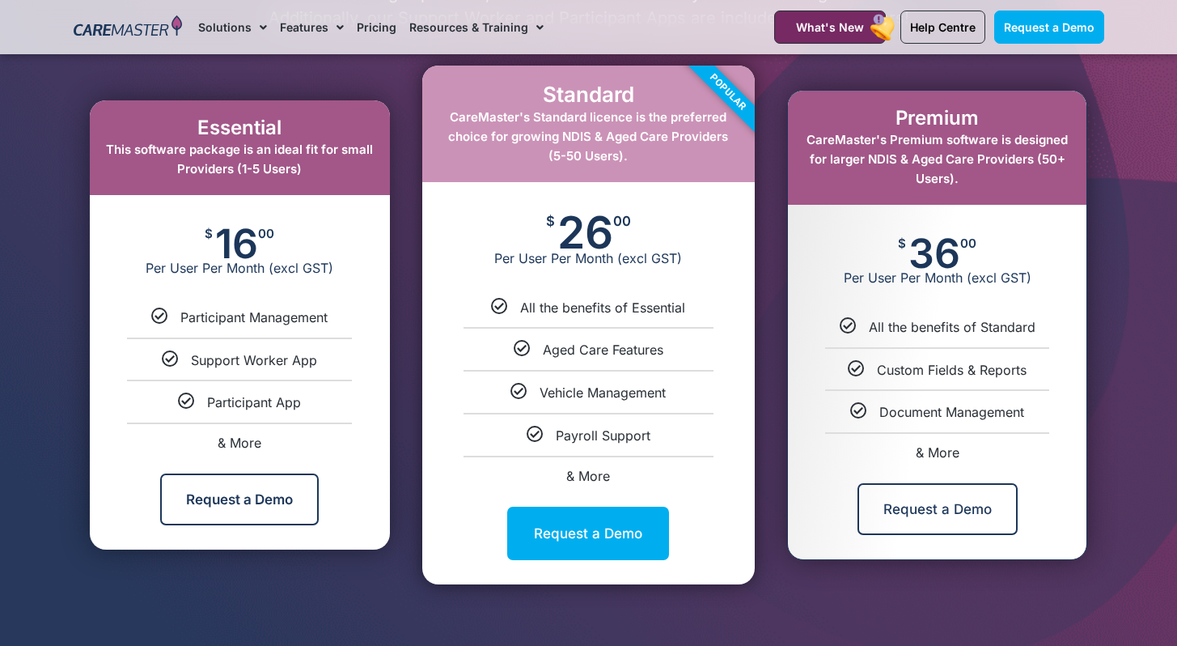
drag, startPoint x: 101, startPoint y: 142, endPoint x: 333, endPoint y: 180, distance: 235.3
click at [333, 180] on div "Essential This software package is an ideal fit for small Providers (1-5 Users)" at bounding box center [240, 147] width 300 height 95
click at [276, 454] on div "Request a Demo" at bounding box center [240, 499] width 300 height 100
click at [231, 443] on span "& More" at bounding box center [240, 442] width 44 height 16
select select "***"
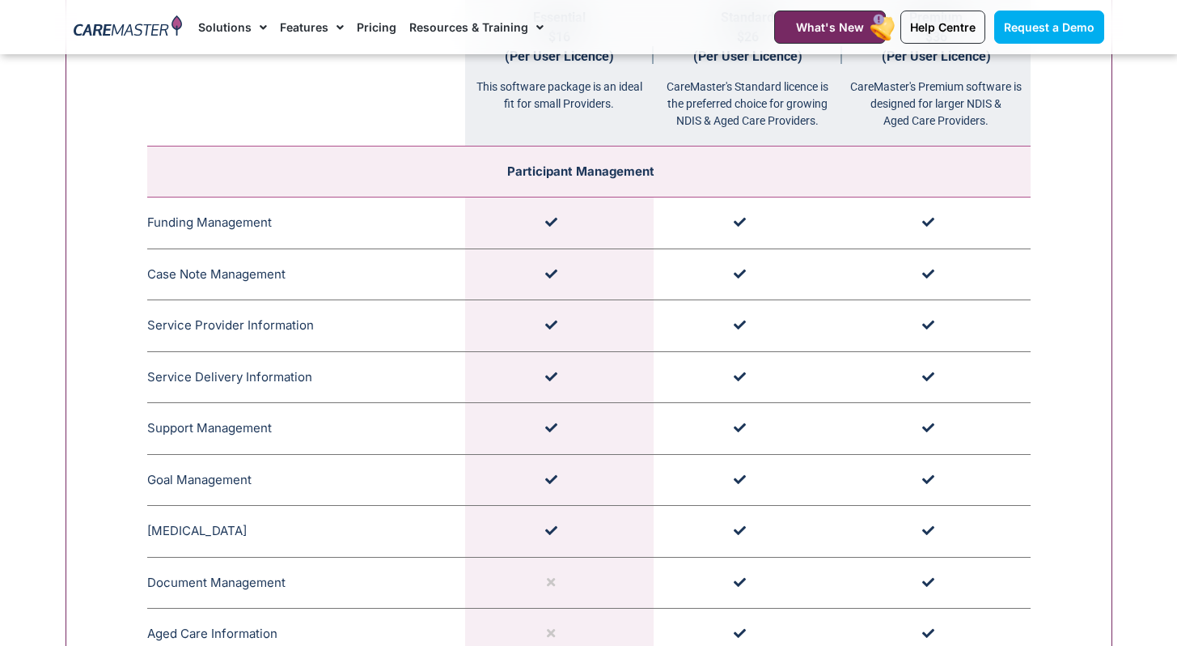
scroll to position [1820, 0]
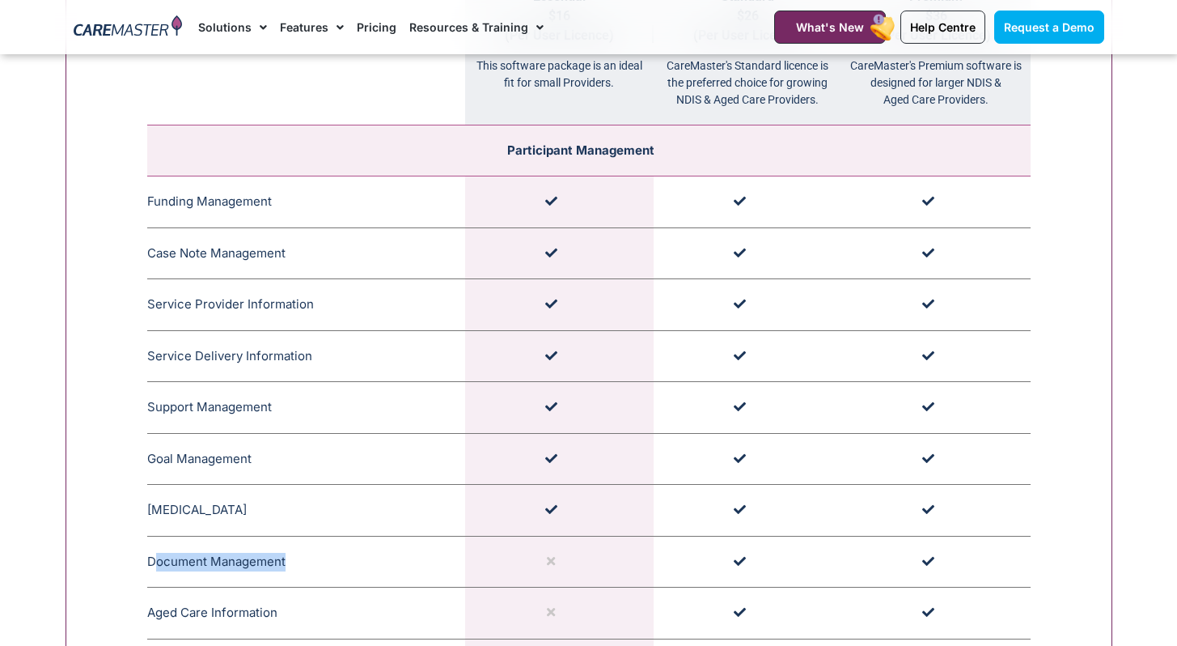
drag, startPoint x: 157, startPoint y: 563, endPoint x: 379, endPoint y: 567, distance: 222.5
click at [379, 567] on td "Document Management CareMaster's Document Management features allow providers t…" at bounding box center [306, 562] width 318 height 52
click at [379, 567] on span "CareMaster's Document Management features allow providers to centrally store do…" at bounding box center [397, 562] width 162 height 162
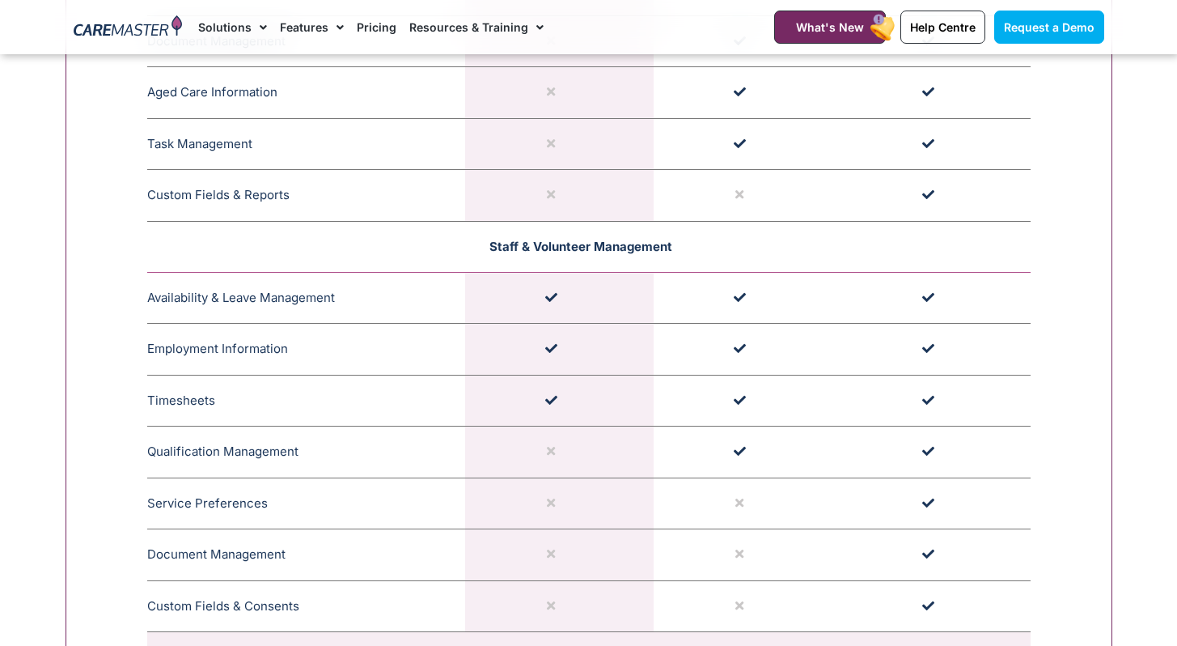
scroll to position [2359, 0]
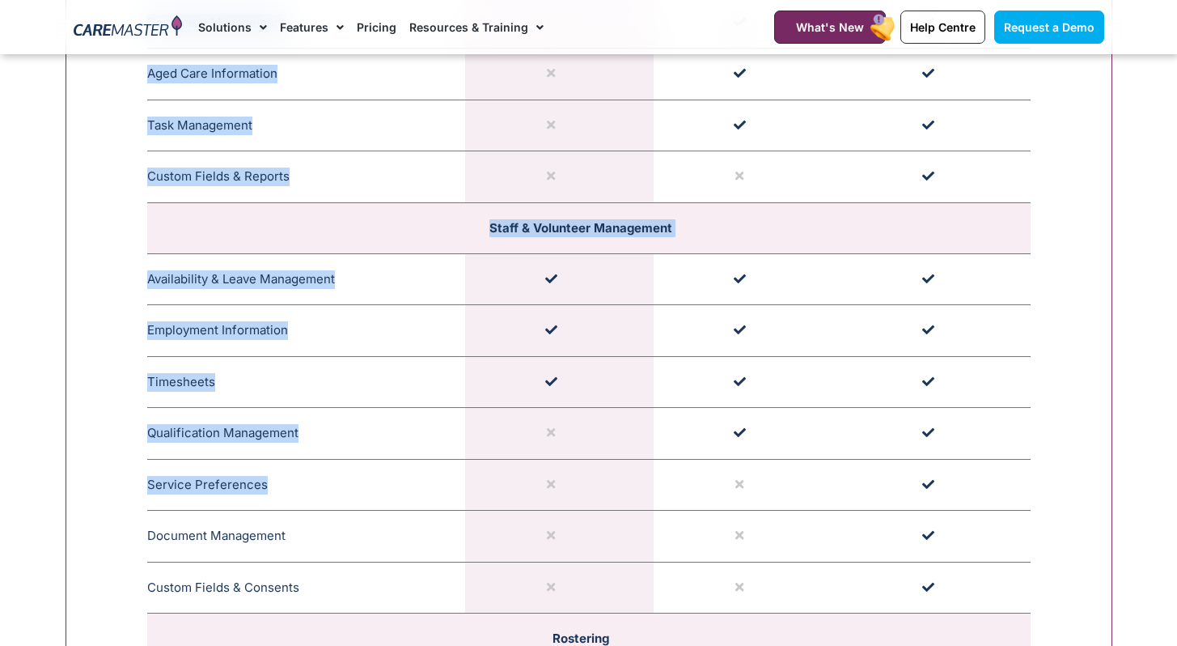
drag, startPoint x: 146, startPoint y: 484, endPoint x: 280, endPoint y: 490, distance: 134.5
click at [280, 490] on td "Service Preferences CareMaster Service Preferences feature Support Workers and …" at bounding box center [306, 485] width 318 height 52
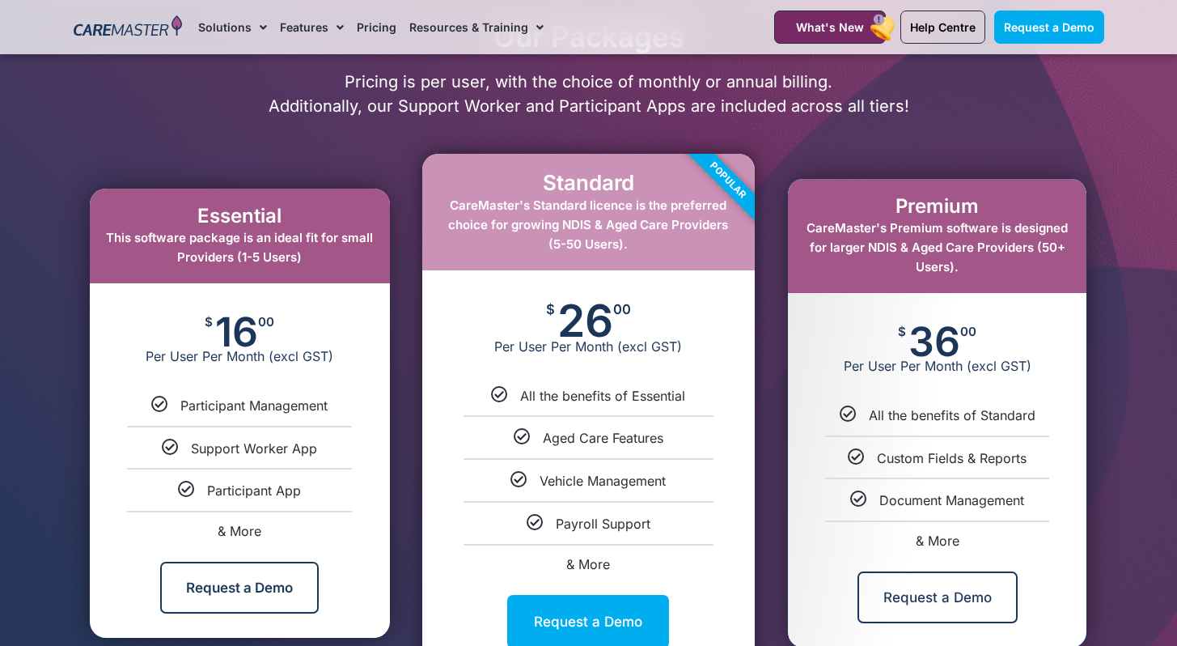
scroll to position [788, 0]
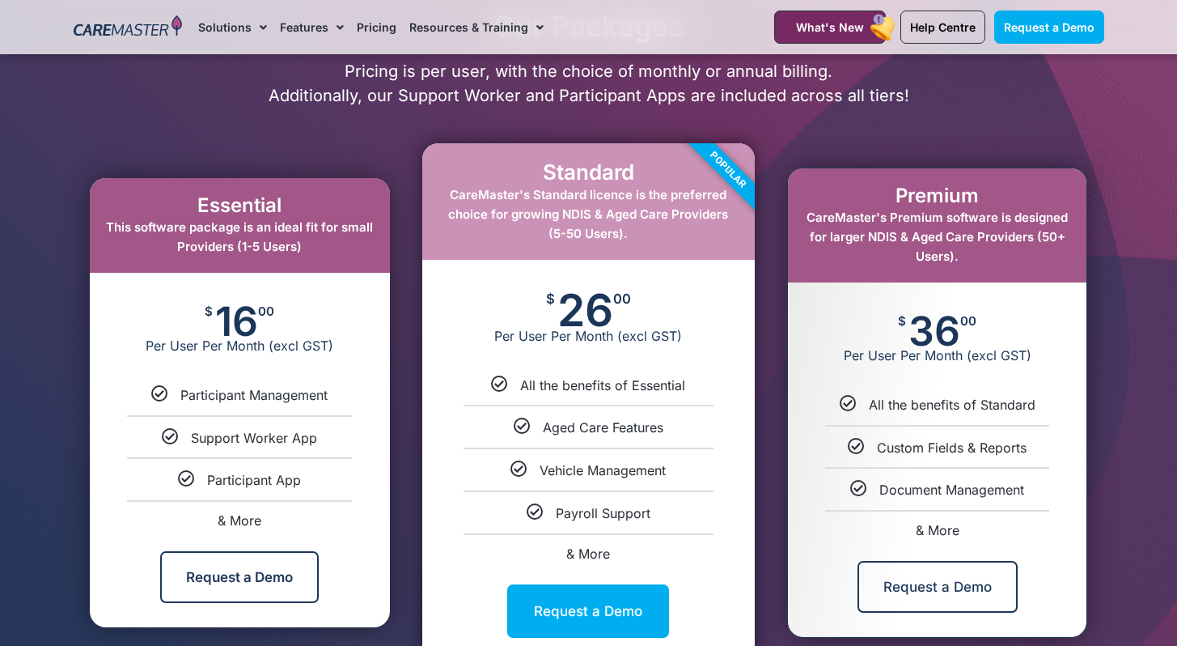
drag, startPoint x: 290, startPoint y: 250, endPoint x: 237, endPoint y: 249, distance: 53.4
click at [237, 249] on span "This software package is an ideal fit for small Providers (1-5 Users)" at bounding box center [239, 236] width 267 height 35
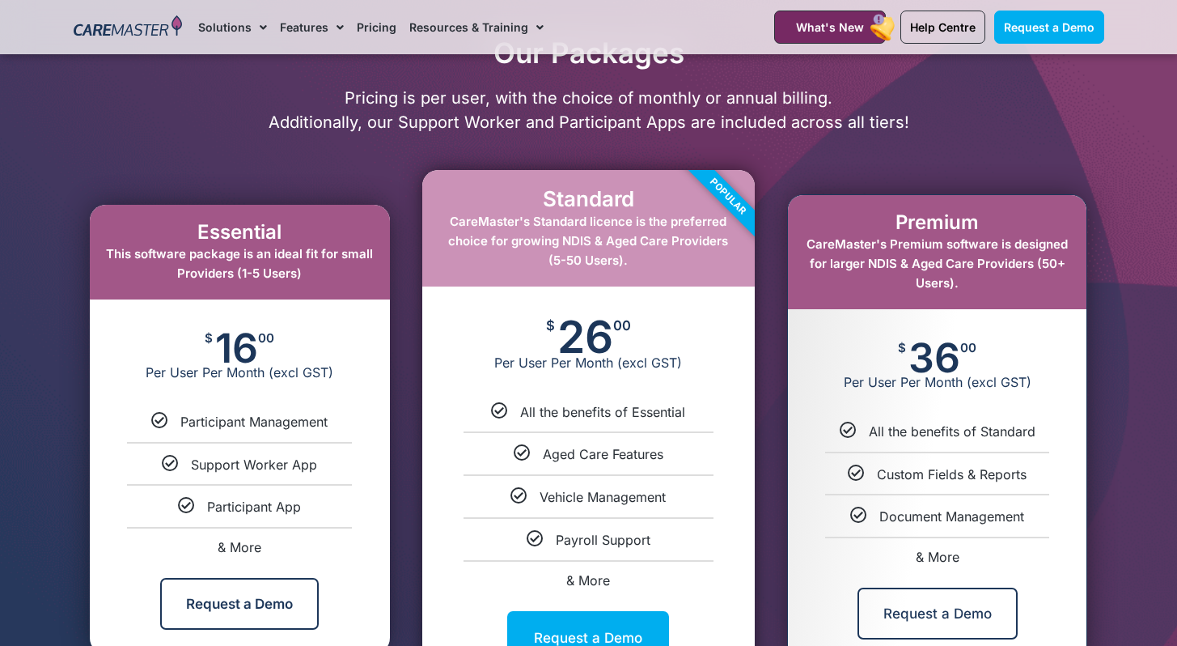
scroll to position [772, 0]
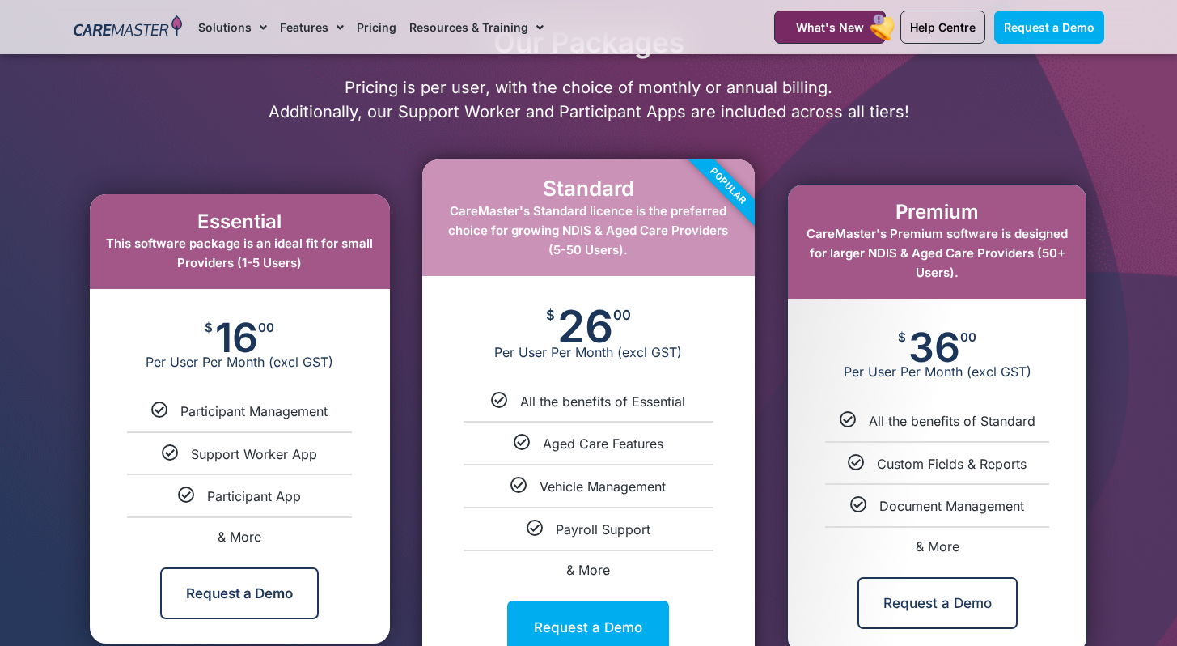
drag, startPoint x: 253, startPoint y: 345, endPoint x: 218, endPoint y: 337, distance: 36.5
click at [218, 337] on span "16" at bounding box center [236, 337] width 43 height 32
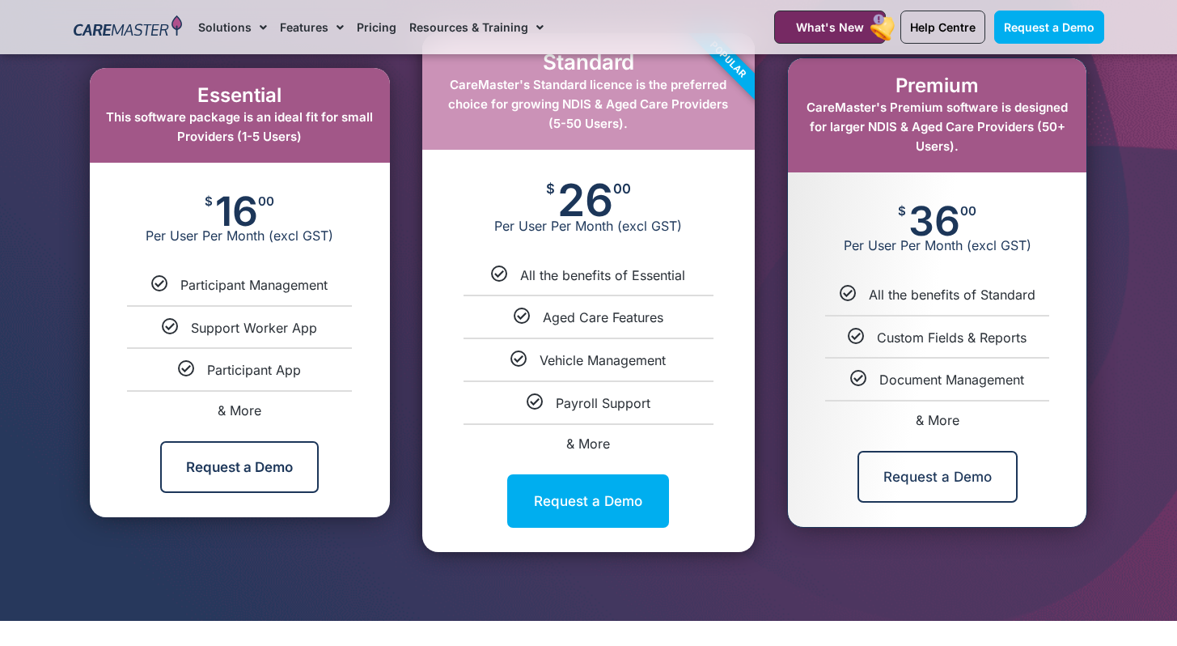
scroll to position [909, 0]
